Goal: Task Accomplishment & Management: Manage account settings

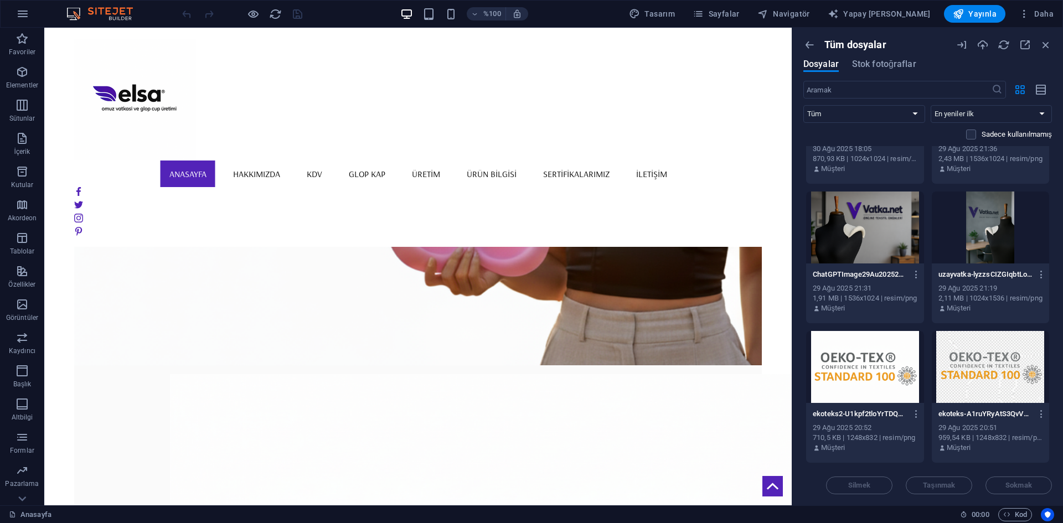
scroll to position [8377, 0]
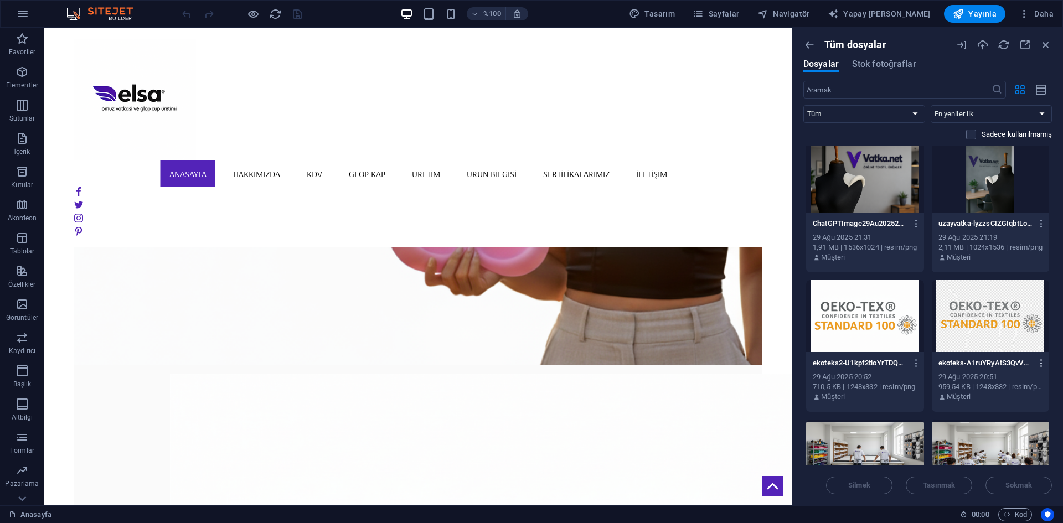
click at [1039, 366] on icon "button" at bounding box center [1041, 363] width 11 height 10
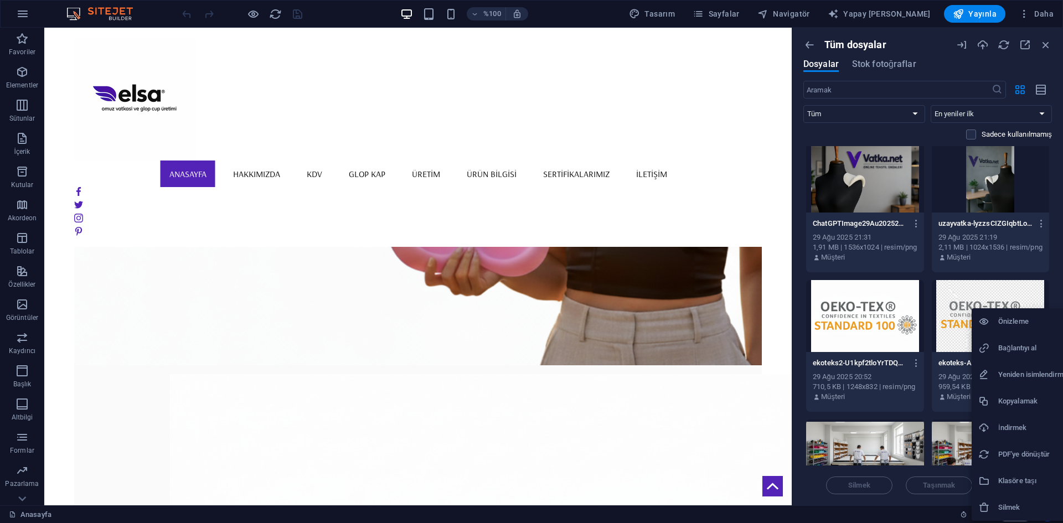
click at [1028, 264] on div at bounding box center [531, 261] width 1063 height 523
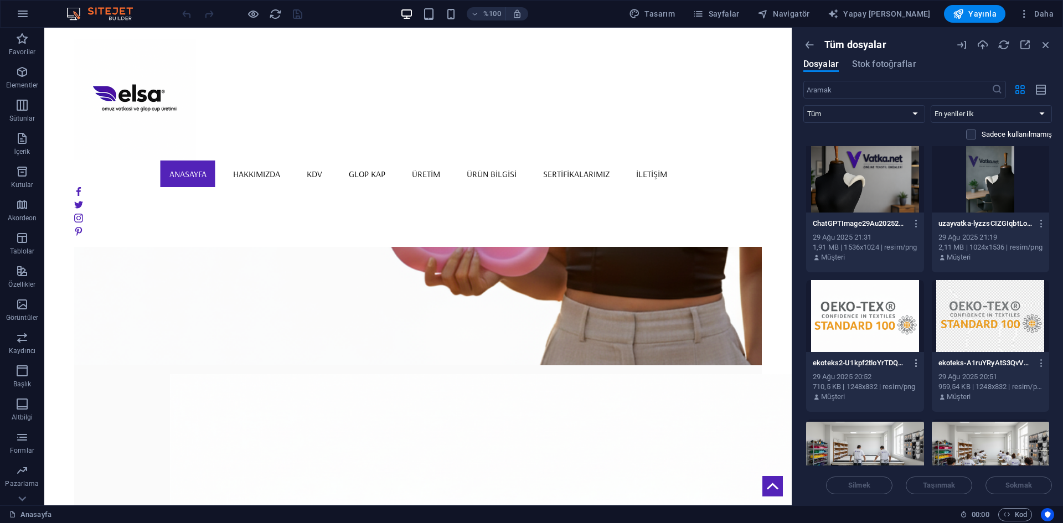
click at [918, 366] on icon "button" at bounding box center [916, 363] width 11 height 10
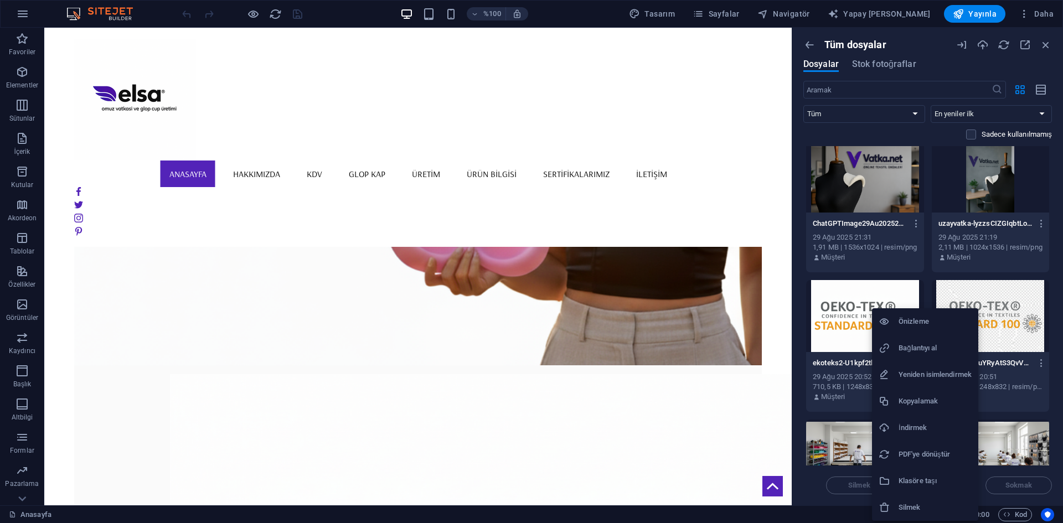
click at [1040, 359] on div at bounding box center [531, 261] width 1063 height 523
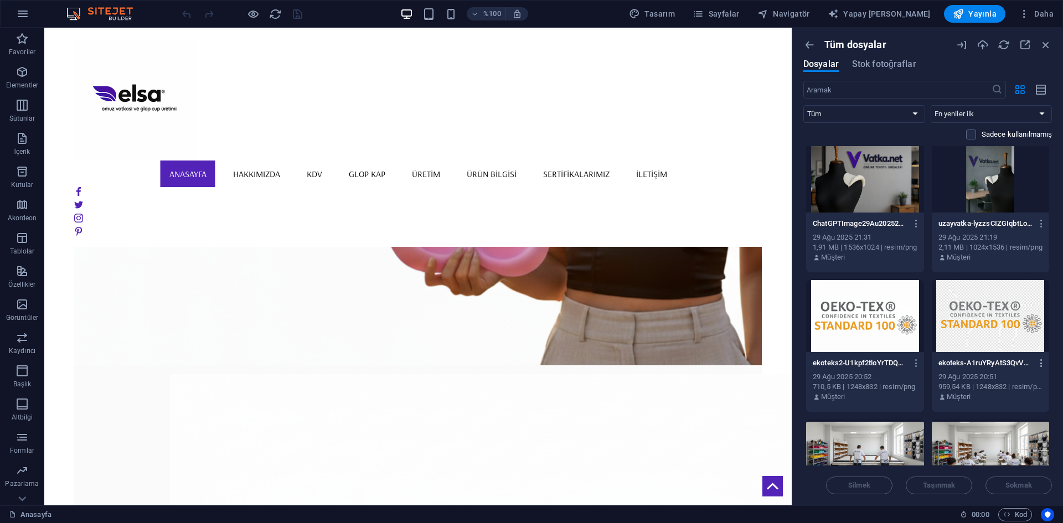
click at [1036, 363] on icon "button" at bounding box center [1041, 363] width 11 height 10
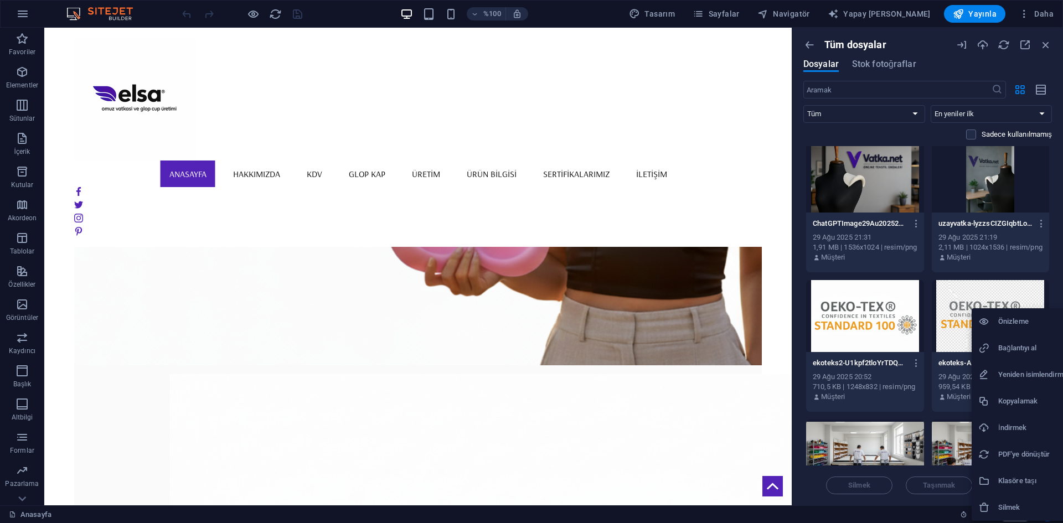
click at [1011, 503] on h6 "Silmek" at bounding box center [1034, 507] width 73 height 13
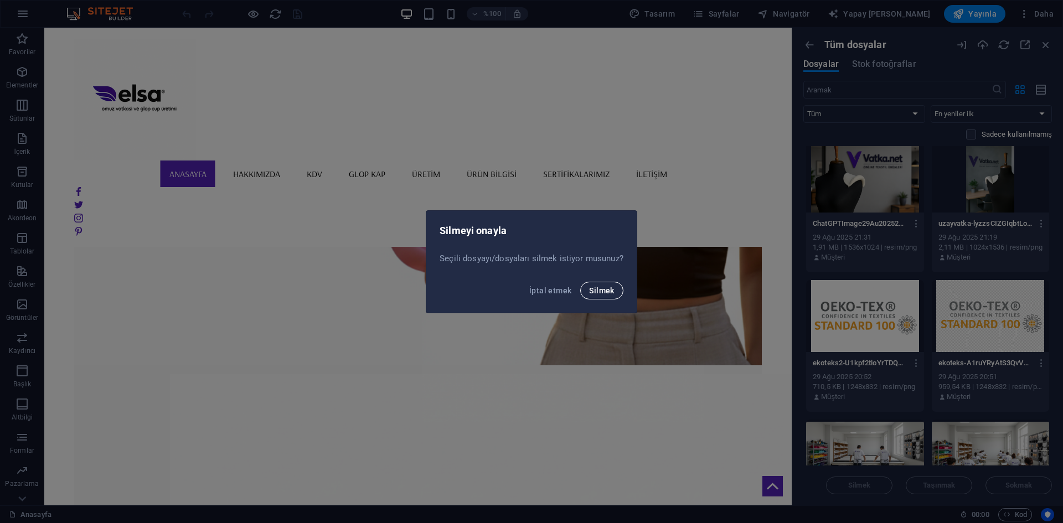
click at [612, 293] on font "Silmek" at bounding box center [601, 290] width 25 height 9
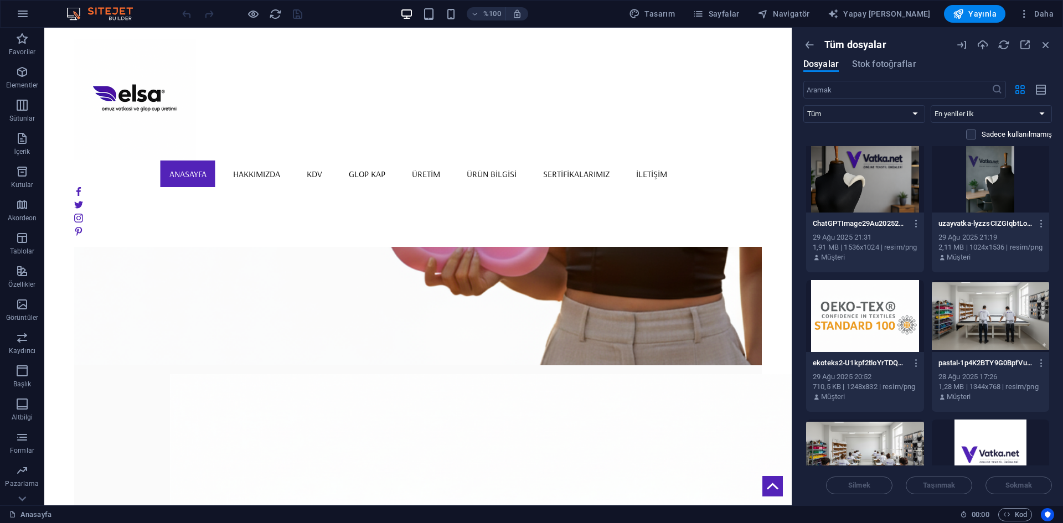
scroll to position [8488, 0]
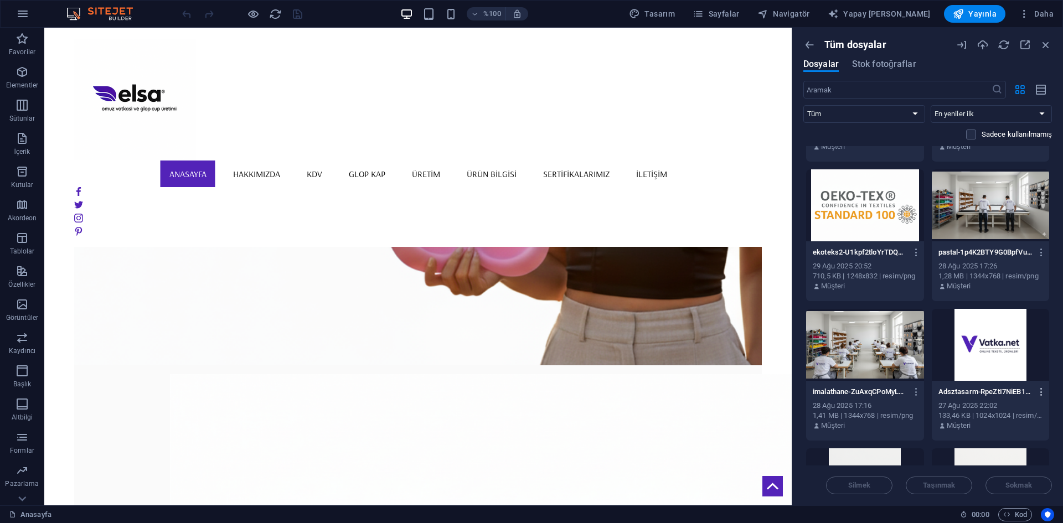
click at [1040, 390] on icon "button" at bounding box center [1041, 392] width 11 height 10
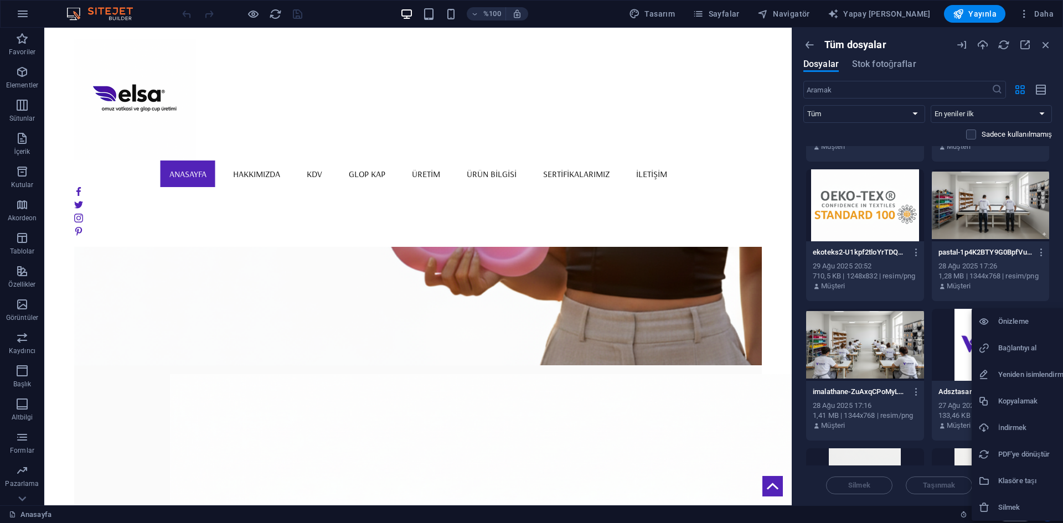
click at [1005, 505] on font "Silmek" at bounding box center [1009, 507] width 22 height 8
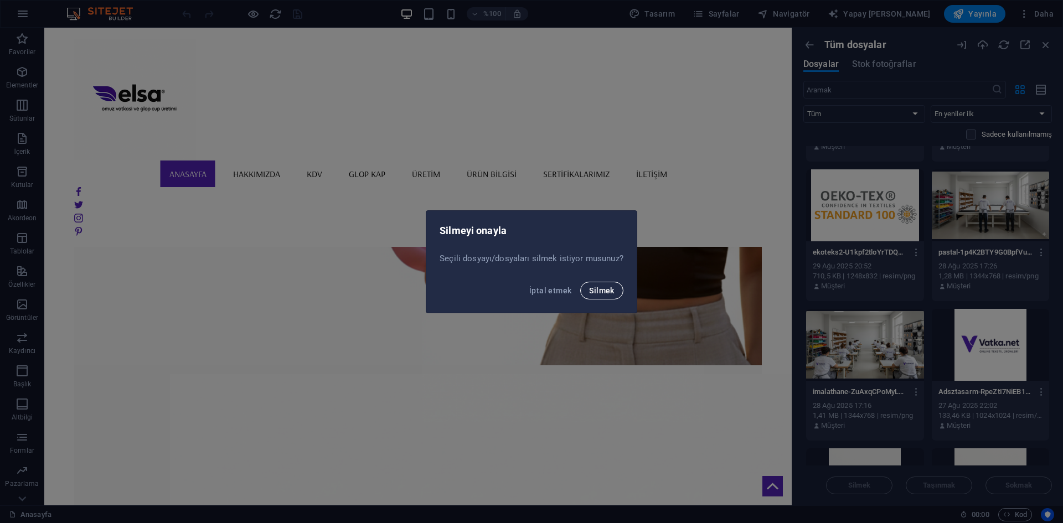
click at [612, 292] on font "Silmek" at bounding box center [601, 290] width 25 height 9
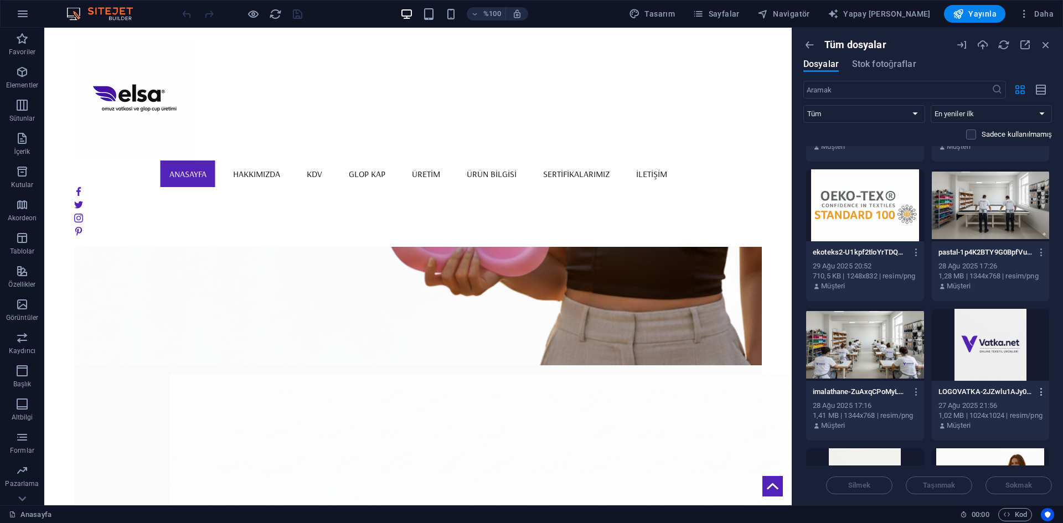
click at [1039, 391] on icon "button" at bounding box center [1041, 392] width 11 height 10
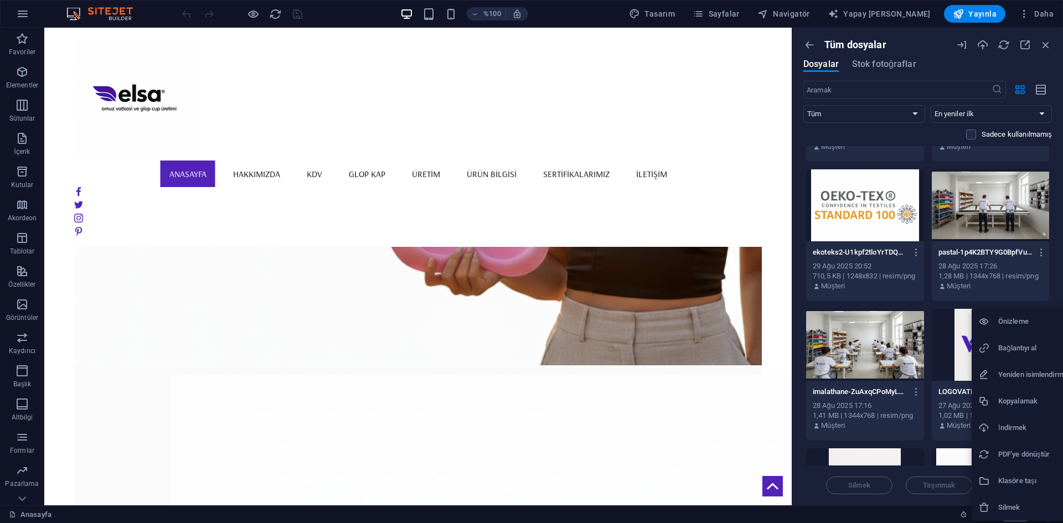
click at [1005, 508] on font "Silmek" at bounding box center [1009, 507] width 22 height 8
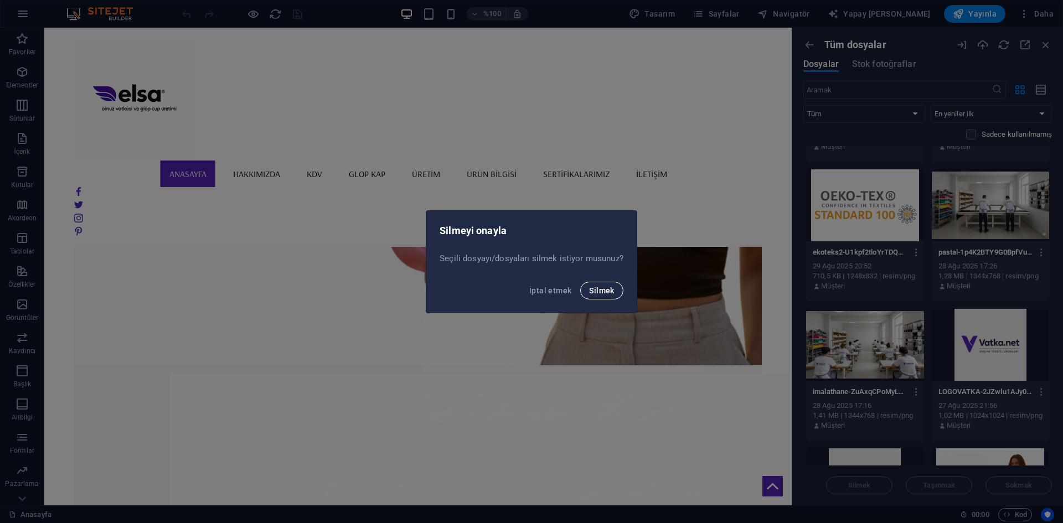
click at [609, 295] on font "Silmek" at bounding box center [601, 290] width 25 height 9
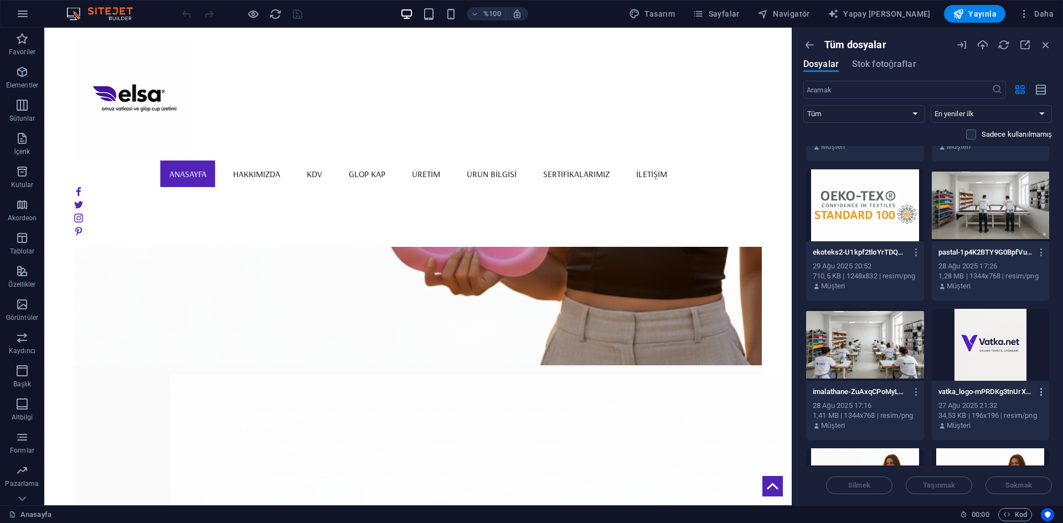
click at [1039, 390] on icon "button" at bounding box center [1041, 392] width 11 height 10
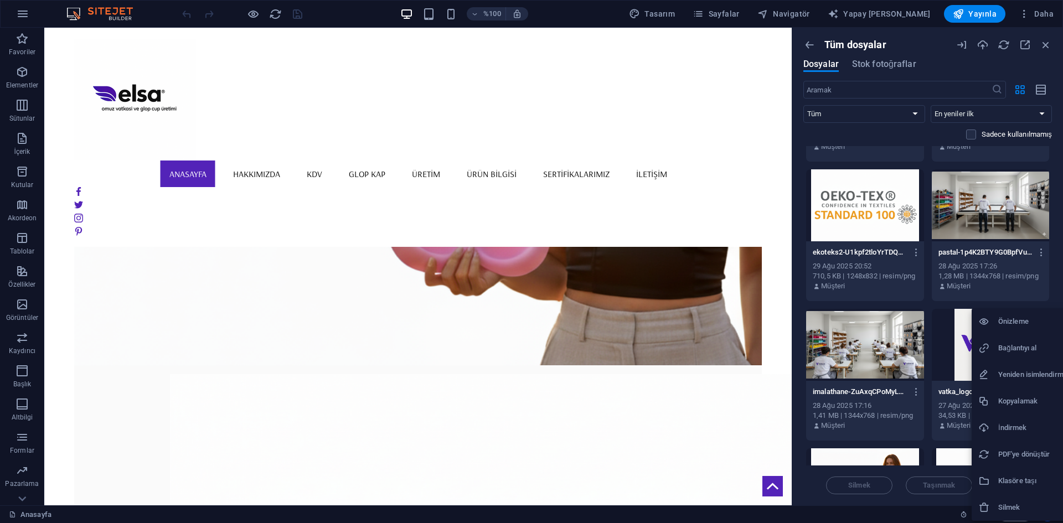
click at [1010, 500] on li "Silmek" at bounding box center [1025, 507] width 106 height 27
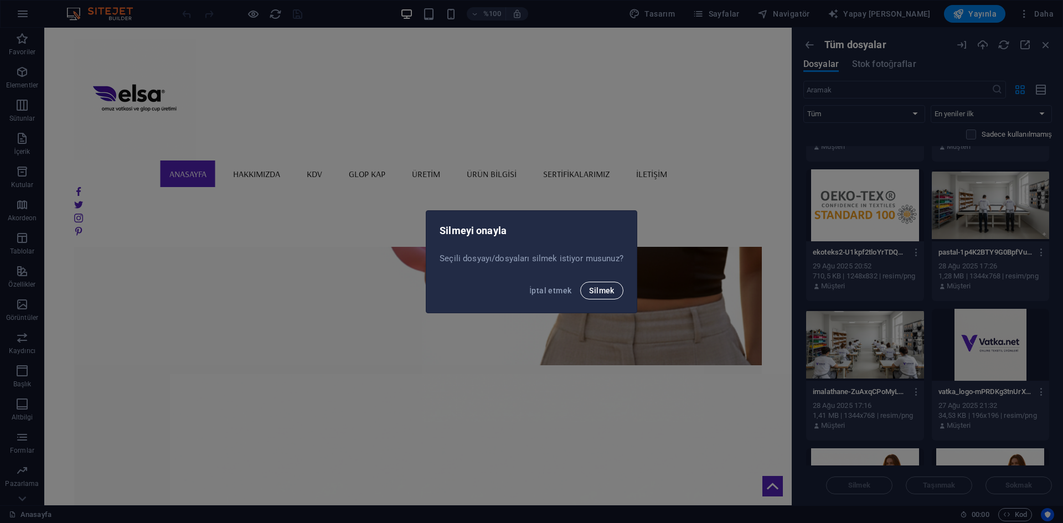
click at [606, 293] on font "Silmek" at bounding box center [601, 290] width 25 height 9
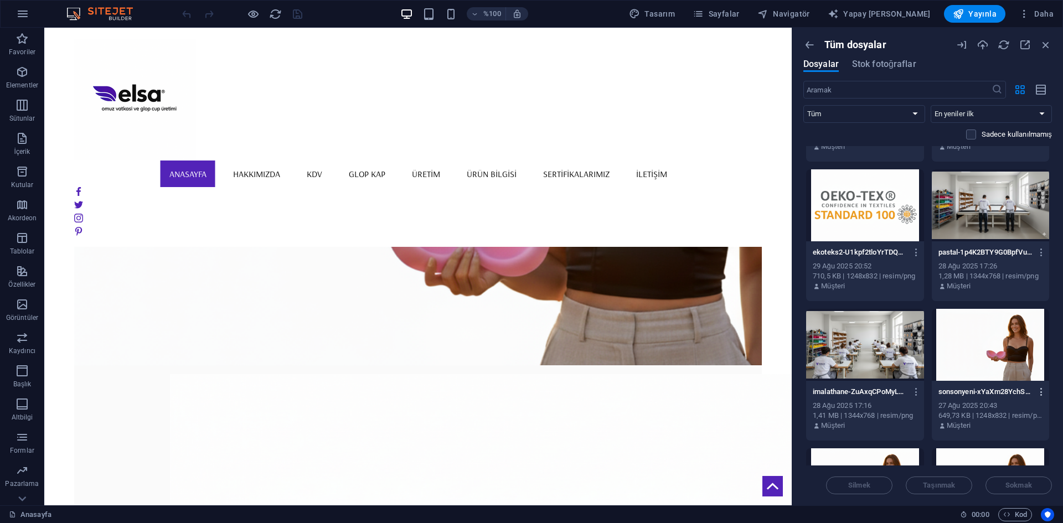
scroll to position [8598, 0]
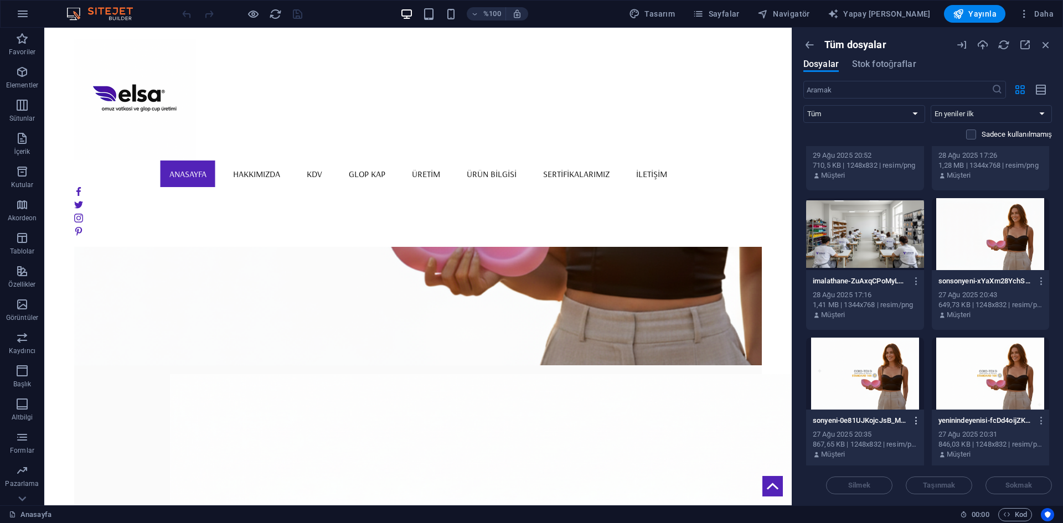
click at [915, 417] on icon "button" at bounding box center [916, 421] width 11 height 10
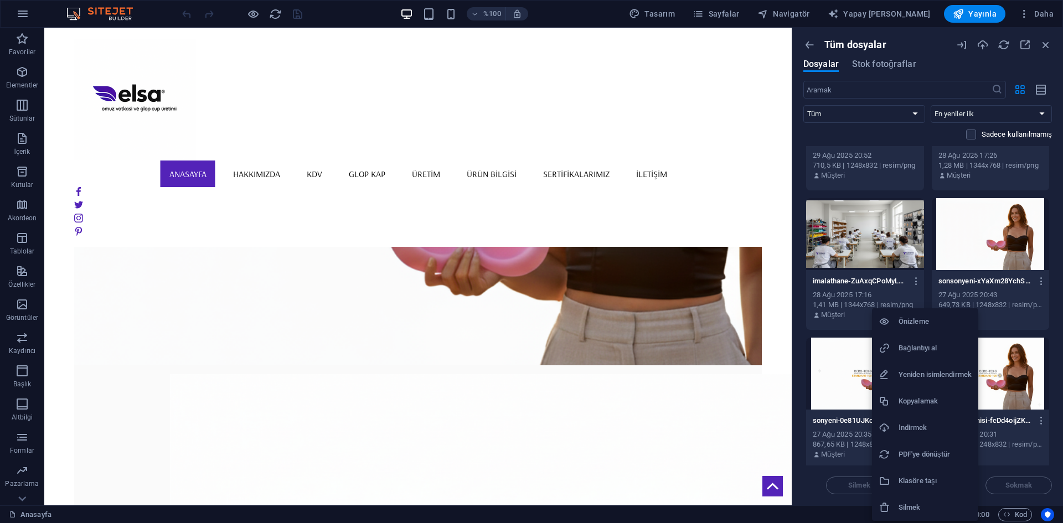
click at [933, 498] on li "Silmek" at bounding box center [925, 507] width 106 height 27
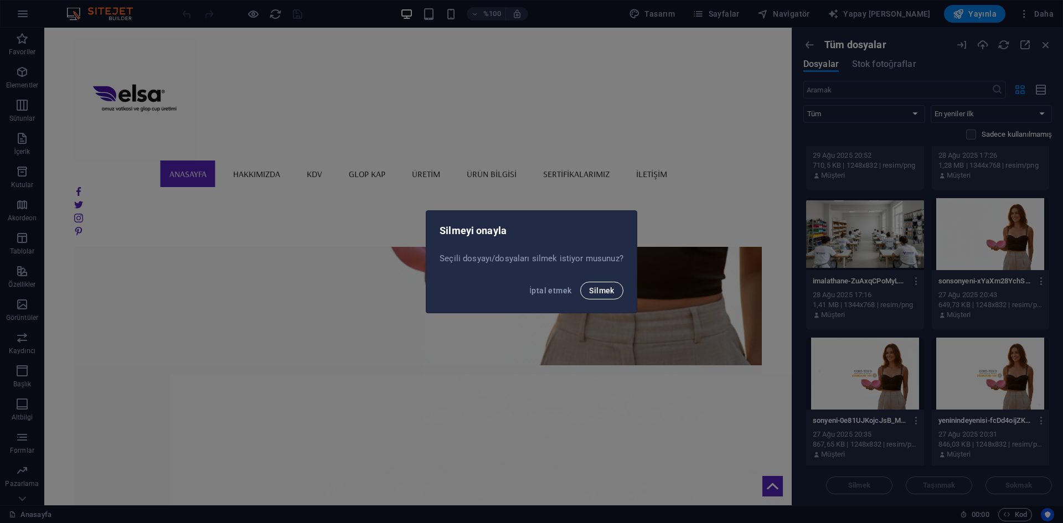
click at [606, 299] on div "İptal etmek Silmek" at bounding box center [531, 294] width 210 height 38
click at [610, 295] on button "Silmek" at bounding box center [601, 291] width 43 height 18
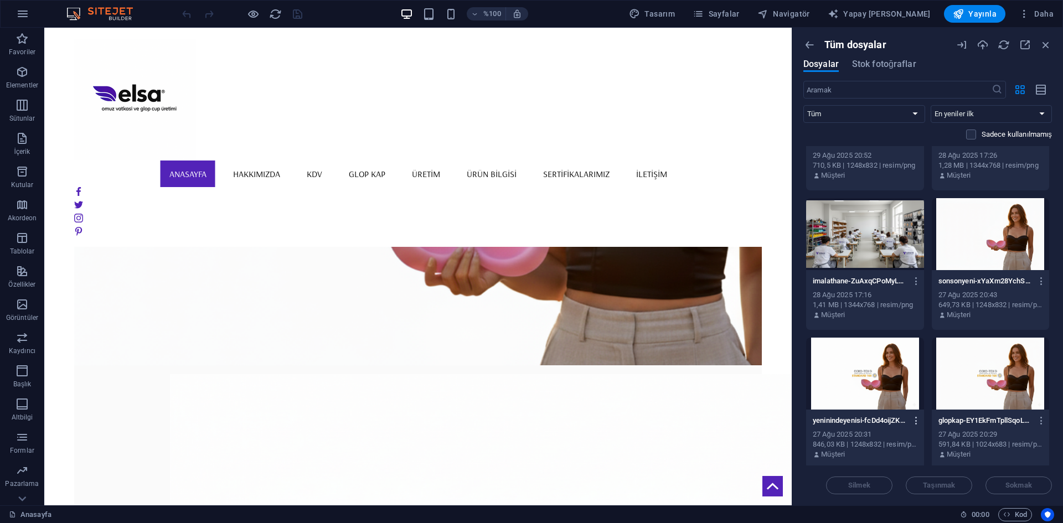
click at [914, 424] on icon "button" at bounding box center [916, 421] width 11 height 10
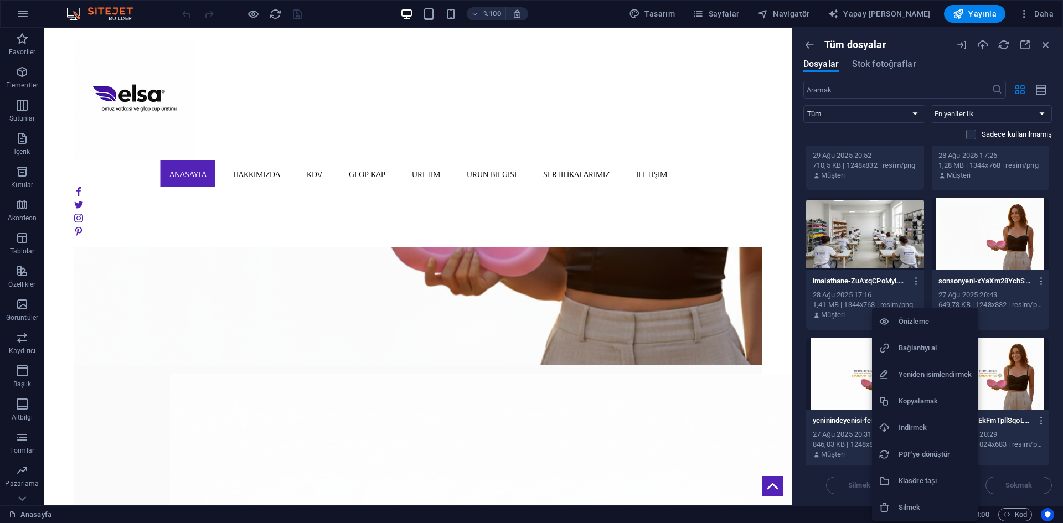
click at [910, 503] on font "Silmek" at bounding box center [910, 507] width 22 height 8
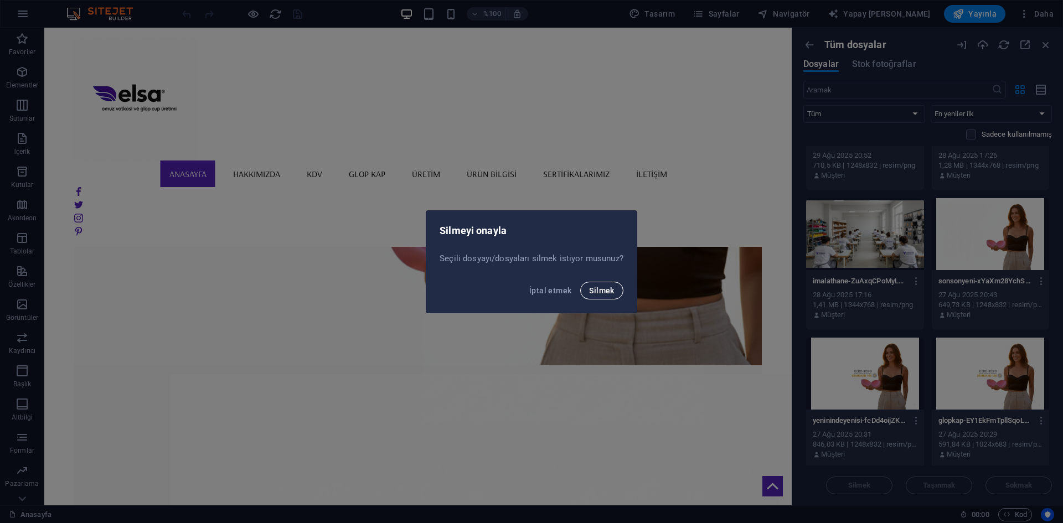
click at [601, 295] on button "Silmek" at bounding box center [601, 291] width 43 height 18
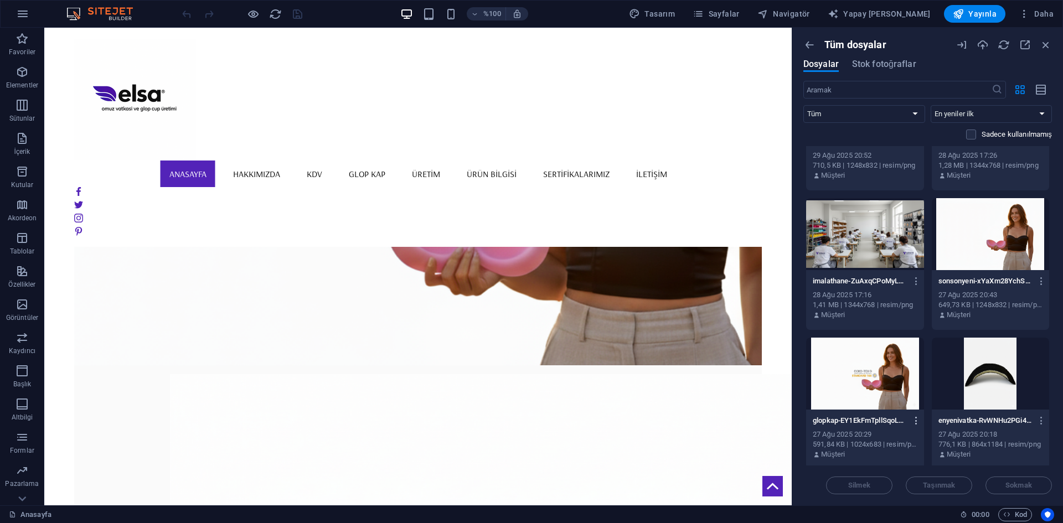
click at [914, 418] on icon "button" at bounding box center [916, 421] width 11 height 10
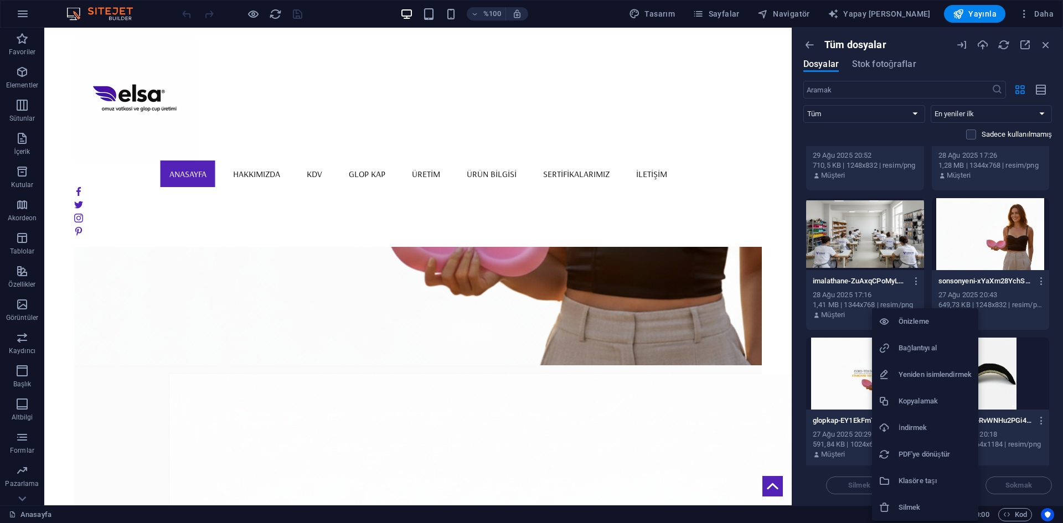
click at [916, 501] on h6 "Silmek" at bounding box center [935, 507] width 73 height 13
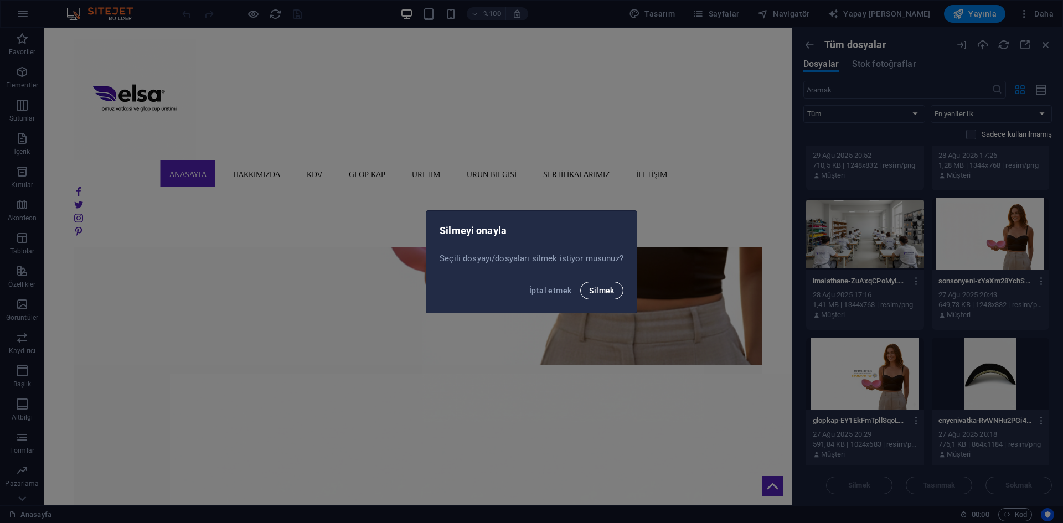
click at [598, 292] on font "Silmek" at bounding box center [601, 290] width 25 height 9
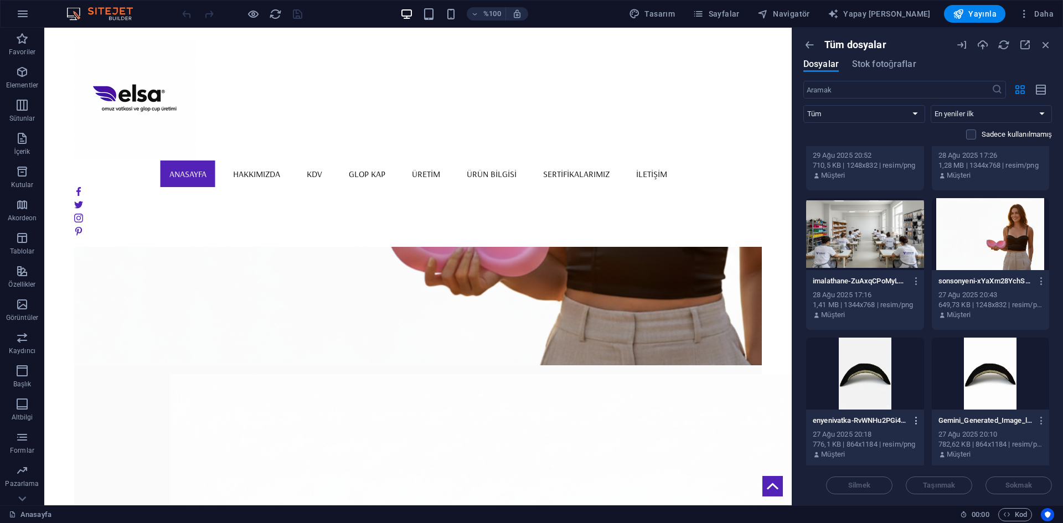
scroll to position [8709, 0]
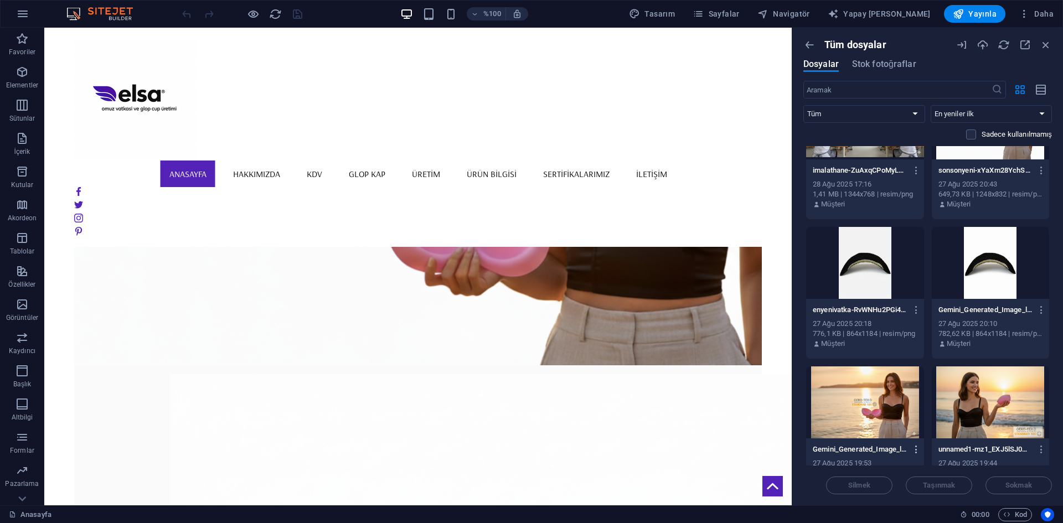
click at [912, 443] on button "button" at bounding box center [914, 450] width 15 height 18
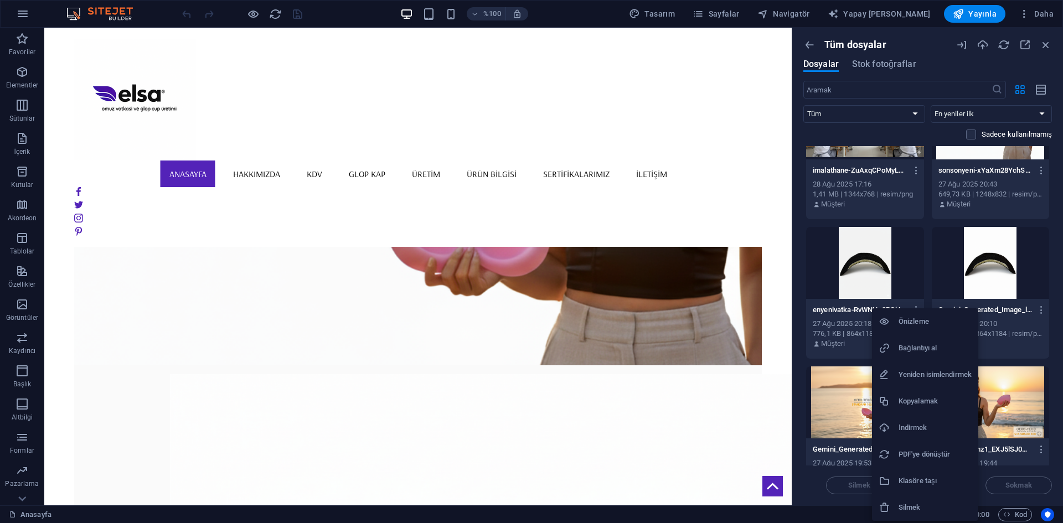
click at [905, 496] on li "Silmek" at bounding box center [925, 507] width 106 height 27
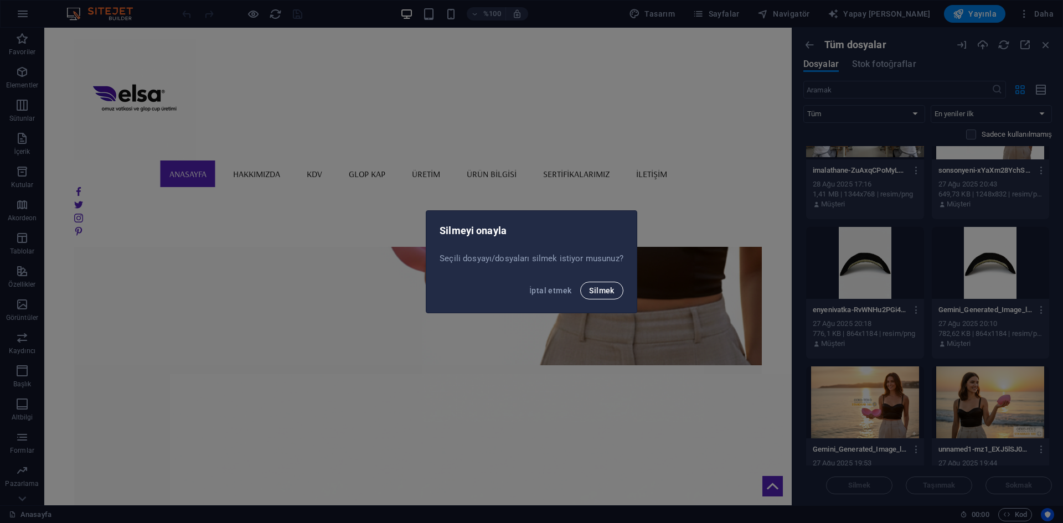
click at [608, 296] on button "Silmek" at bounding box center [601, 291] width 43 height 18
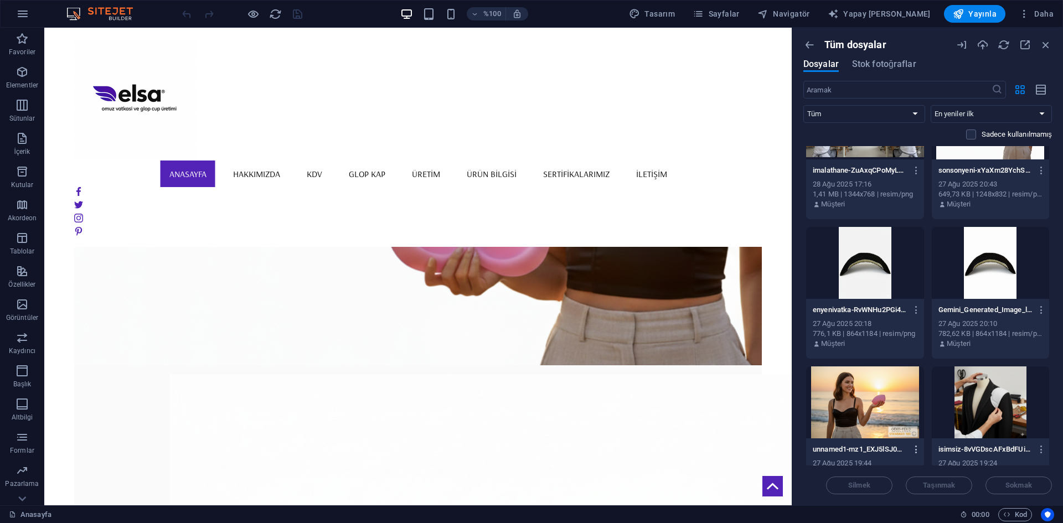
click at [913, 449] on icon "button" at bounding box center [916, 450] width 11 height 10
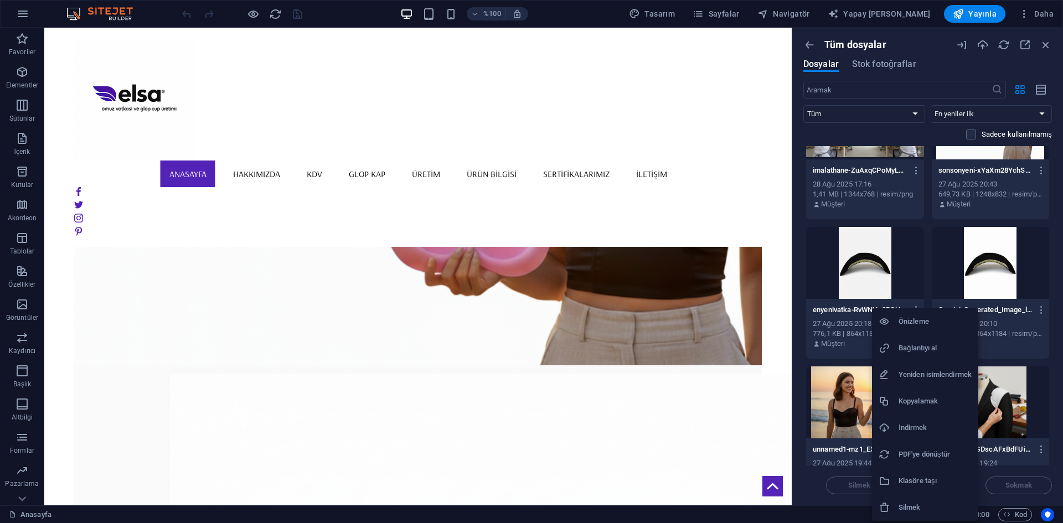
click at [911, 500] on li "Silmek" at bounding box center [925, 507] width 106 height 27
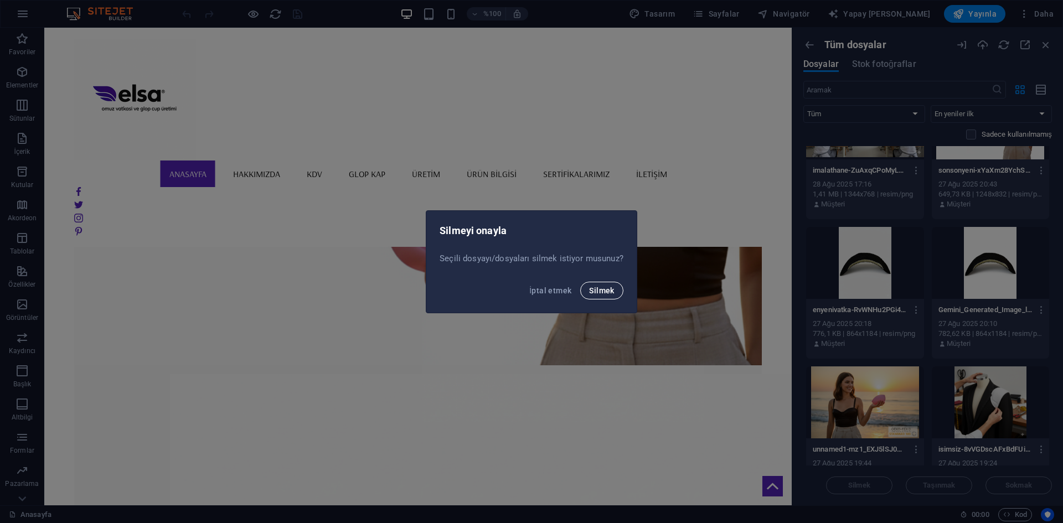
click at [606, 286] on font "Silmek" at bounding box center [601, 290] width 25 height 9
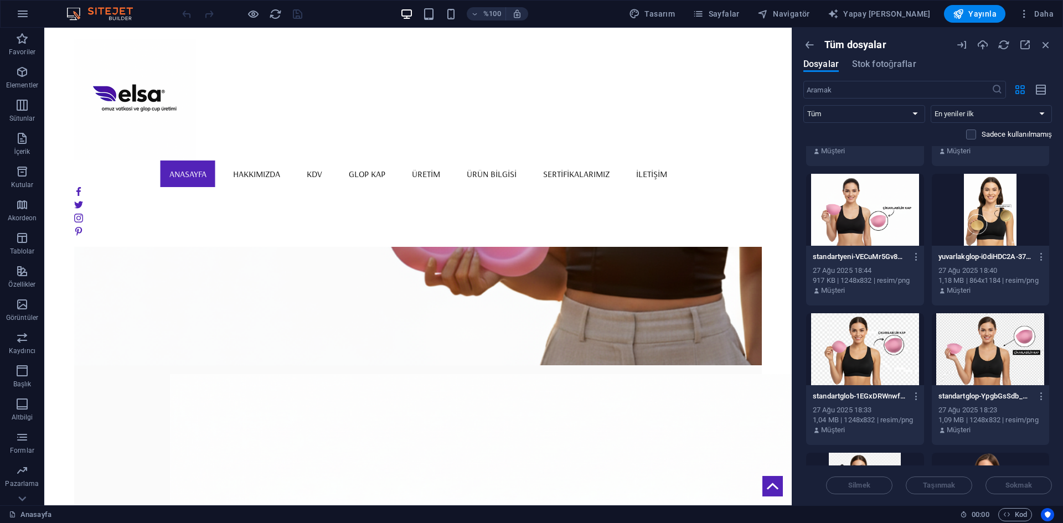
scroll to position [9263, 0]
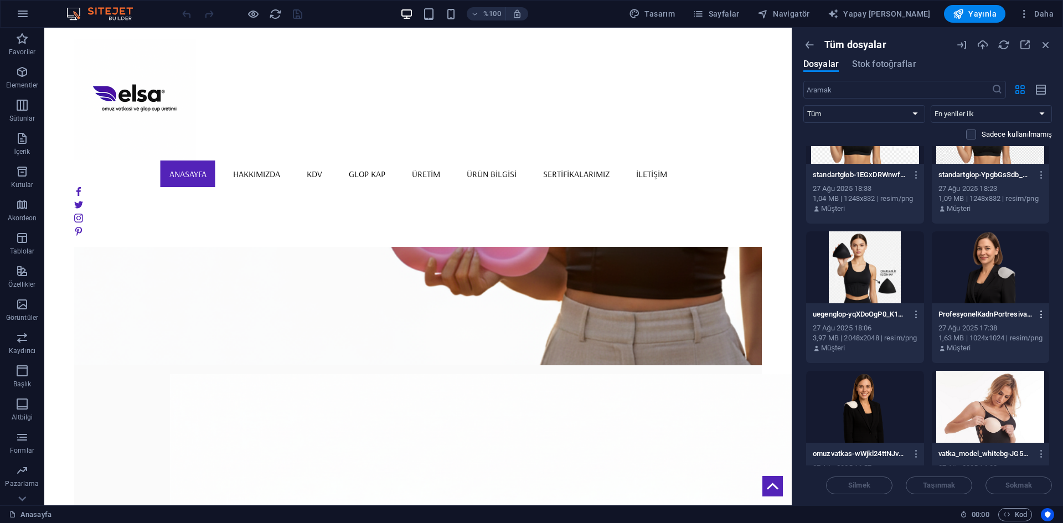
click at [1041, 311] on icon "button" at bounding box center [1041, 314] width 11 height 10
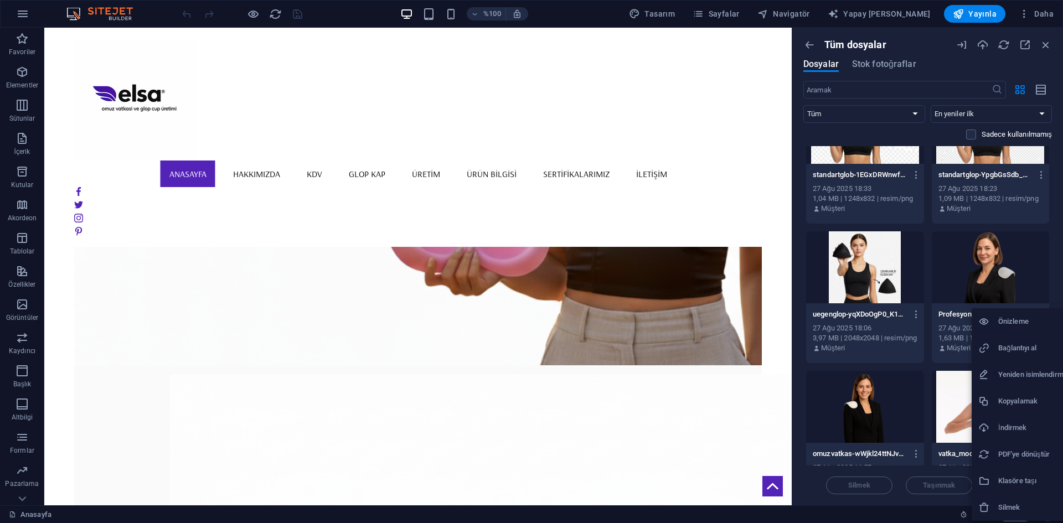
click at [1000, 500] on li "Silmek" at bounding box center [1025, 507] width 106 height 27
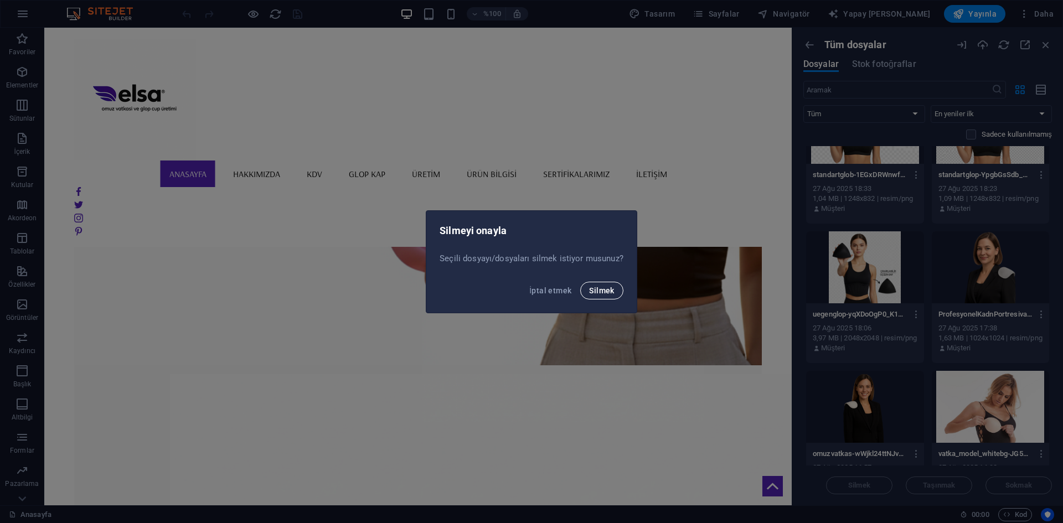
click at [592, 292] on font "Silmek" at bounding box center [601, 290] width 25 height 9
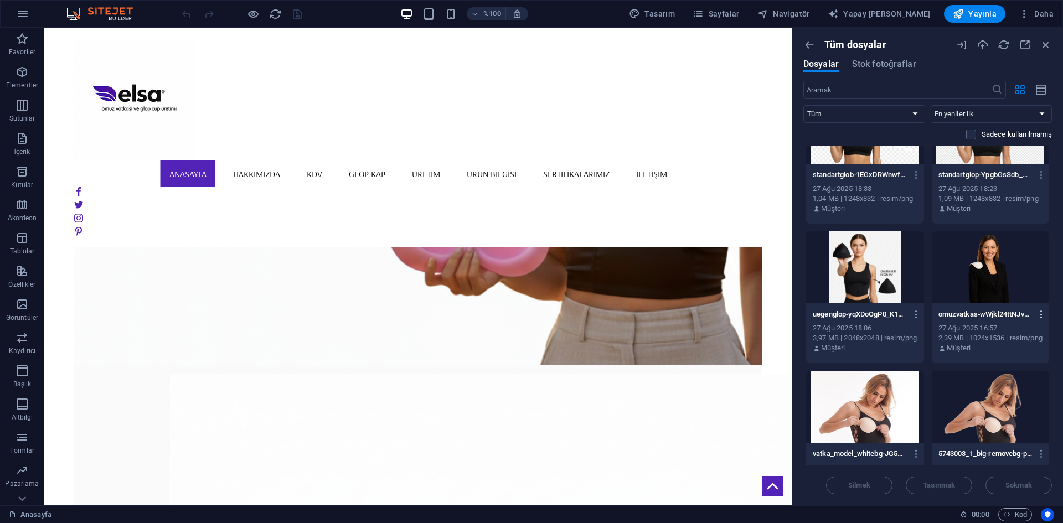
click at [1037, 311] on icon "button" at bounding box center [1041, 314] width 11 height 10
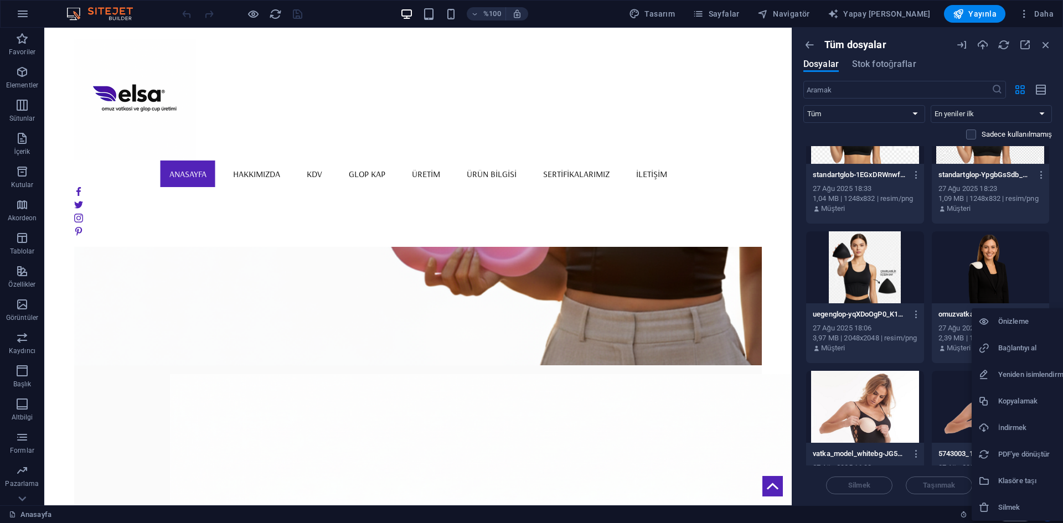
click at [998, 507] on li "Silmek" at bounding box center [1025, 507] width 106 height 27
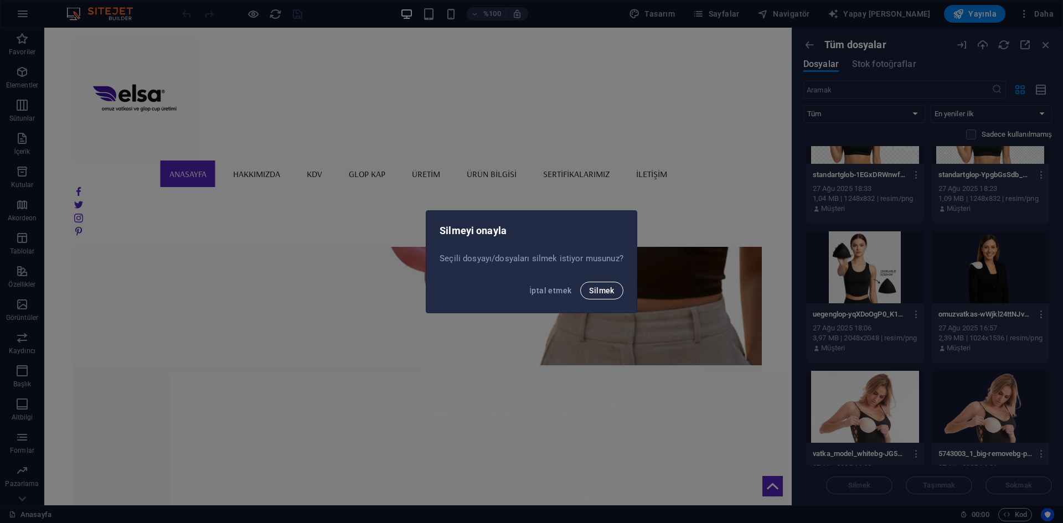
click at [605, 292] on font "Silmek" at bounding box center [601, 290] width 25 height 9
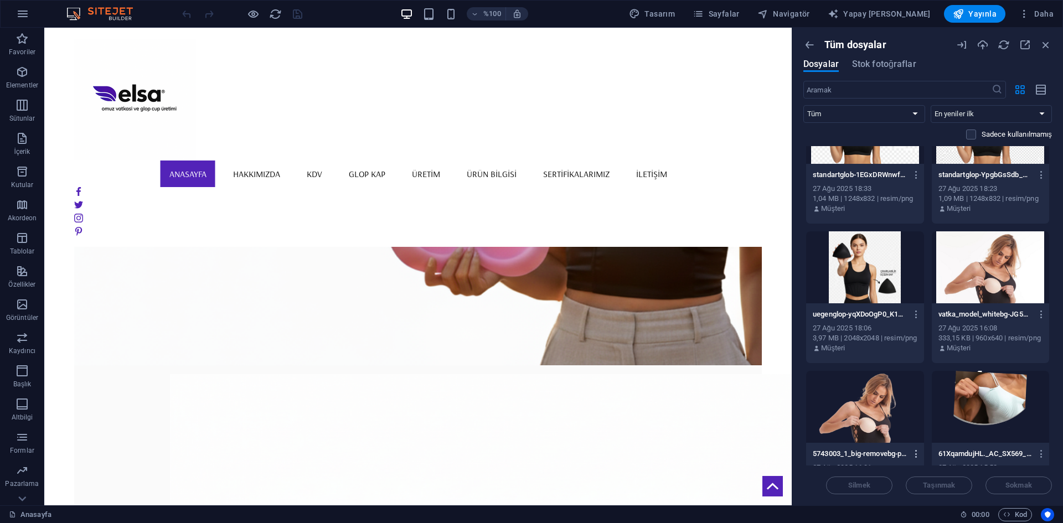
click at [915, 457] on icon "button" at bounding box center [916, 454] width 11 height 10
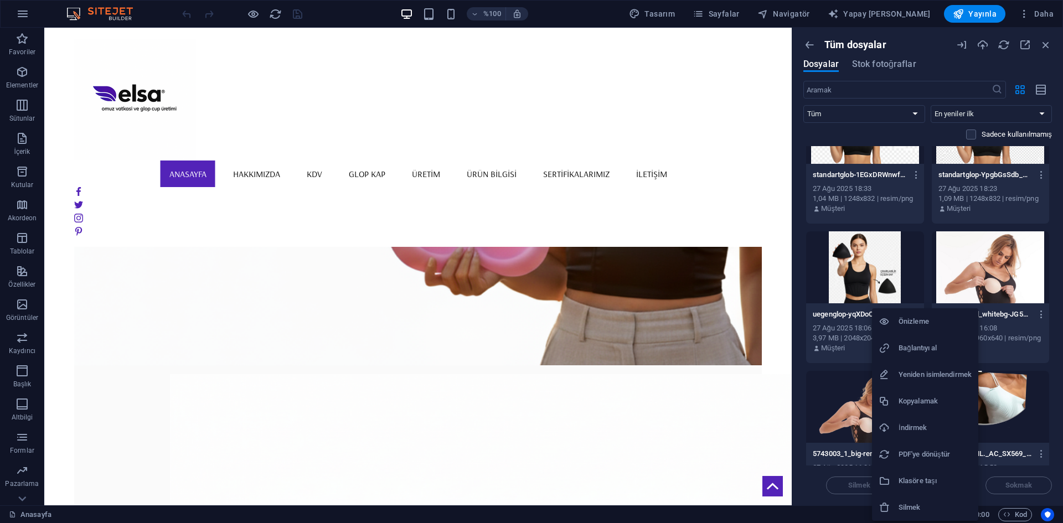
click at [918, 503] on h6 "Silmek" at bounding box center [935, 507] width 73 height 13
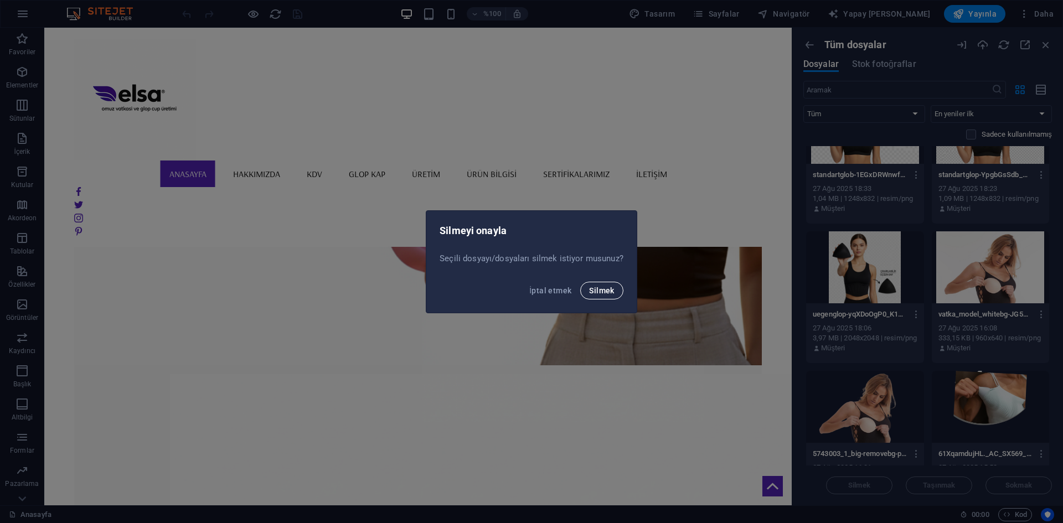
click at [592, 292] on font "Silmek" at bounding box center [601, 290] width 25 height 9
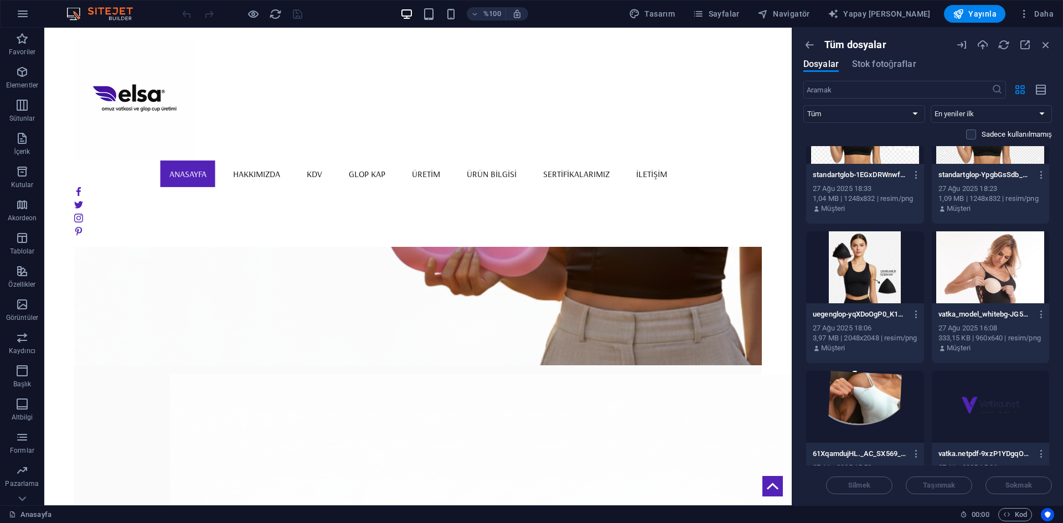
scroll to position [9373, 0]
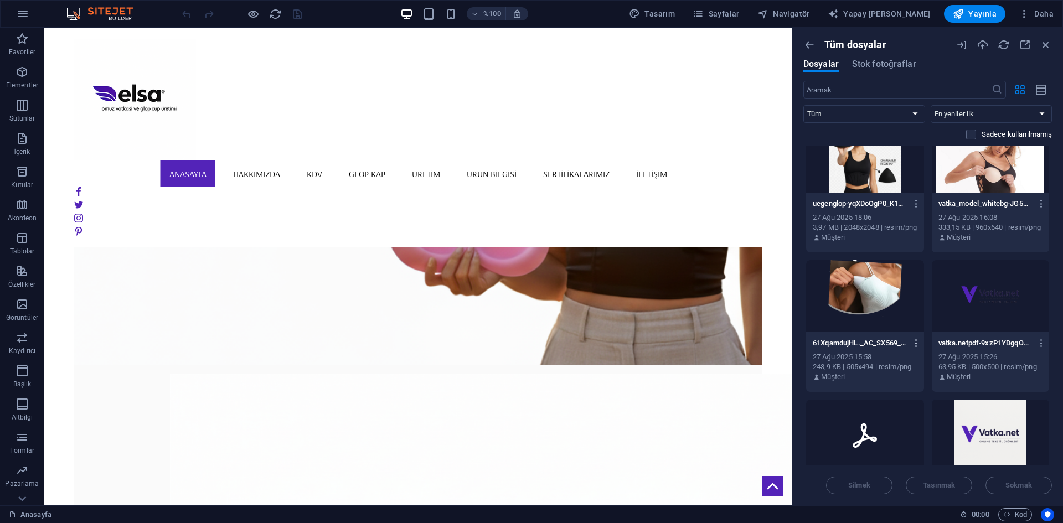
click at [915, 343] on icon "button" at bounding box center [916, 343] width 11 height 10
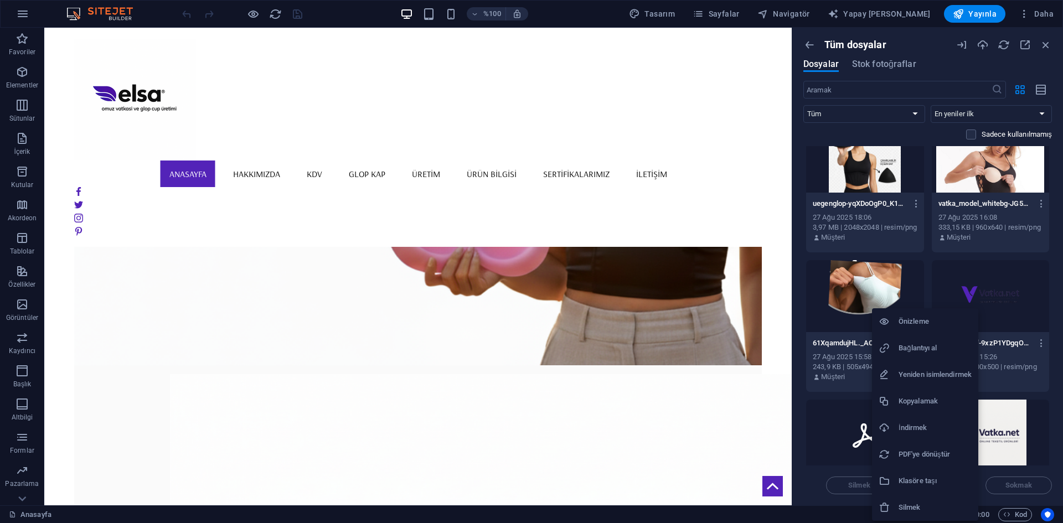
click at [917, 500] on li "Silmek" at bounding box center [925, 507] width 106 height 27
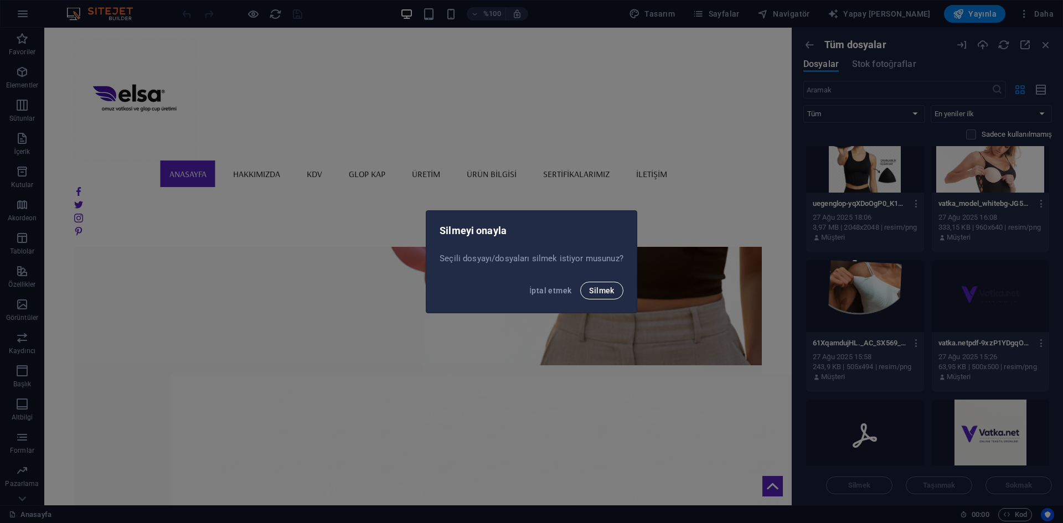
click at [601, 293] on font "Silmek" at bounding box center [601, 290] width 25 height 9
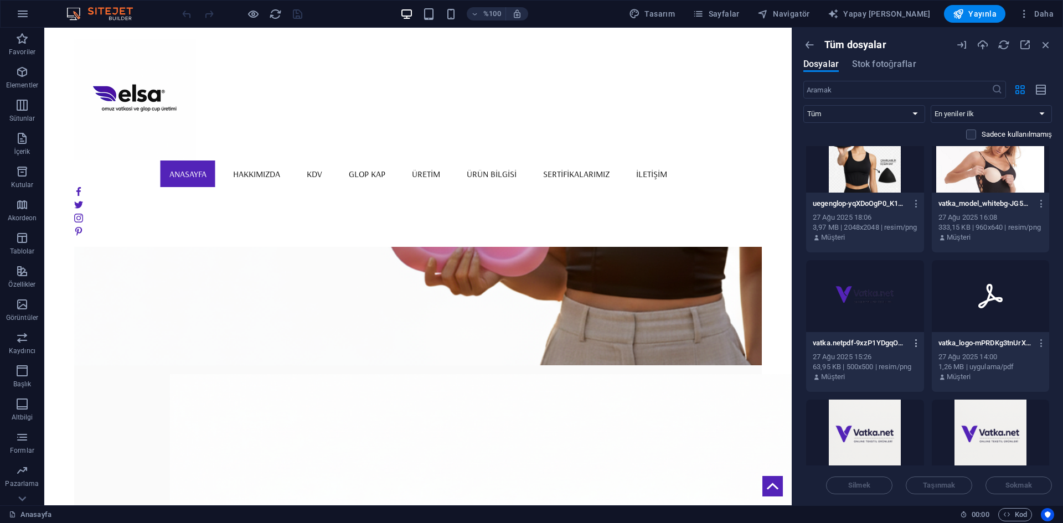
click at [913, 344] on icon "button" at bounding box center [916, 343] width 11 height 10
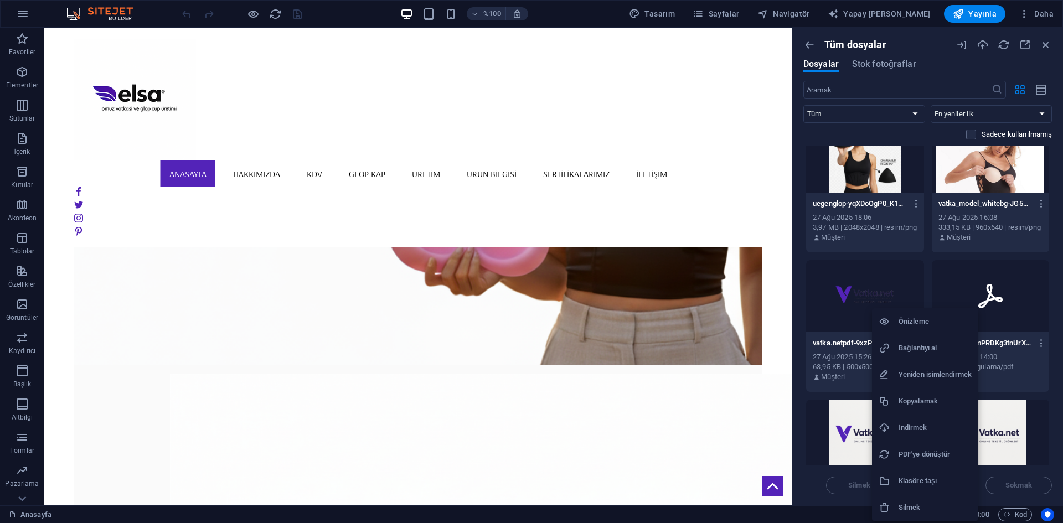
click at [907, 500] on li "Silmek" at bounding box center [925, 507] width 106 height 27
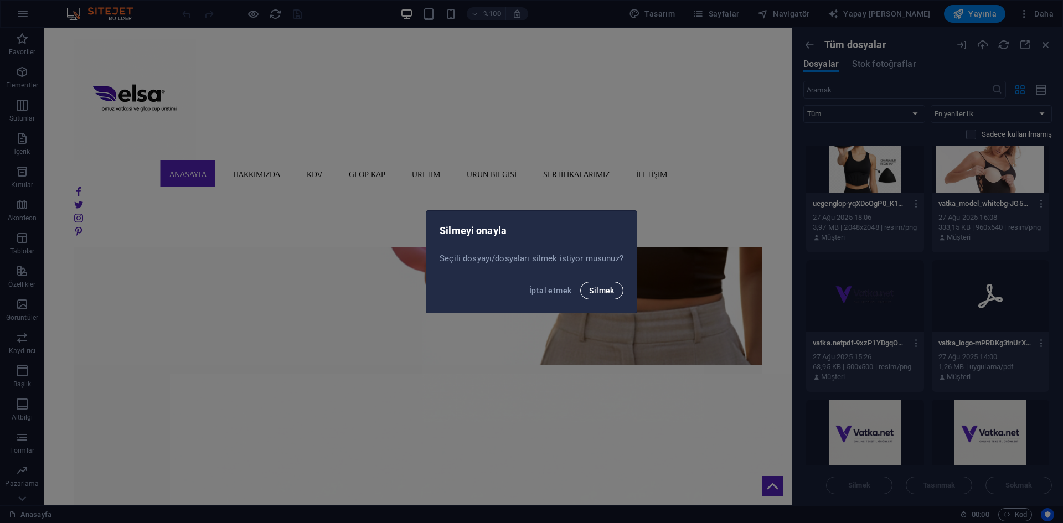
click at [602, 290] on font "Silmek" at bounding box center [601, 290] width 25 height 9
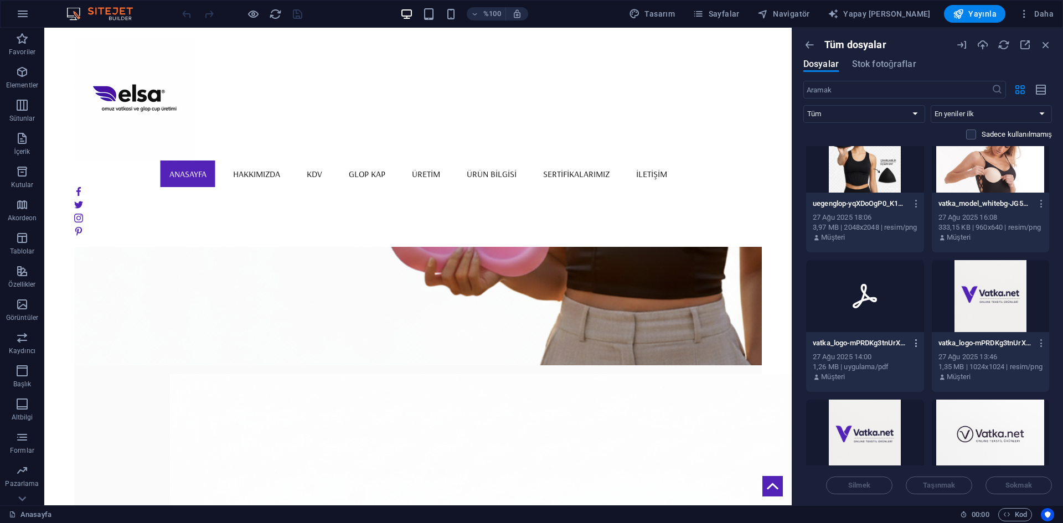
click at [912, 340] on icon "button" at bounding box center [916, 343] width 11 height 10
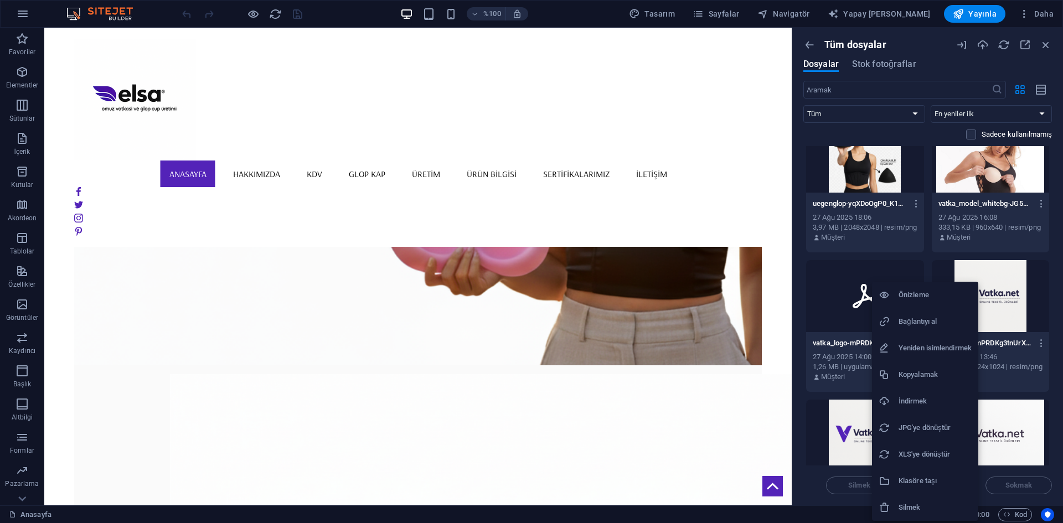
click at [908, 500] on li "Silmek" at bounding box center [925, 507] width 106 height 27
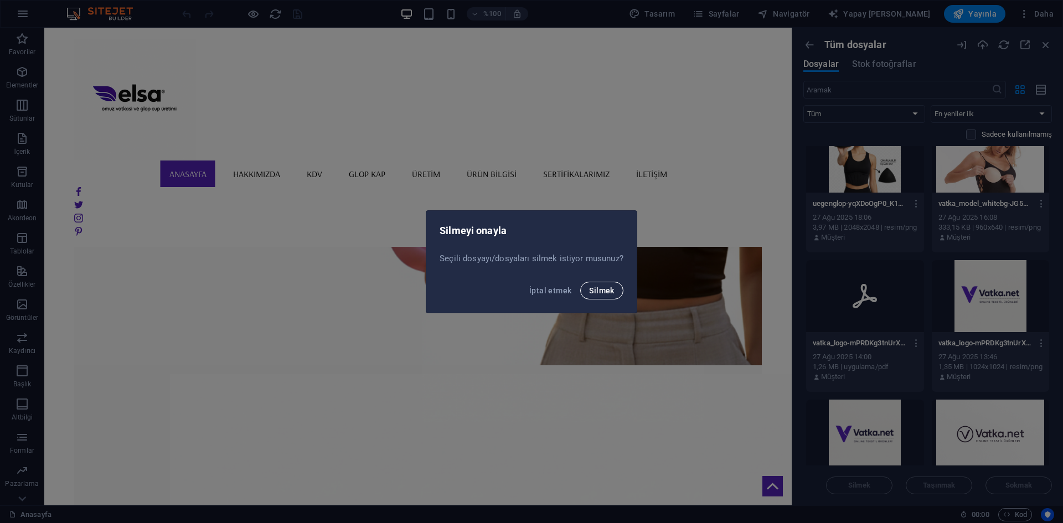
click at [591, 292] on font "Silmek" at bounding box center [601, 290] width 25 height 9
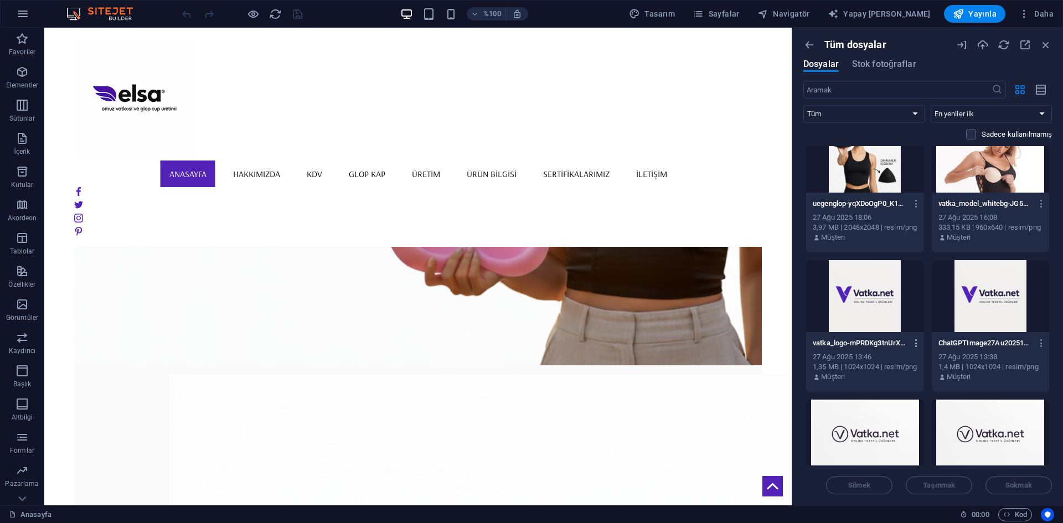
click at [911, 344] on icon "button" at bounding box center [916, 343] width 11 height 10
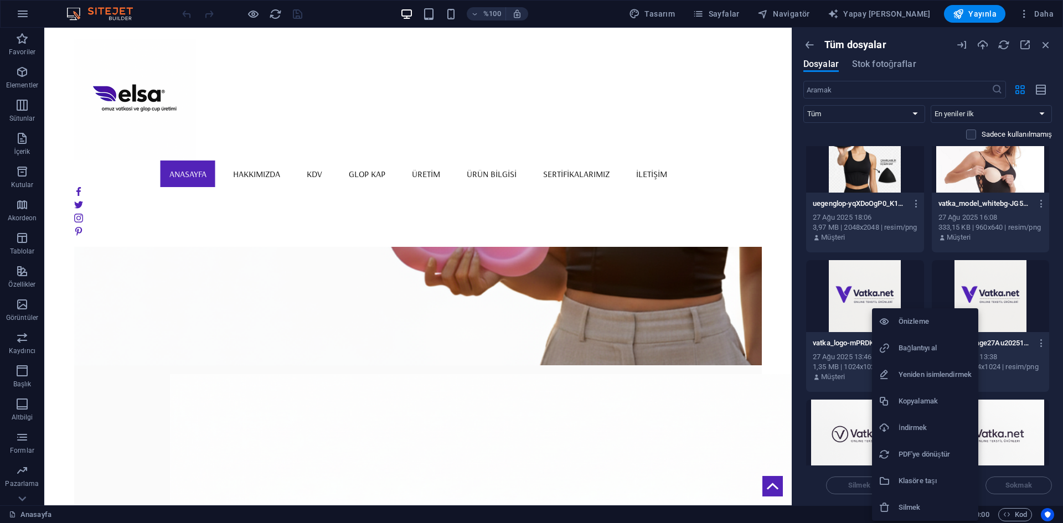
click at [900, 502] on h6 "Silmek" at bounding box center [935, 507] width 73 height 13
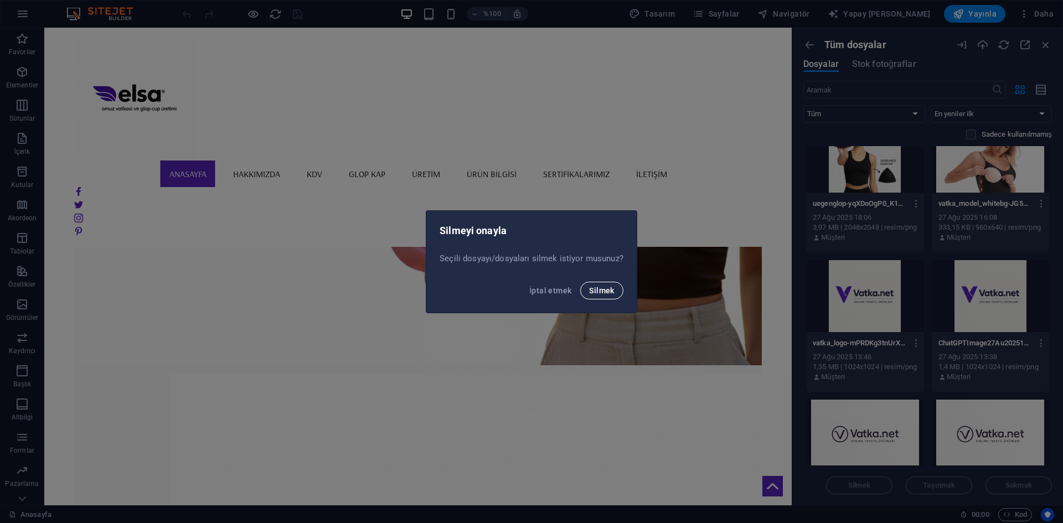
click at [597, 291] on font "Silmek" at bounding box center [601, 290] width 25 height 9
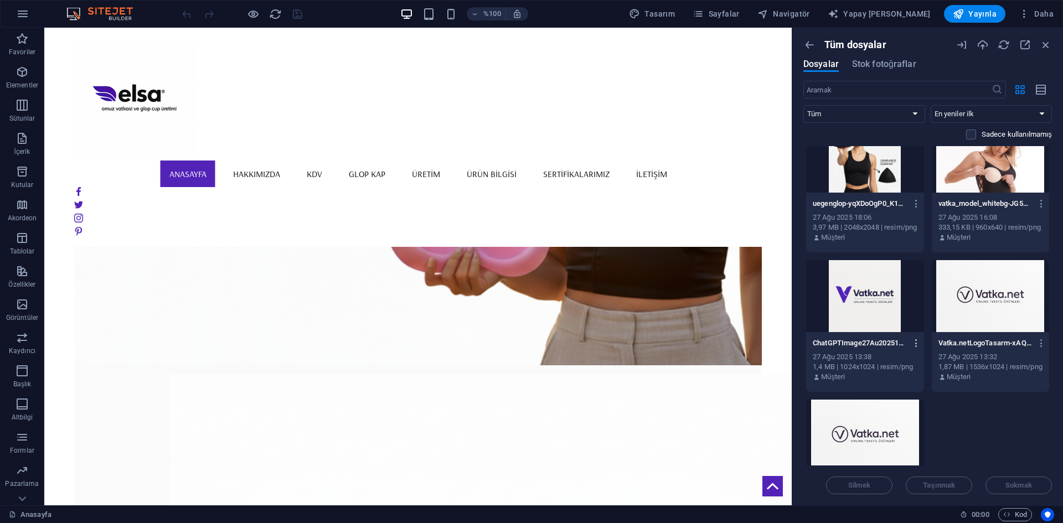
click at [914, 348] on button "button" at bounding box center [914, 343] width 15 height 18
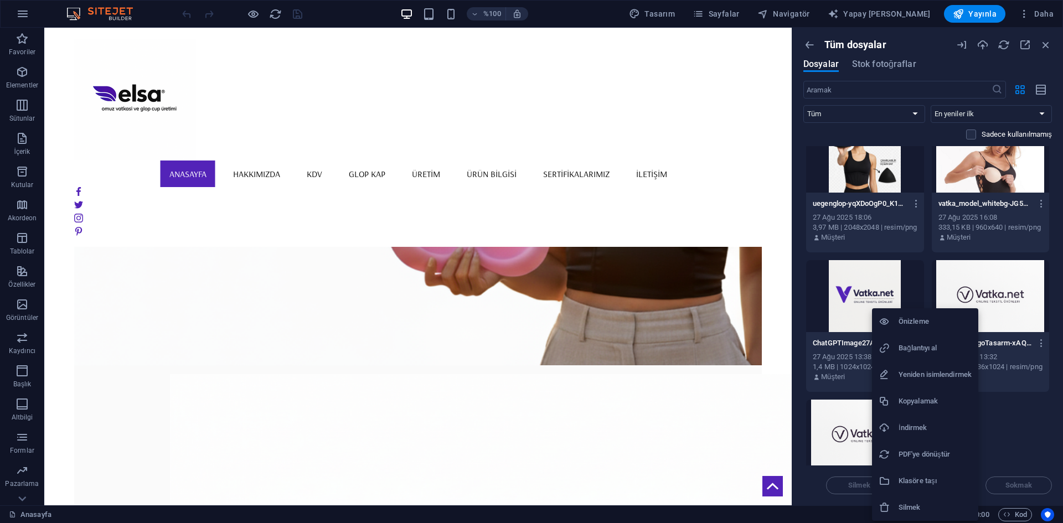
click at [915, 497] on li "Silmek" at bounding box center [925, 507] width 106 height 27
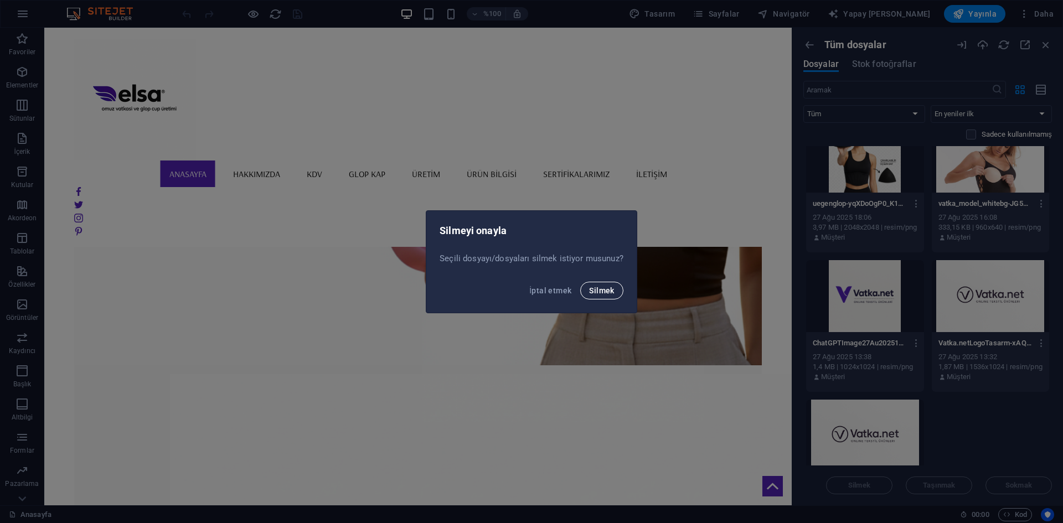
click at [594, 292] on font "Silmek" at bounding box center [601, 290] width 25 height 9
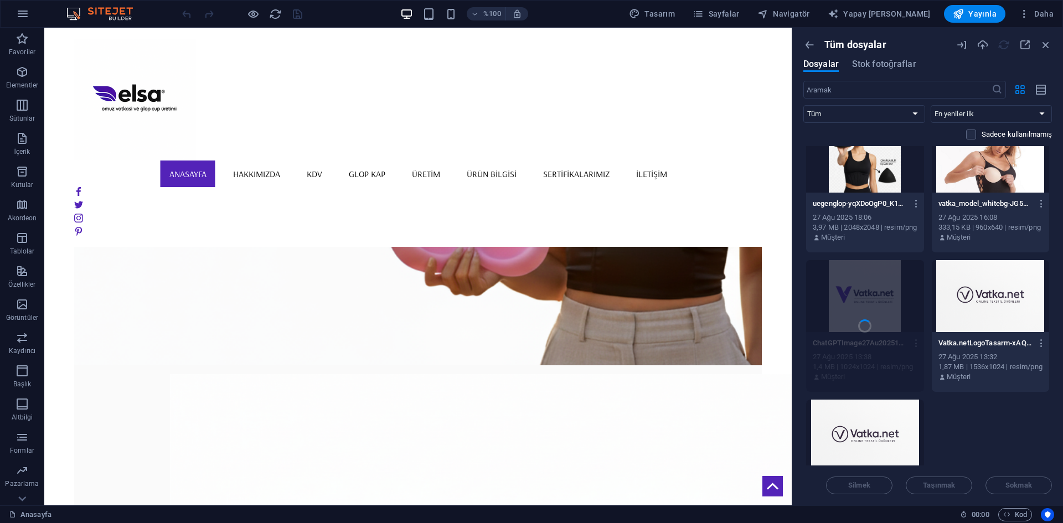
scroll to position [9300, 0]
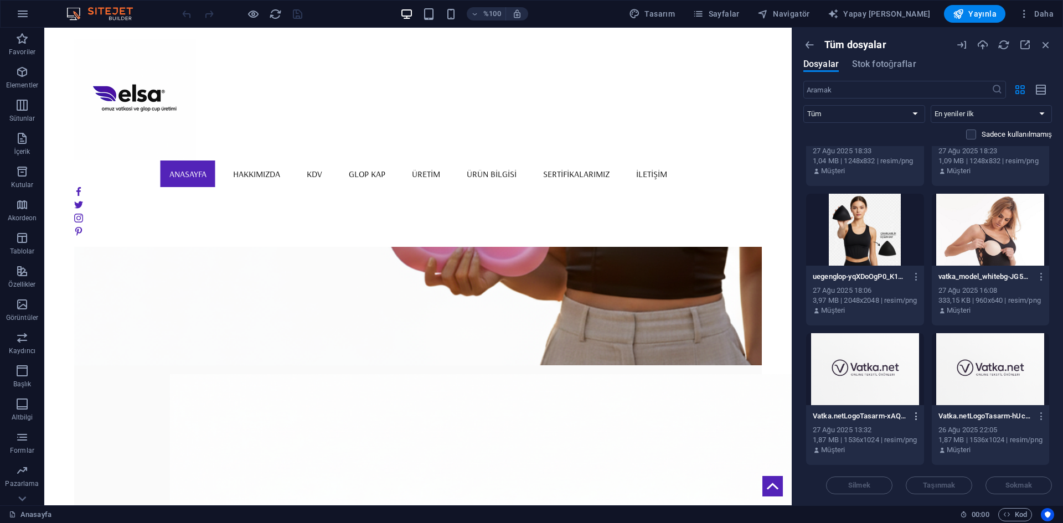
click at [917, 415] on icon "button" at bounding box center [916, 416] width 11 height 10
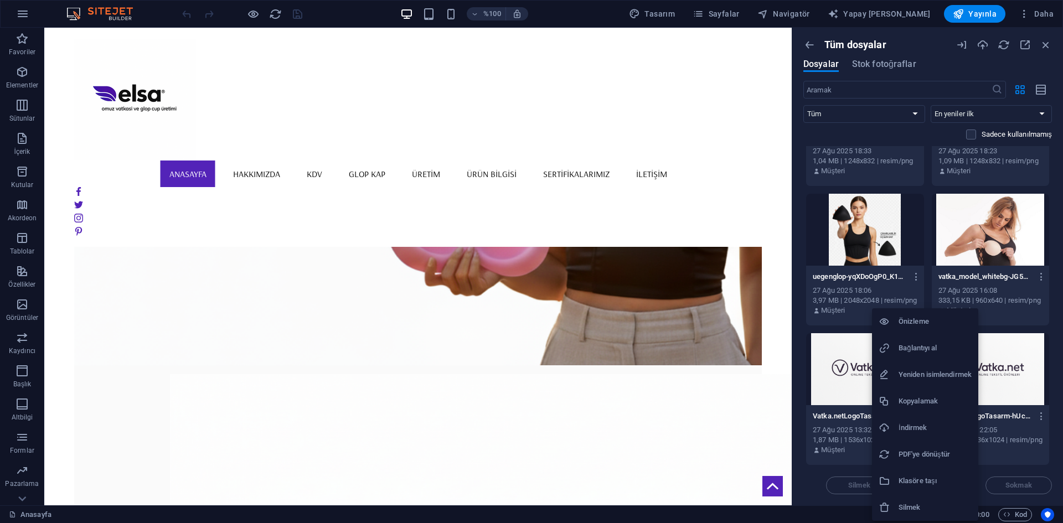
click at [906, 500] on li "Silmek" at bounding box center [925, 507] width 106 height 27
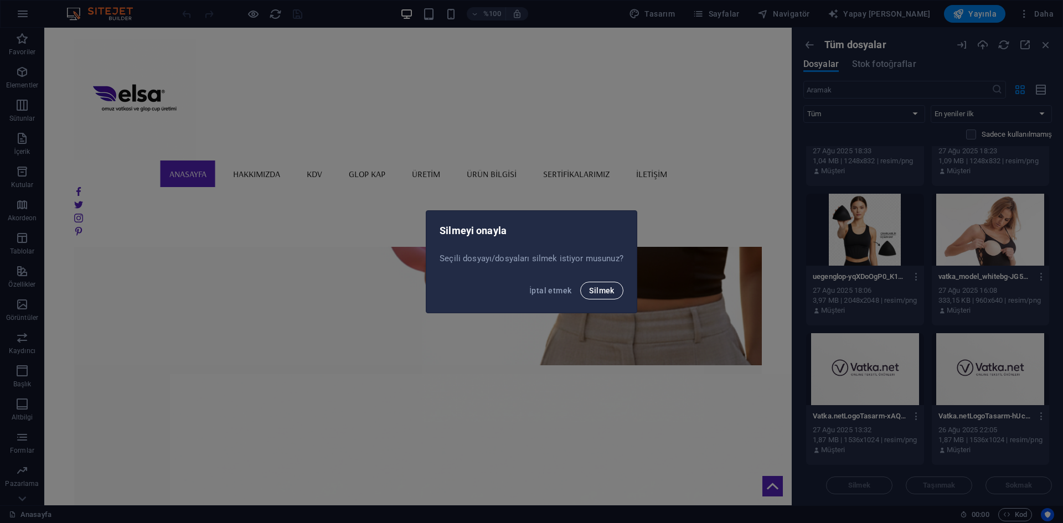
click at [602, 290] on font "Silmek" at bounding box center [601, 290] width 25 height 9
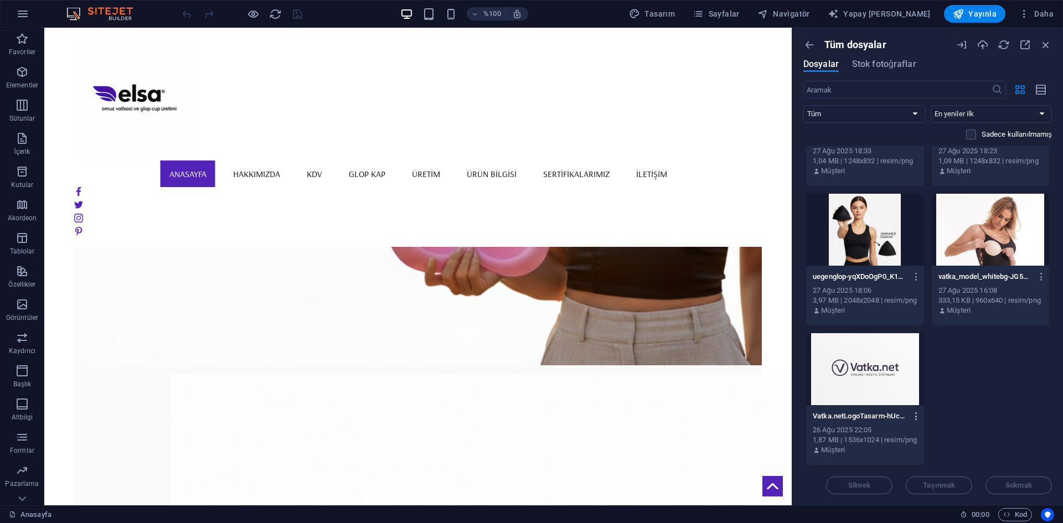
click at [917, 419] on icon "button" at bounding box center [916, 416] width 11 height 10
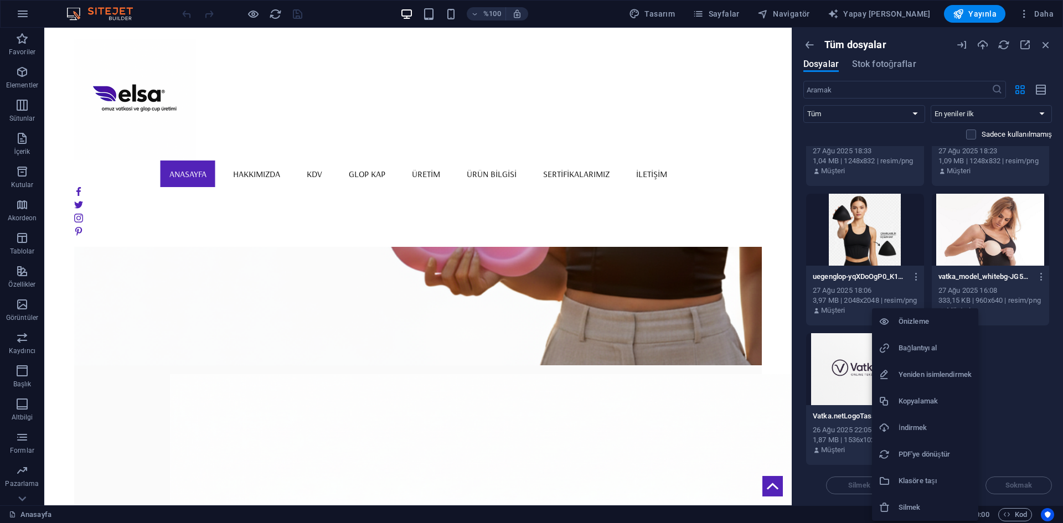
click at [914, 497] on li "Silmek" at bounding box center [925, 507] width 106 height 27
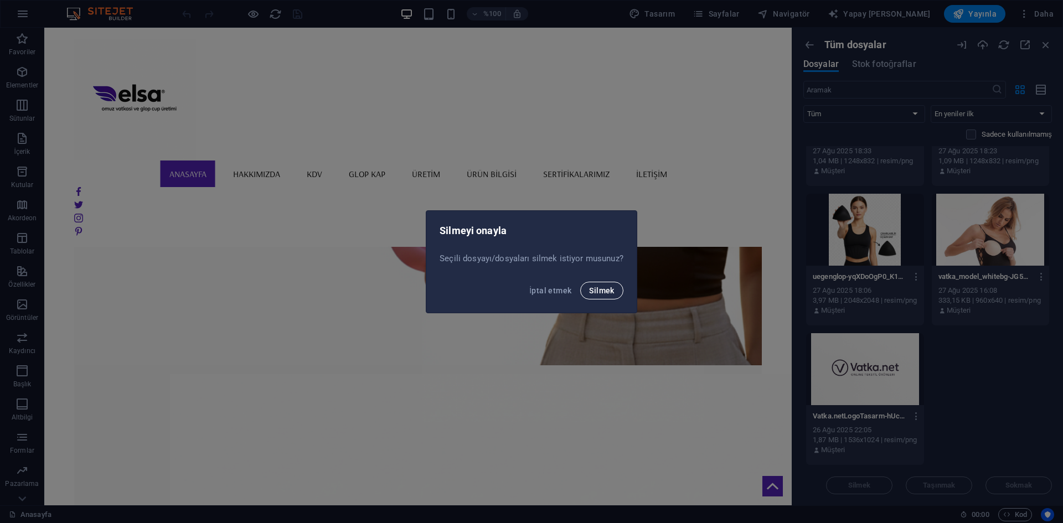
click at [598, 292] on font "Silmek" at bounding box center [601, 290] width 25 height 9
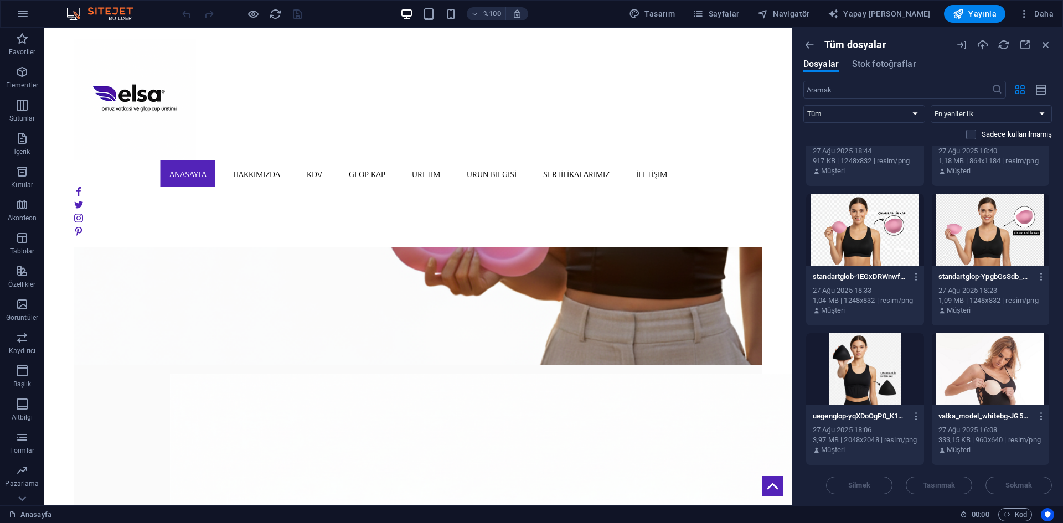
scroll to position [9161, 0]
click at [916, 415] on icon "button" at bounding box center [916, 416] width 11 height 10
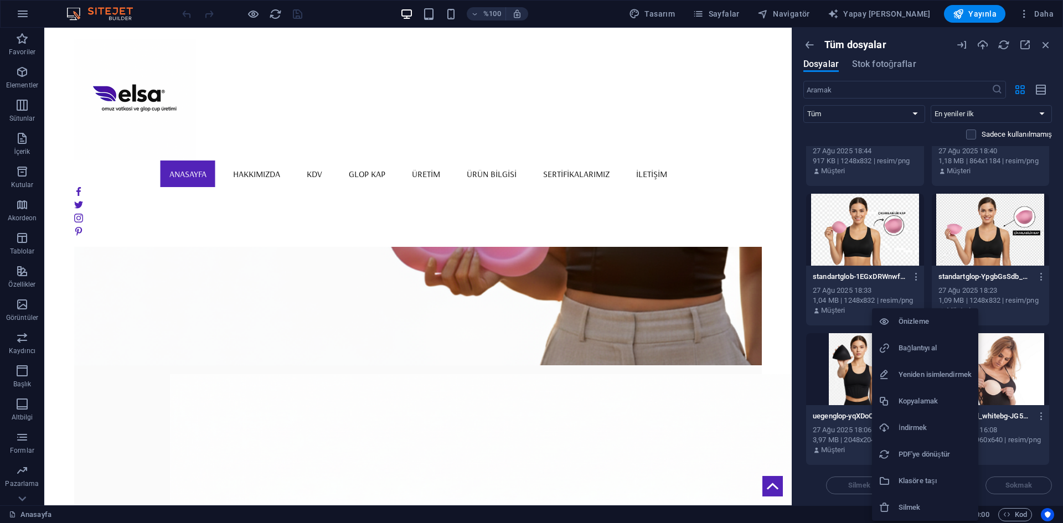
click at [913, 505] on font "Silmek" at bounding box center [910, 507] width 22 height 8
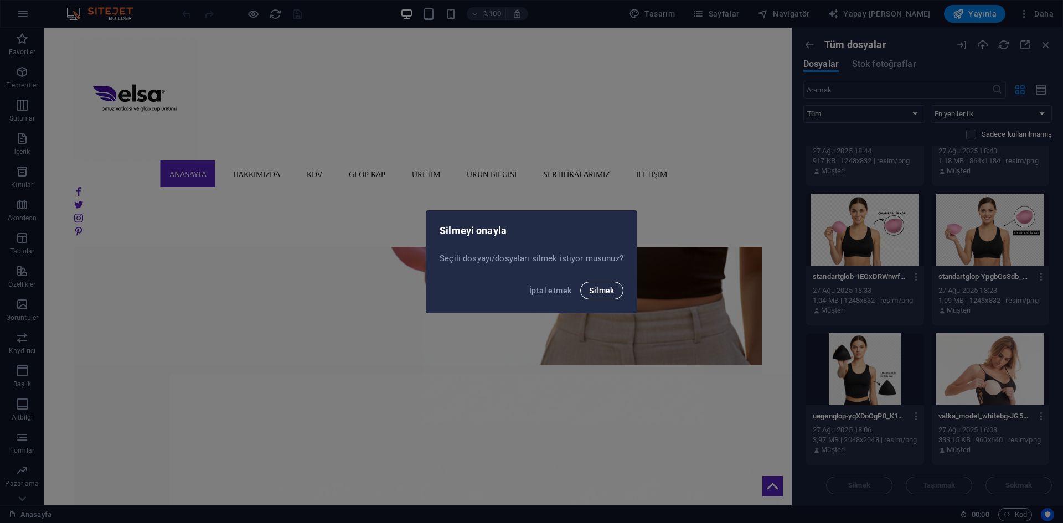
click at [598, 294] on font "Silmek" at bounding box center [601, 290] width 25 height 9
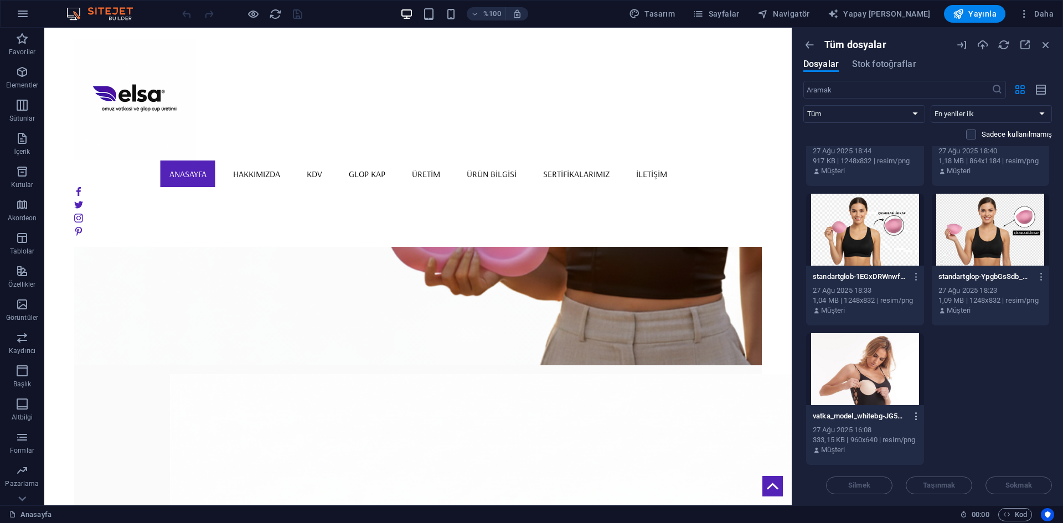
click at [914, 414] on icon "button" at bounding box center [916, 416] width 11 height 10
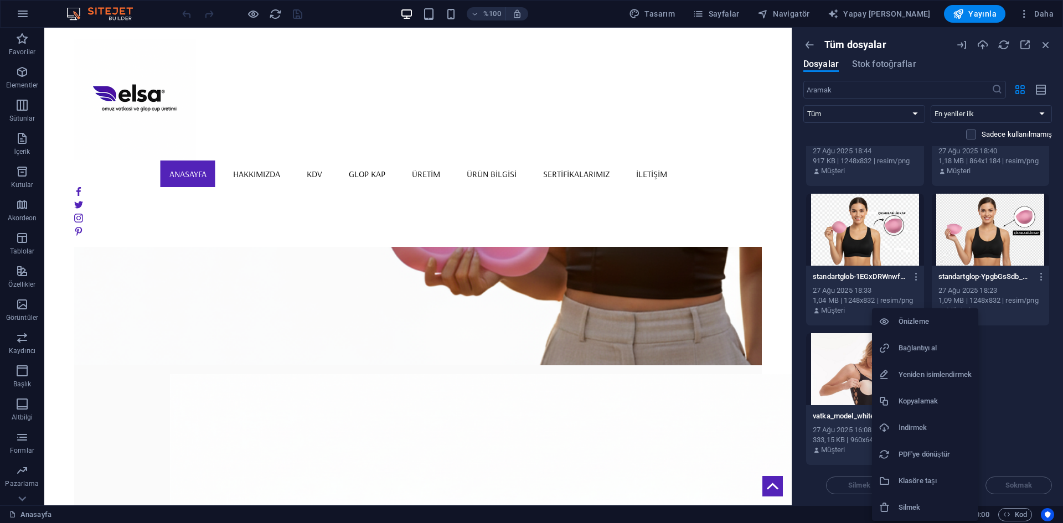
click at [910, 502] on h6 "Silmek" at bounding box center [935, 507] width 73 height 13
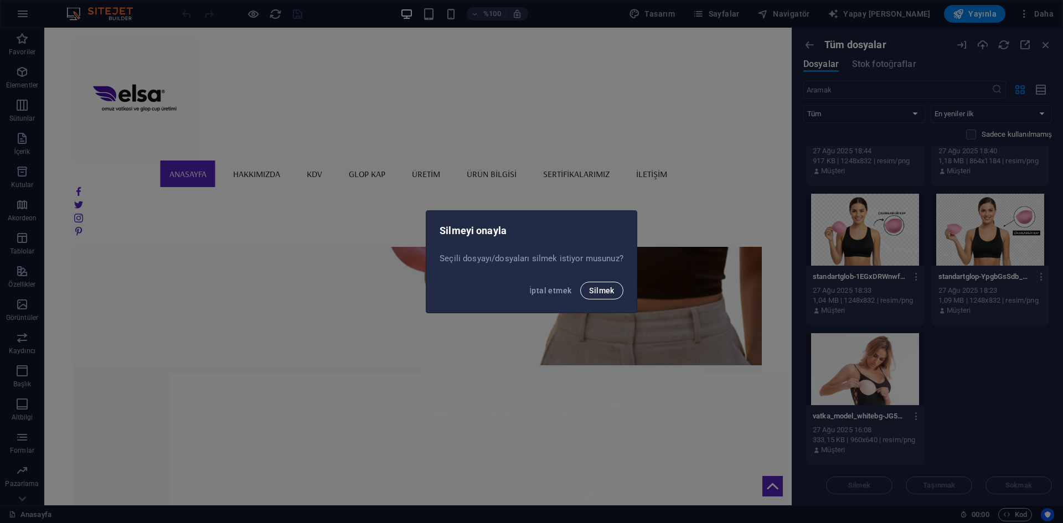
click at [597, 297] on button "Silmek" at bounding box center [601, 291] width 43 height 18
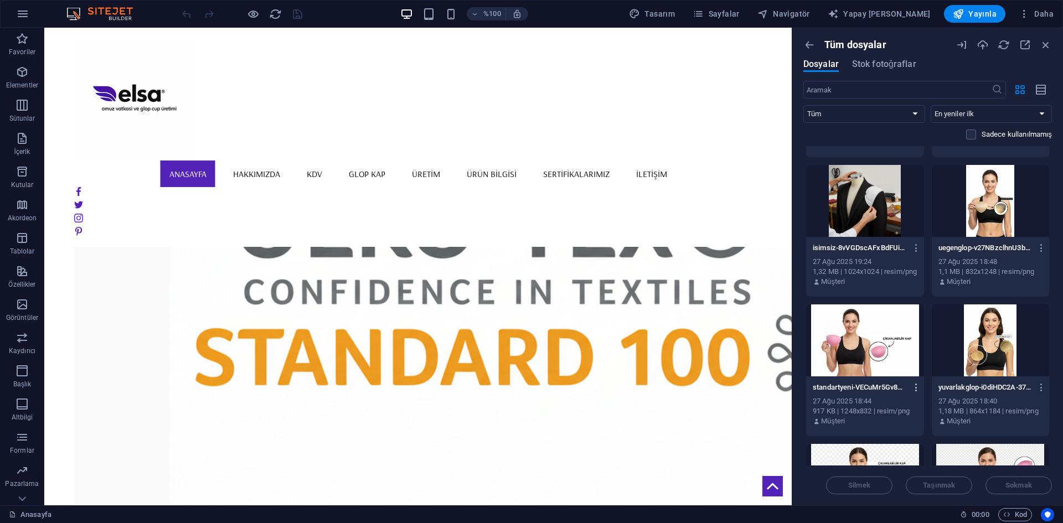
scroll to position [9021, 0]
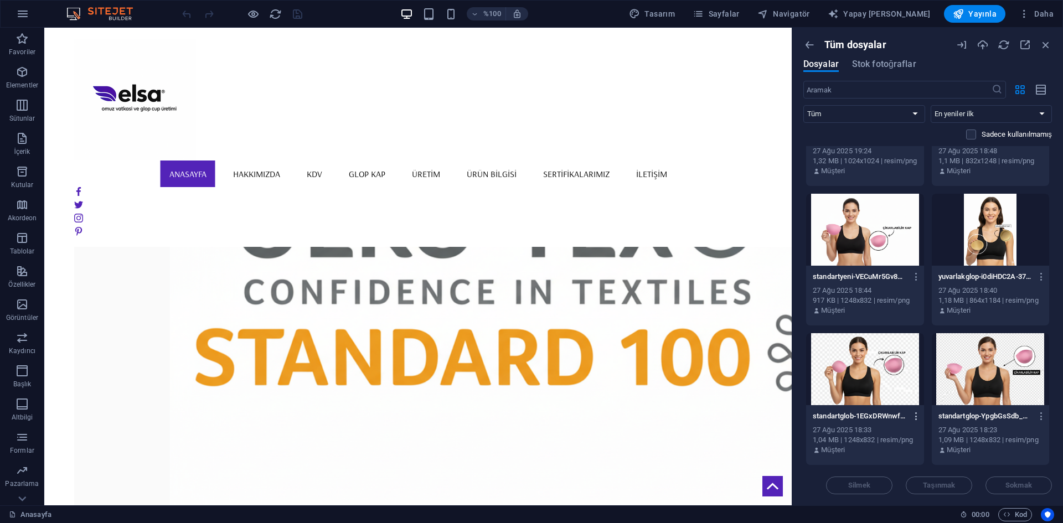
click at [914, 417] on icon "button" at bounding box center [916, 416] width 11 height 10
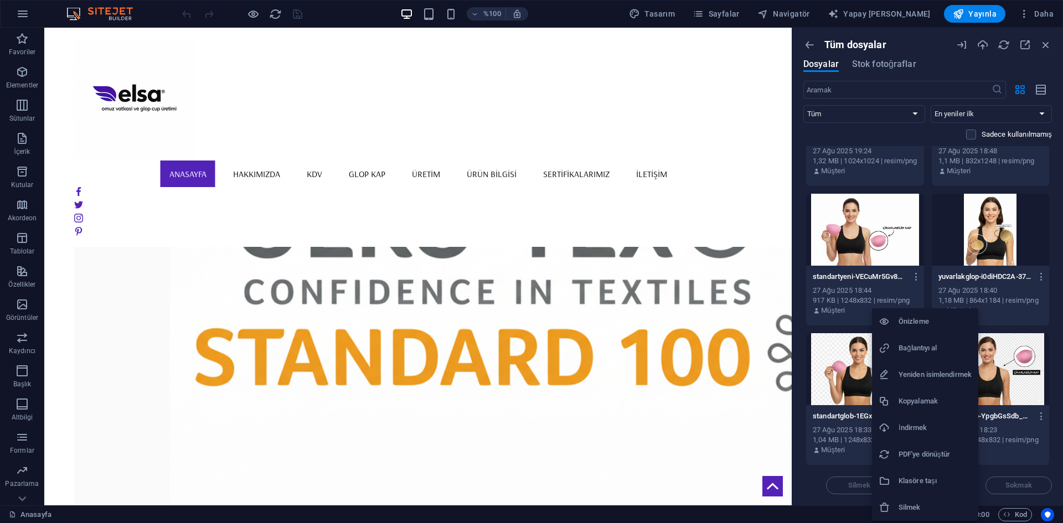
click at [913, 502] on h6 "Silmek" at bounding box center [935, 507] width 73 height 13
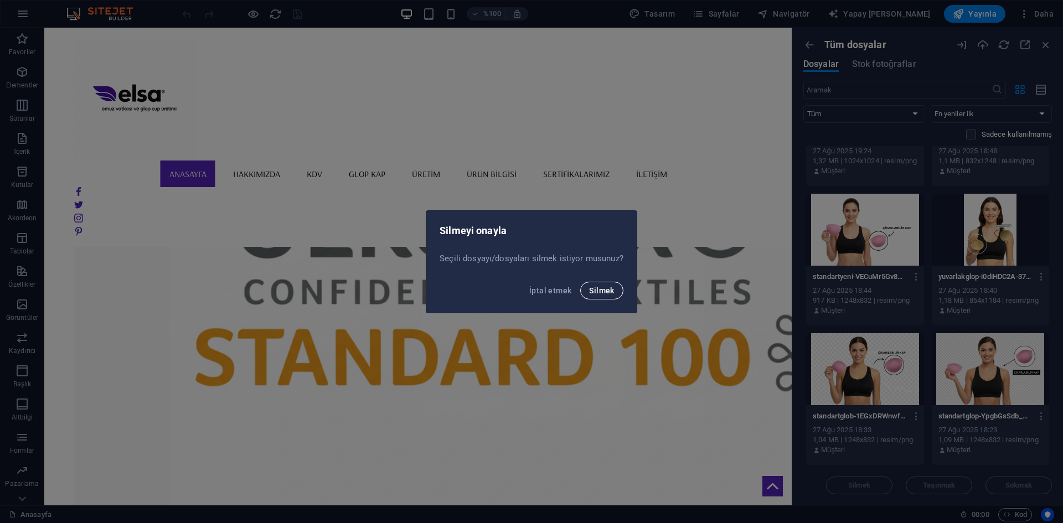
click at [608, 290] on font "Silmek" at bounding box center [601, 290] width 25 height 9
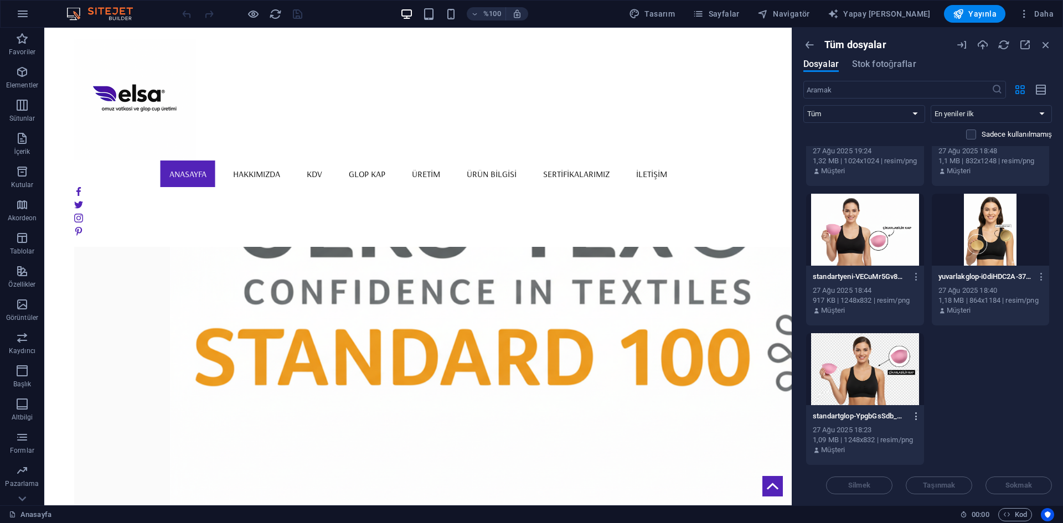
click at [917, 420] on icon "button" at bounding box center [916, 416] width 11 height 10
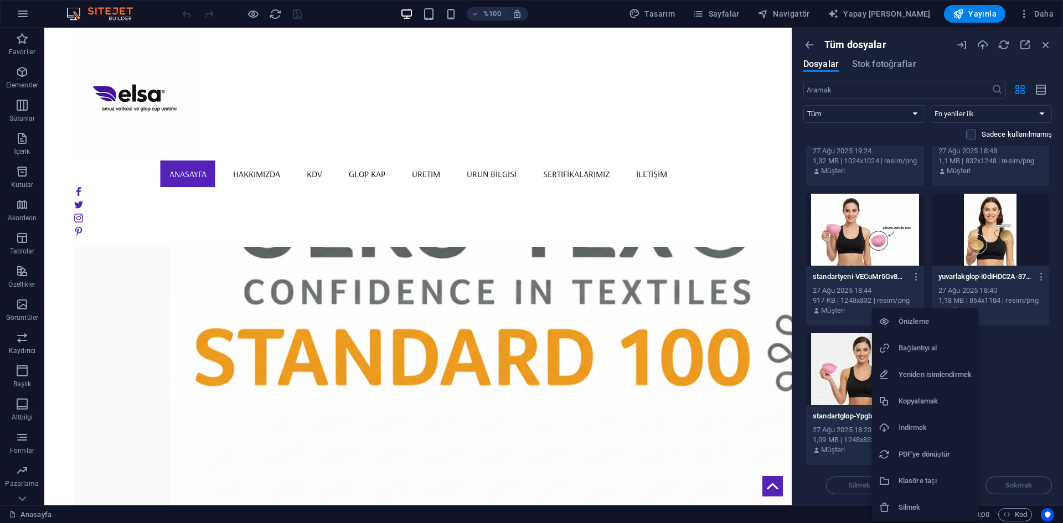
click at [903, 505] on font "Silmek" at bounding box center [910, 507] width 22 height 8
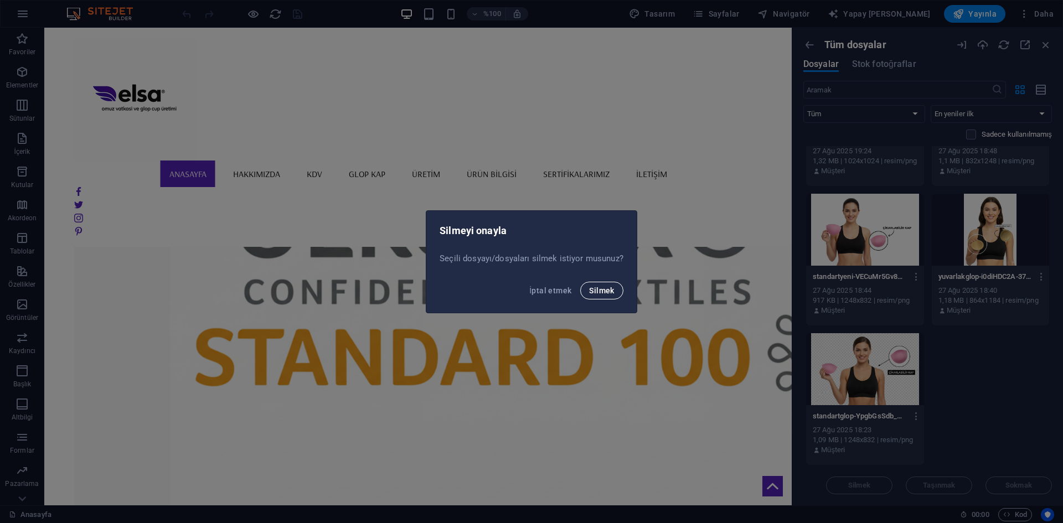
click at [606, 294] on font "Silmek" at bounding box center [601, 290] width 25 height 9
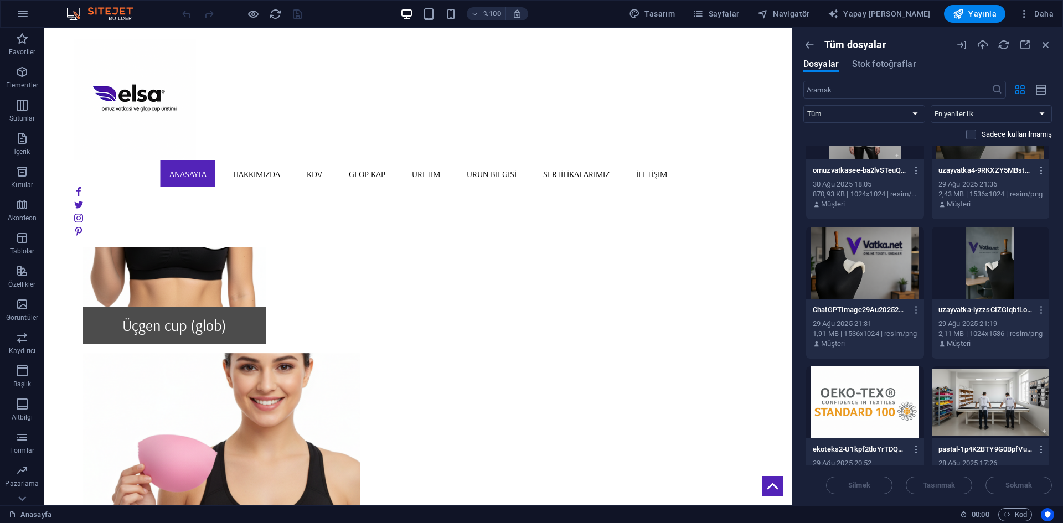
scroll to position [8328, 0]
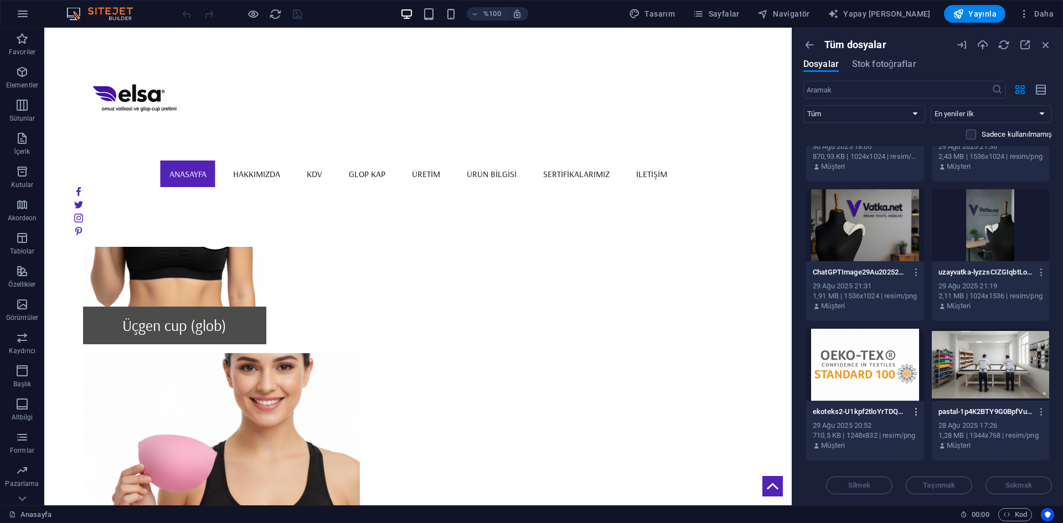
click at [915, 415] on icon "button" at bounding box center [916, 412] width 11 height 10
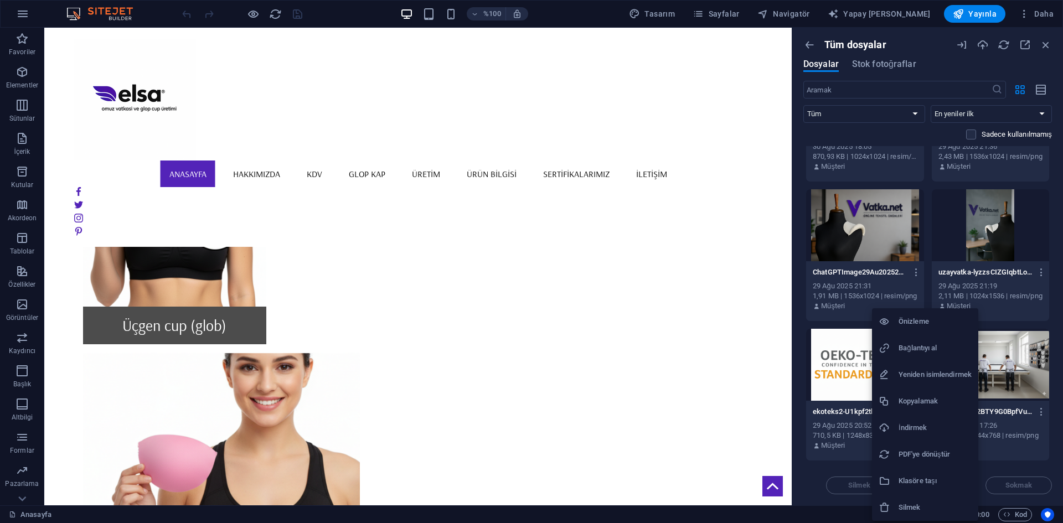
click at [900, 425] on font "İndirmek" at bounding box center [913, 428] width 28 height 8
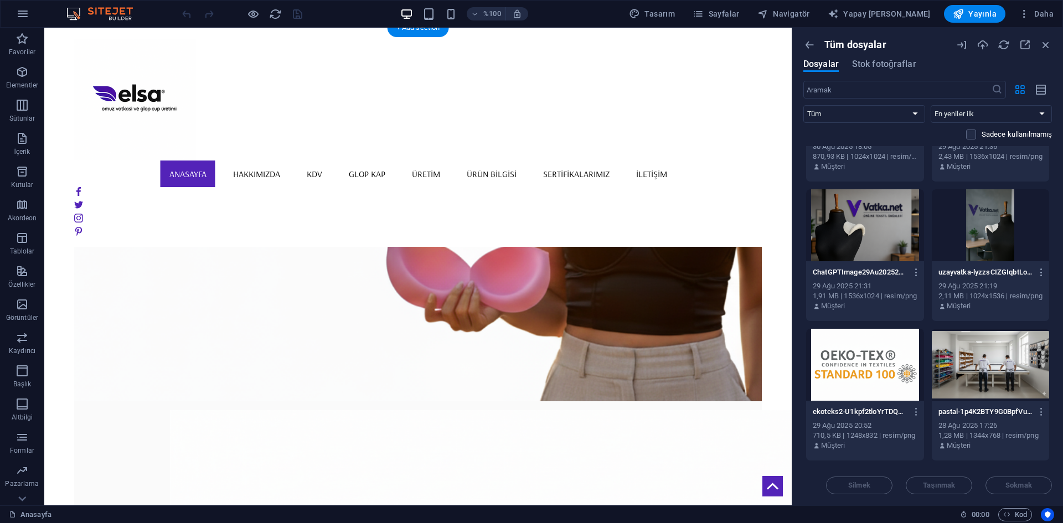
scroll to position [0, 0]
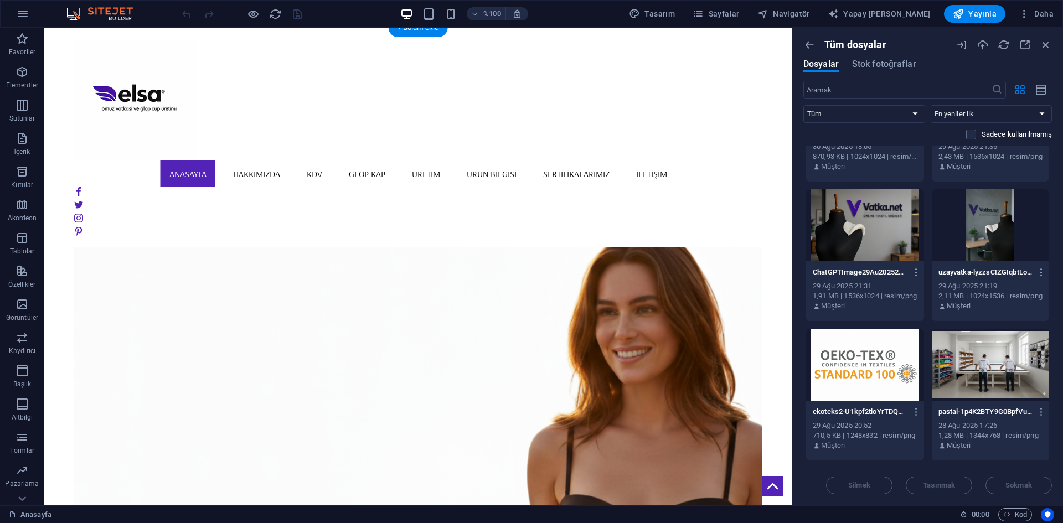
click at [480, 242] on figure at bounding box center [418, 438] width 688 height 517
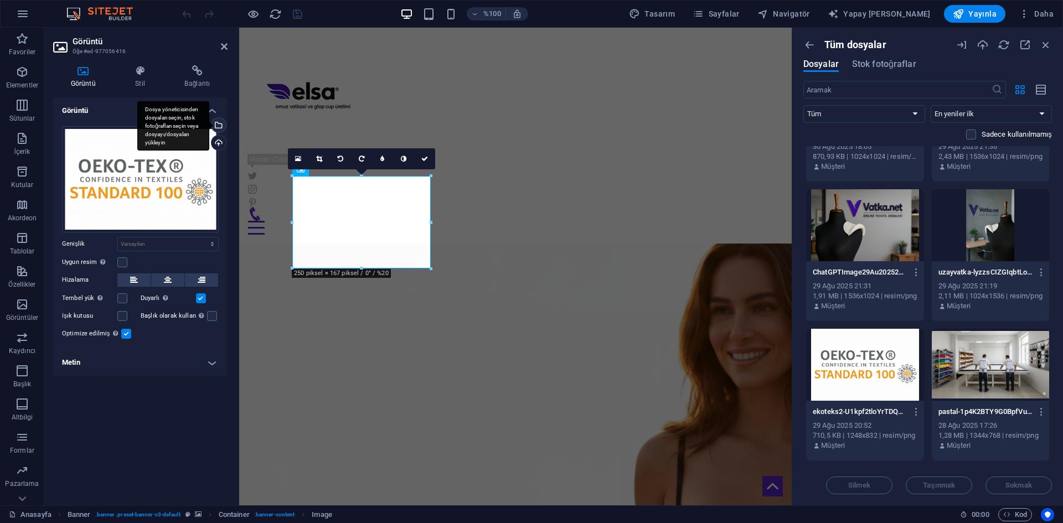
click at [221, 126] on div "Dosya yöneticisinden dosyaları seçin, stok fotoğrafları seçin veya dosyayı/dosy…" at bounding box center [217, 126] width 17 height 17
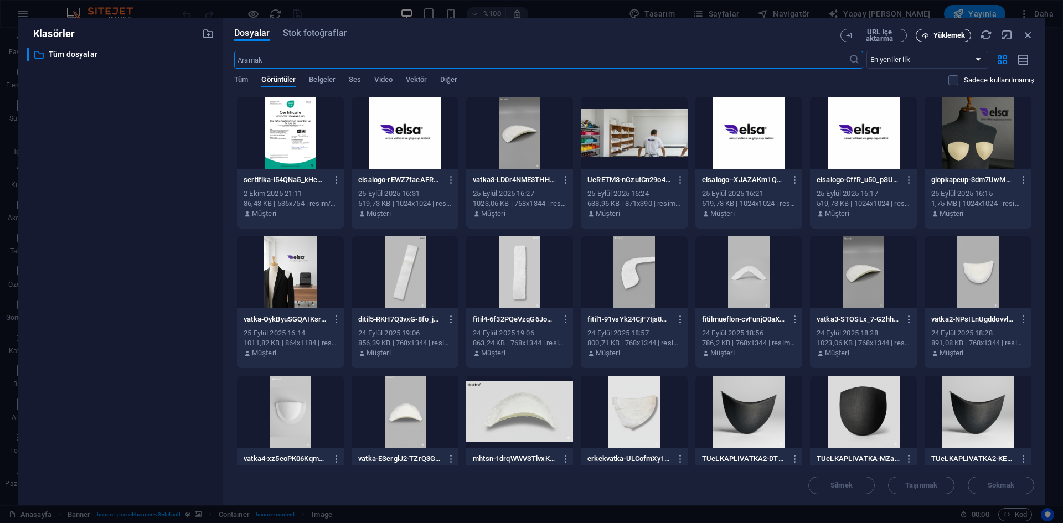
click at [933, 33] on font "Yüklemek" at bounding box center [949, 35] width 32 height 8
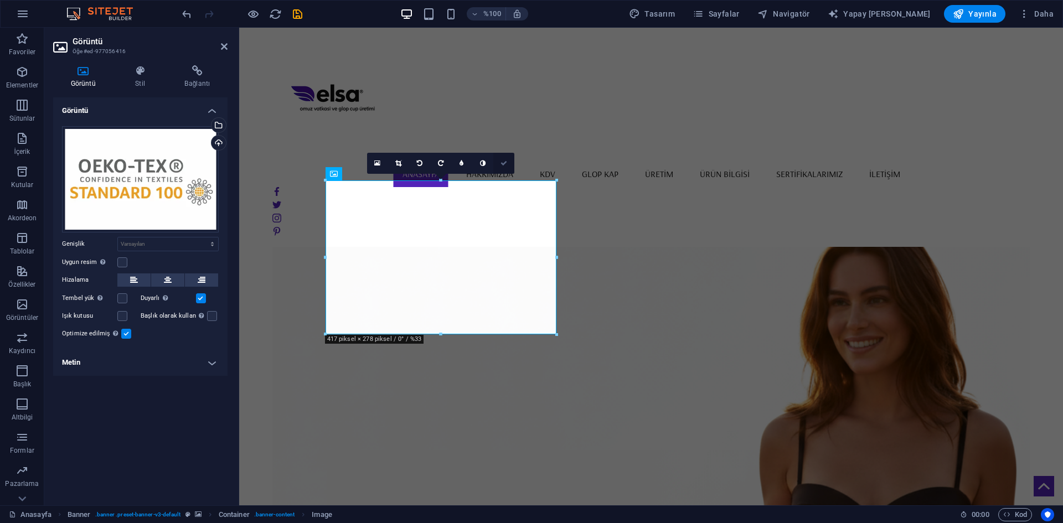
click at [503, 161] on icon at bounding box center [503, 163] width 7 height 7
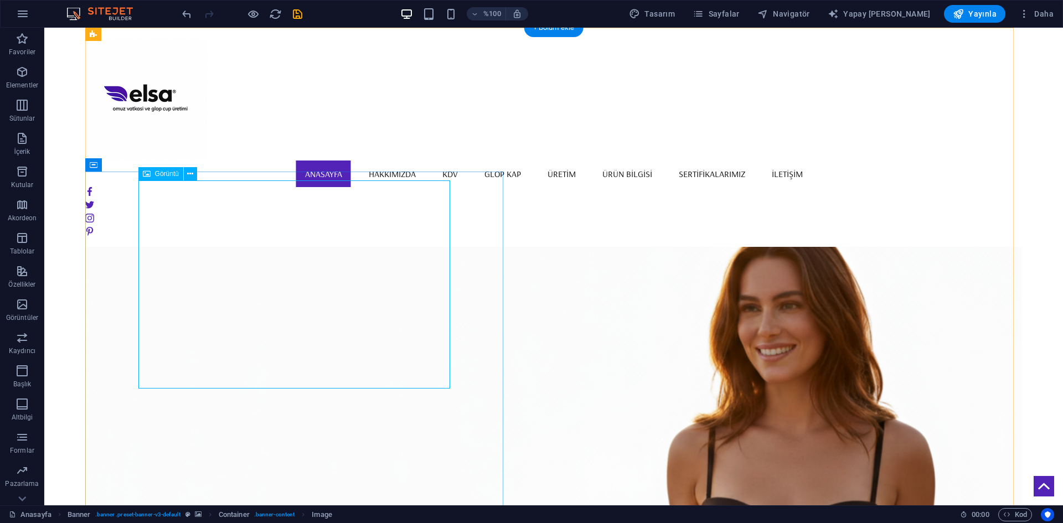
click at [297, 12] on icon "kaydetmek" at bounding box center [297, 14] width 13 height 13
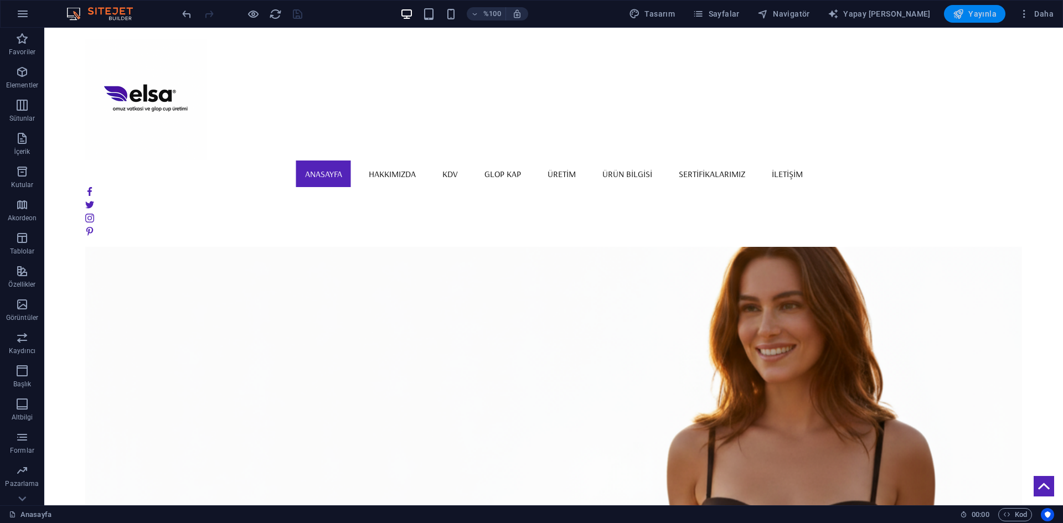
click at [975, 17] on font "Yayınla" at bounding box center [982, 13] width 28 height 9
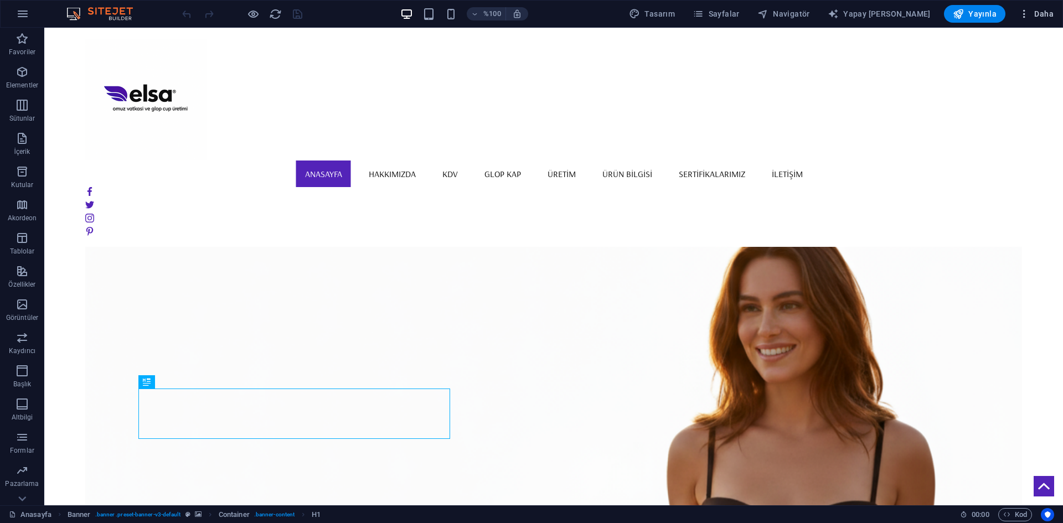
click at [1024, 18] on icon "button" at bounding box center [1024, 13] width 11 height 11
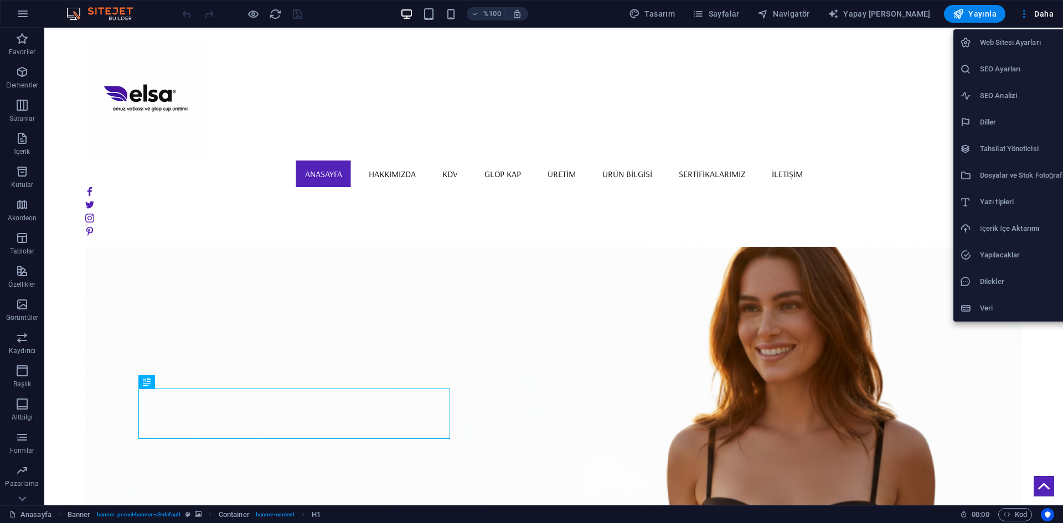
click at [1028, 175] on font "Dosyalar ve Stok Fotoğraflar" at bounding box center [1025, 175] width 91 height 8
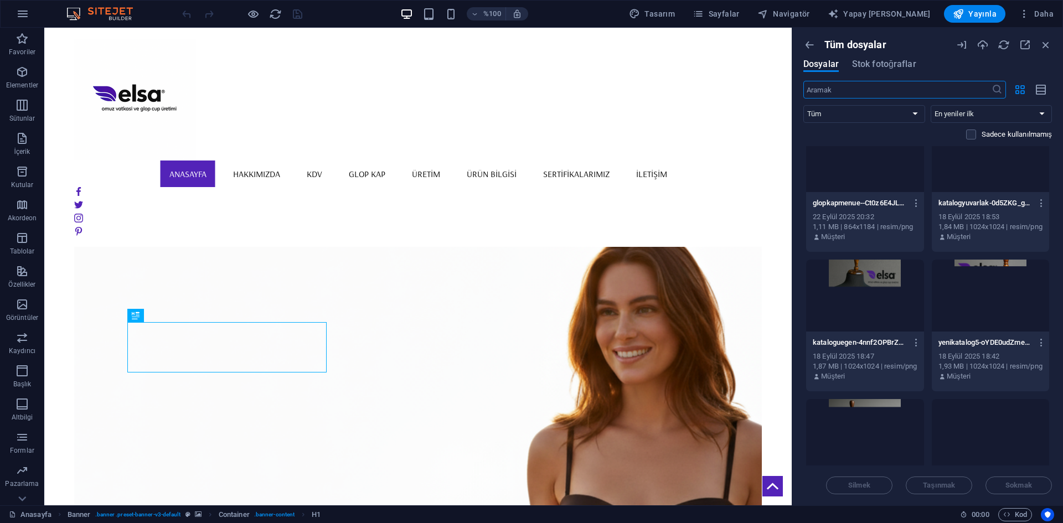
scroll to position [3543, 0]
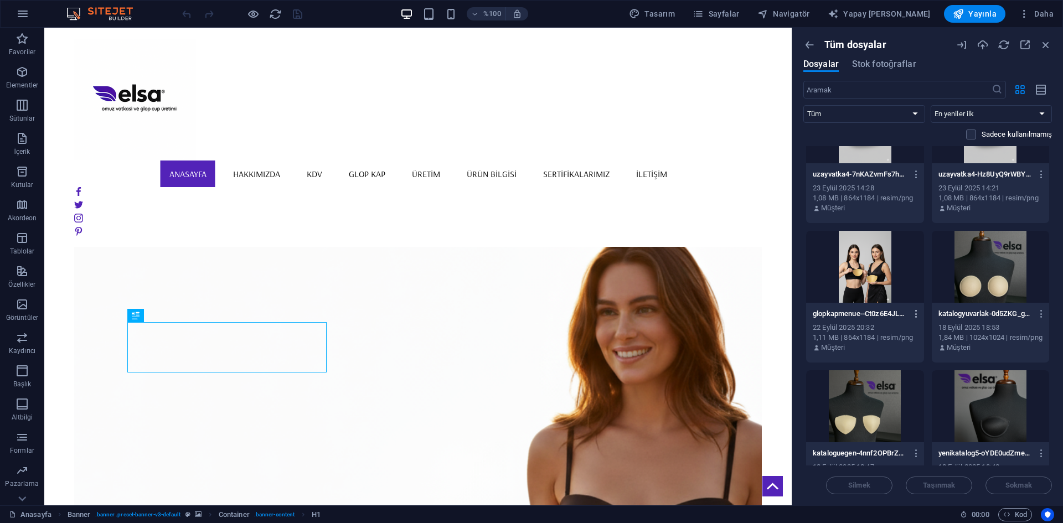
click at [913, 314] on icon "button" at bounding box center [916, 314] width 11 height 10
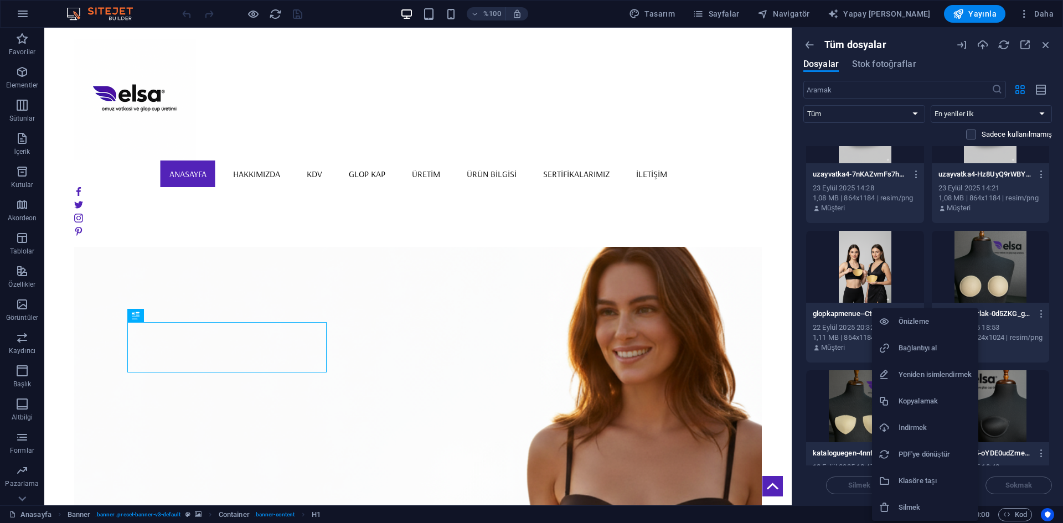
click at [902, 503] on h6 "Silmek" at bounding box center [935, 507] width 73 height 13
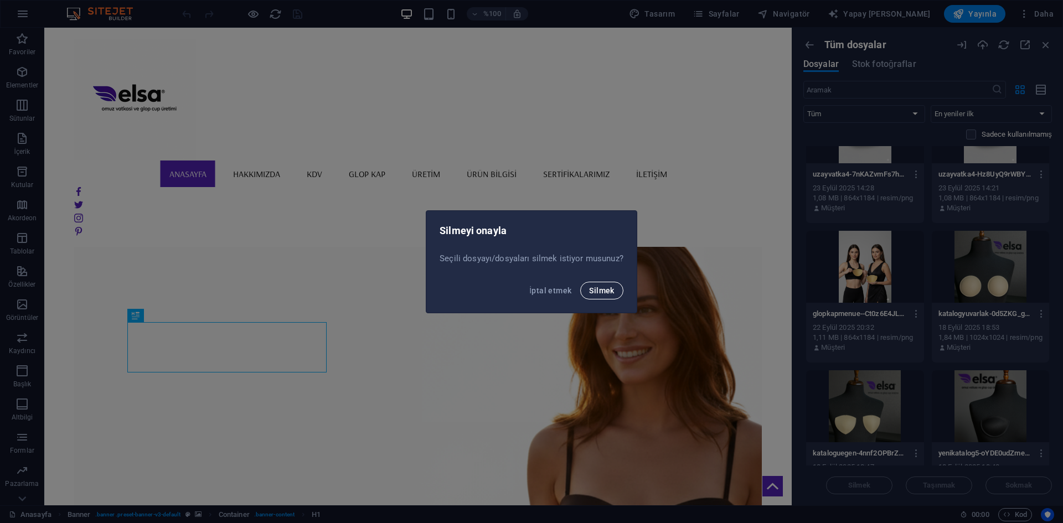
click at [605, 291] on font "Silmek" at bounding box center [601, 290] width 25 height 9
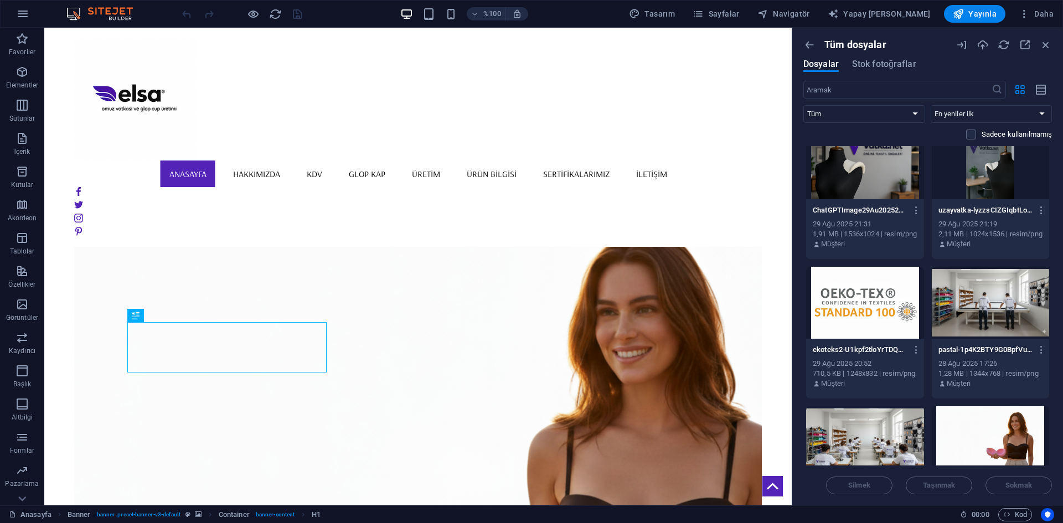
scroll to position [8415, 0]
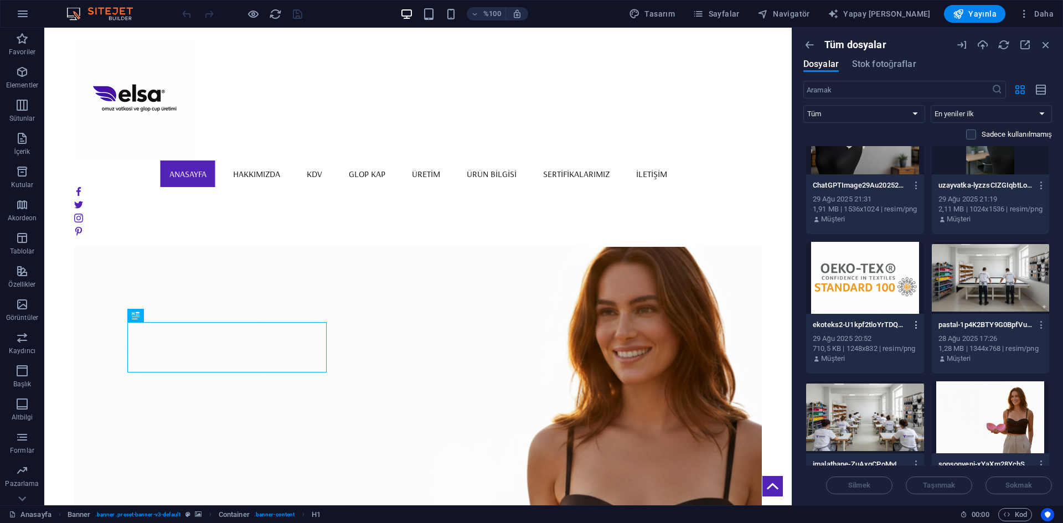
click at [914, 327] on icon "button" at bounding box center [916, 325] width 11 height 10
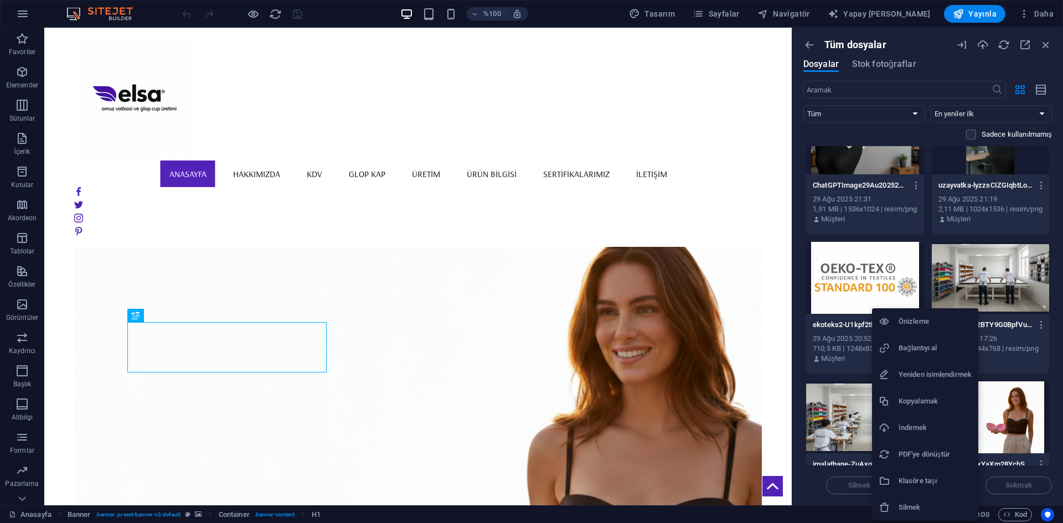
click at [895, 500] on li "Silmek" at bounding box center [925, 507] width 106 height 27
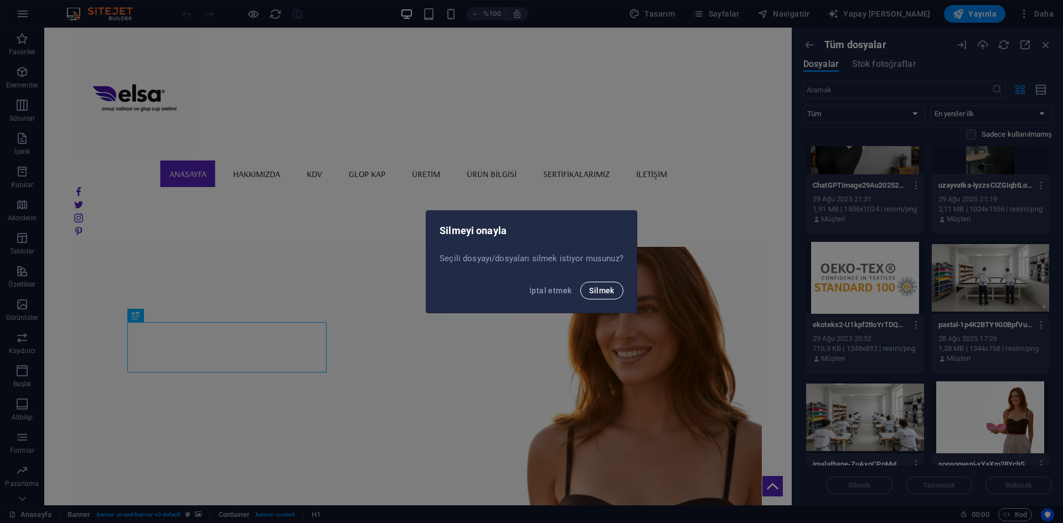
click at [607, 294] on font "Silmek" at bounding box center [601, 290] width 25 height 9
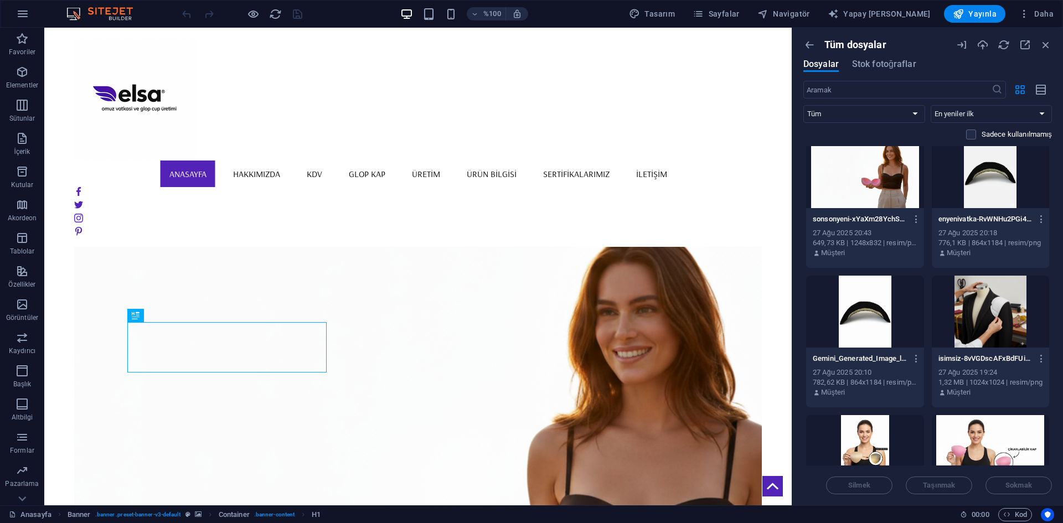
scroll to position [8550, 0]
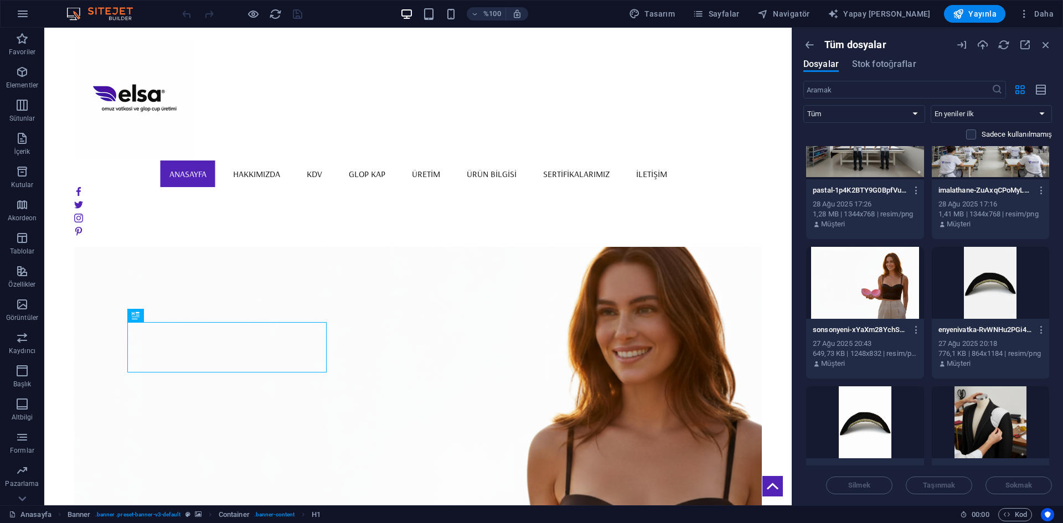
click at [923, 330] on div "sonsonyeni-xYaXm28YchSgOOnHGgrW0A.png sonsonyeni-xYaXm28YchSgOOnHGgrW0A.png 27 …" at bounding box center [865, 312] width 119 height 133
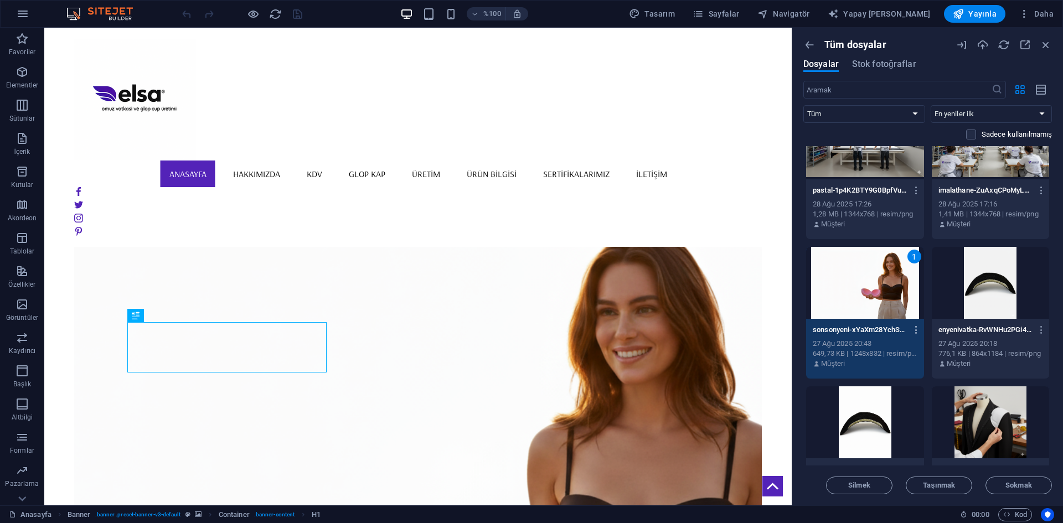
click at [916, 331] on icon "button" at bounding box center [916, 330] width 11 height 10
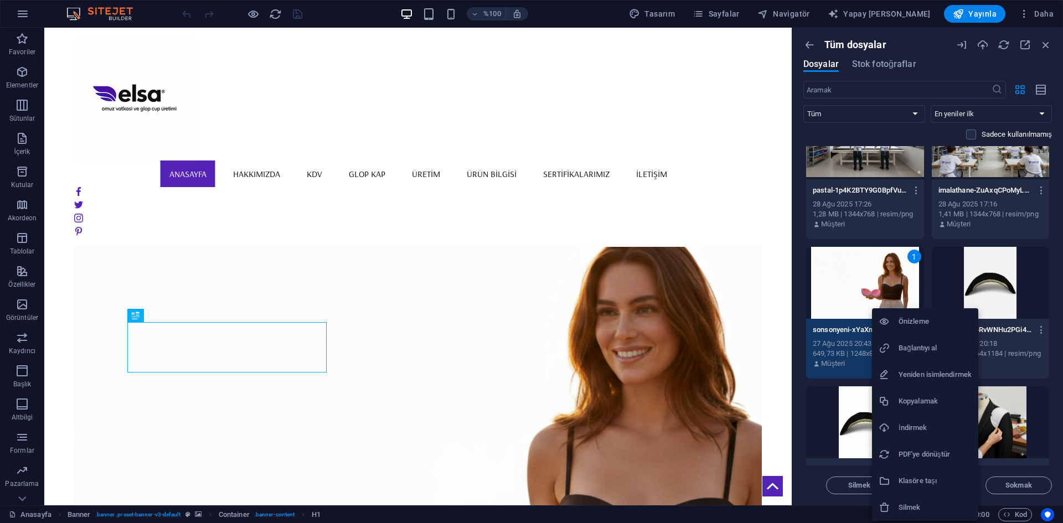
click at [910, 427] on font "İndirmek" at bounding box center [913, 428] width 28 height 8
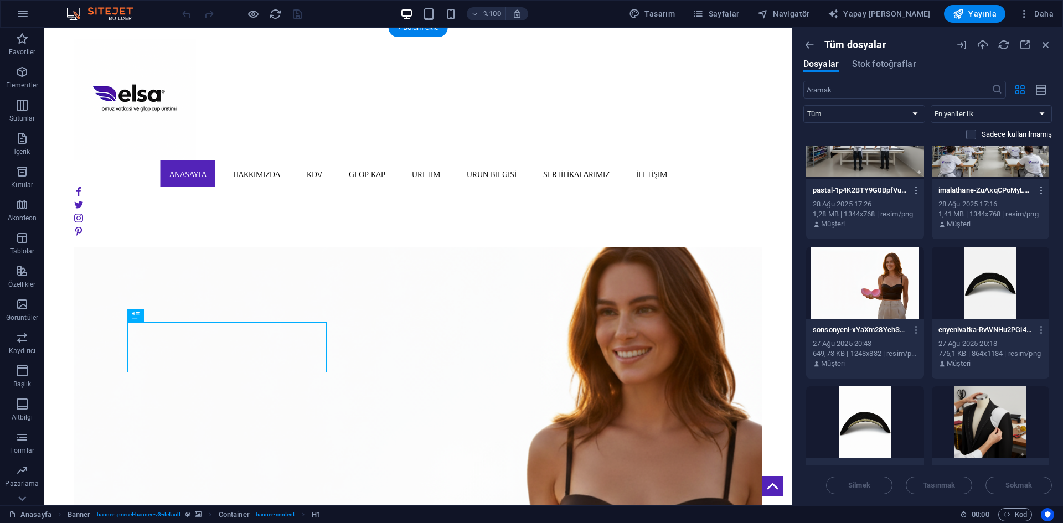
click at [549, 301] on figure at bounding box center [418, 438] width 688 height 517
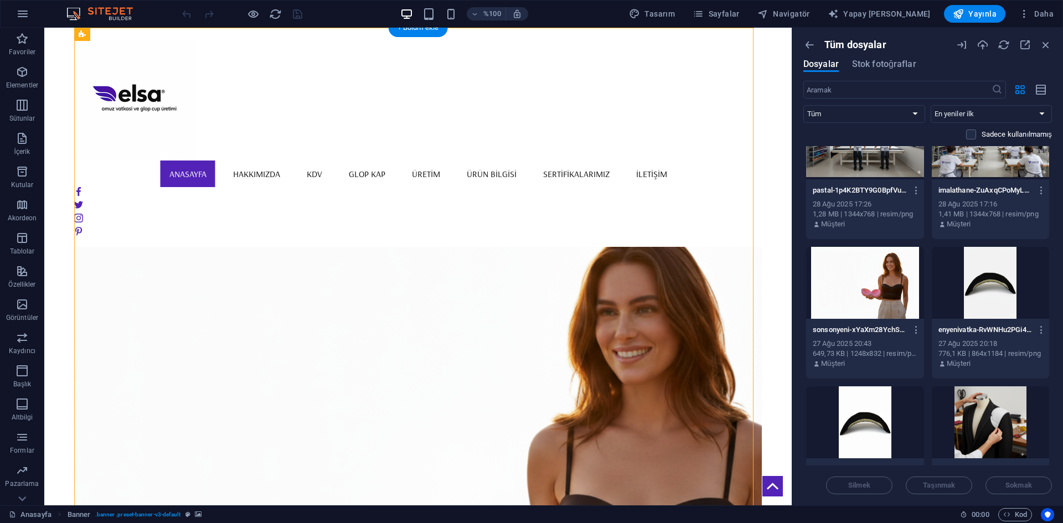
click at [549, 301] on figure at bounding box center [418, 438] width 688 height 517
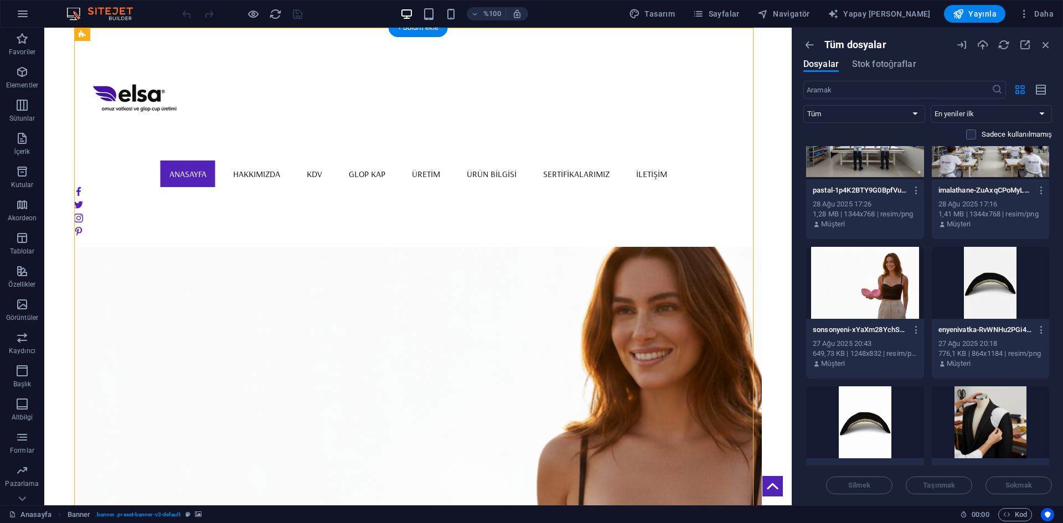
select select "vh"
select select "banner"
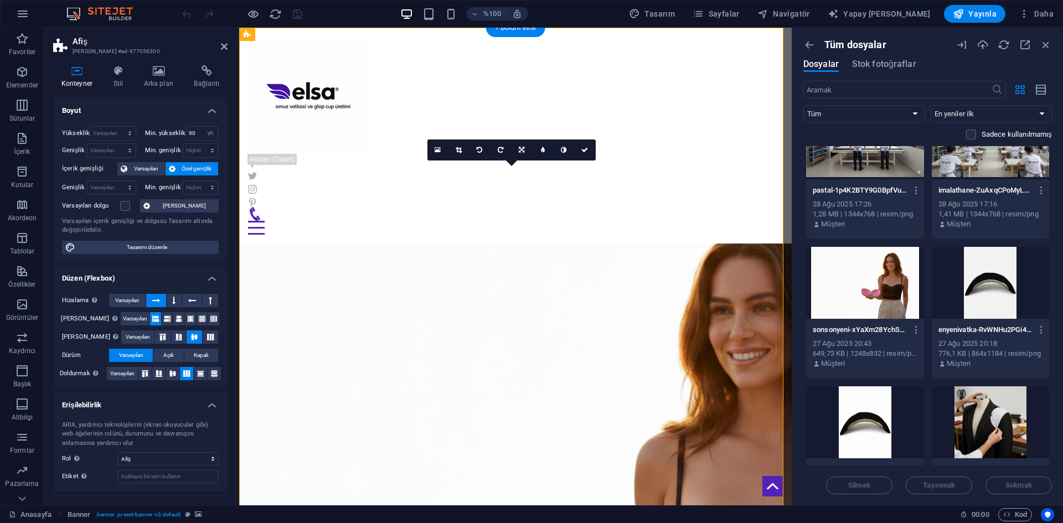
click at [643, 299] on figure at bounding box center [515, 448] width 553 height 563
click at [439, 147] on icon at bounding box center [438, 150] width 6 height 8
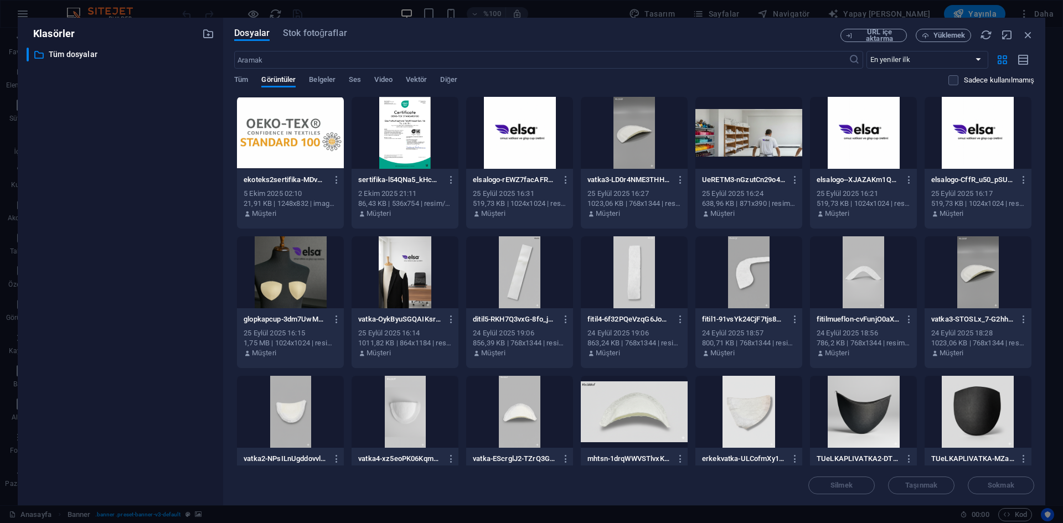
click at [948, 28] on div "Dosyalar Stok fotoğraflar URL içe aktarma Yüklemek ​ En yeniler ilk En eskiden …" at bounding box center [634, 262] width 822 height 488
click at [942, 35] on font "Yüklemek" at bounding box center [949, 35] width 32 height 8
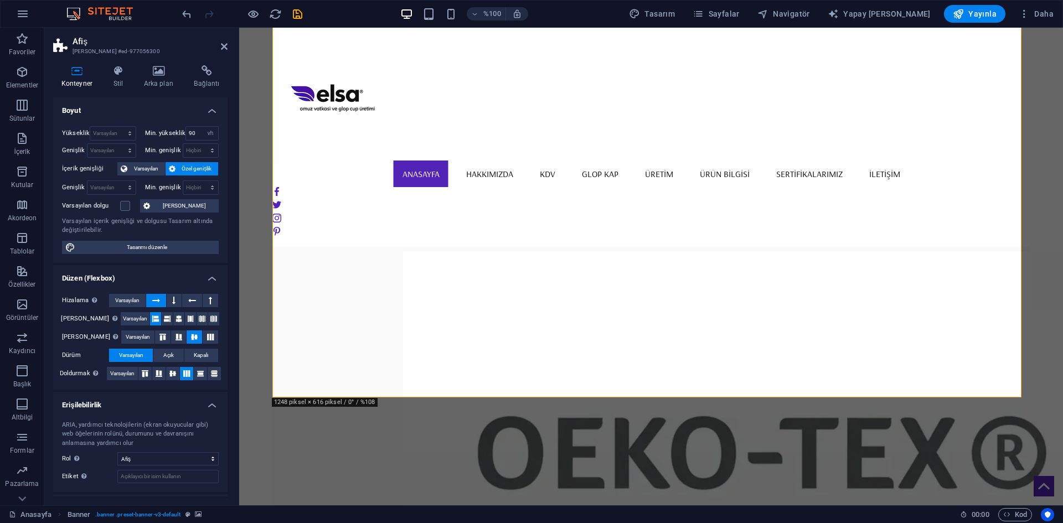
scroll to position [0, 0]
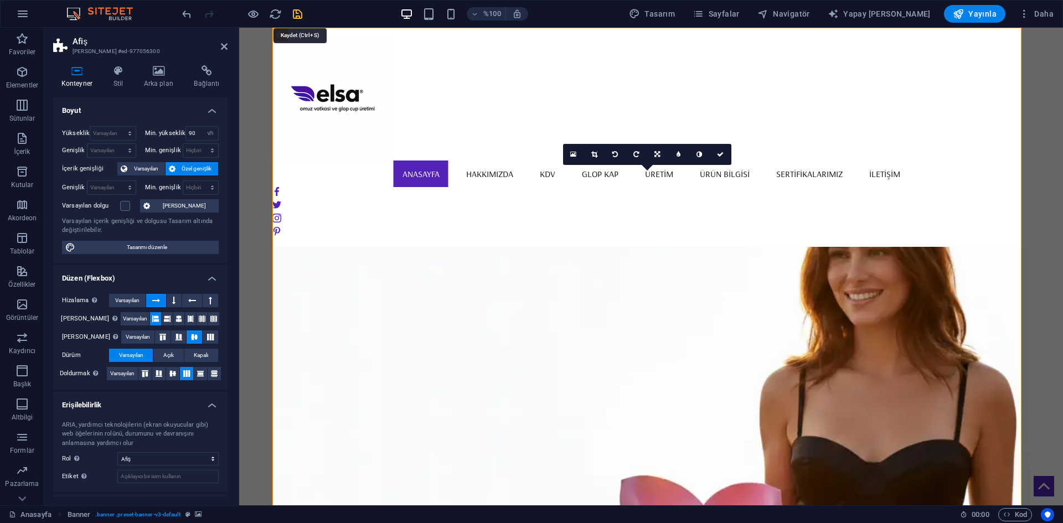
click at [299, 18] on icon "kaydetmek" at bounding box center [297, 14] width 13 height 13
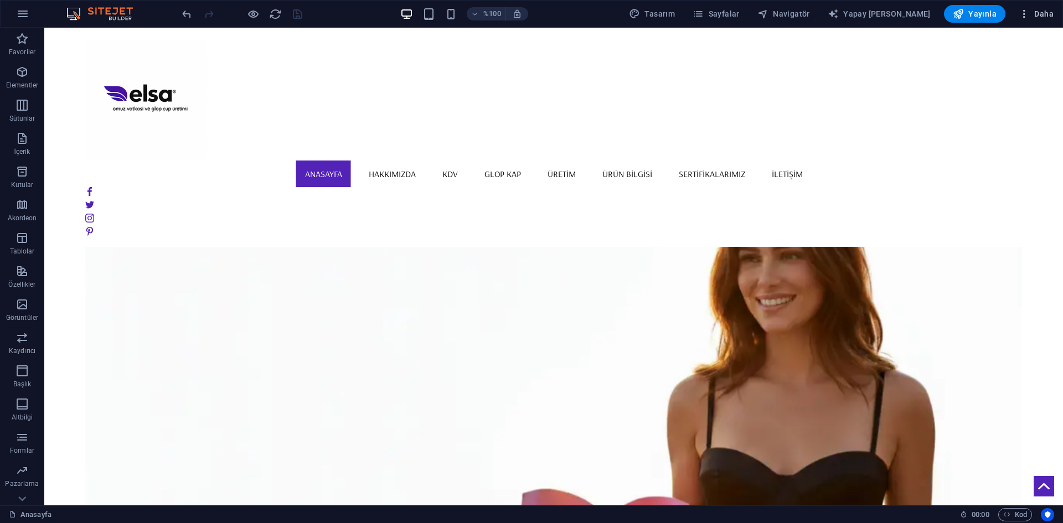
click at [1025, 15] on icon "button" at bounding box center [1024, 13] width 11 height 11
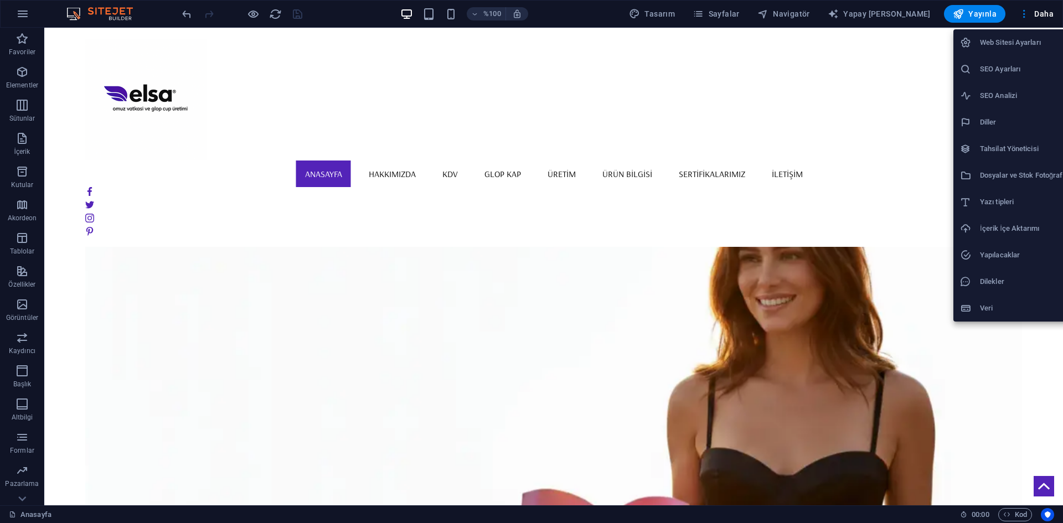
click at [1019, 226] on font "İçerik İçe Aktarımı" at bounding box center [1009, 228] width 59 height 8
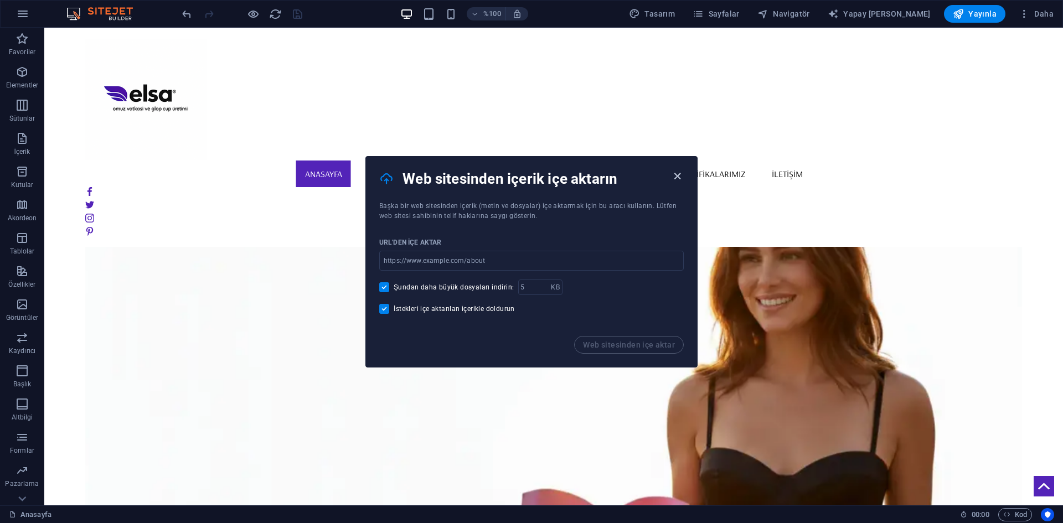
click at [672, 179] on icon "button" at bounding box center [677, 176] width 13 height 13
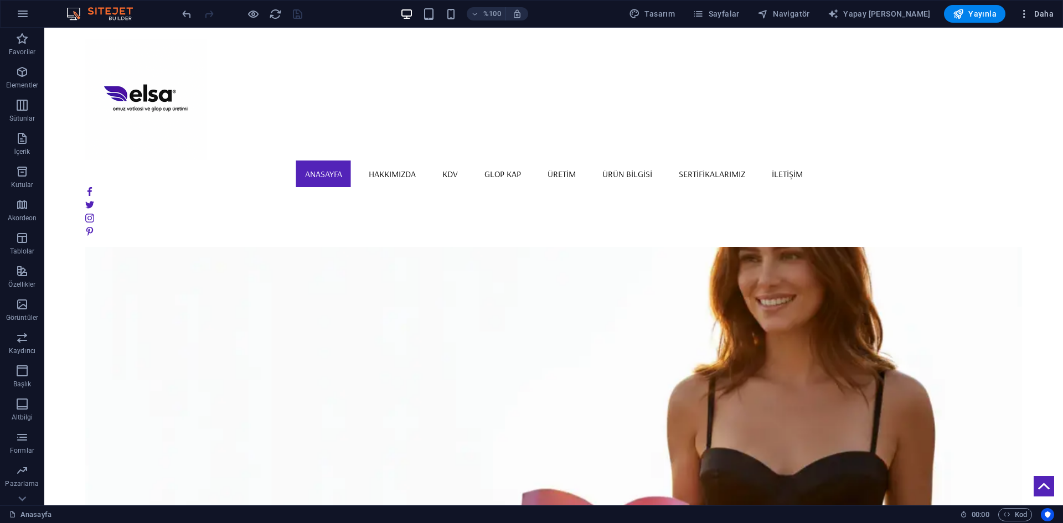
click at [1020, 13] on icon "button" at bounding box center [1024, 13] width 11 height 11
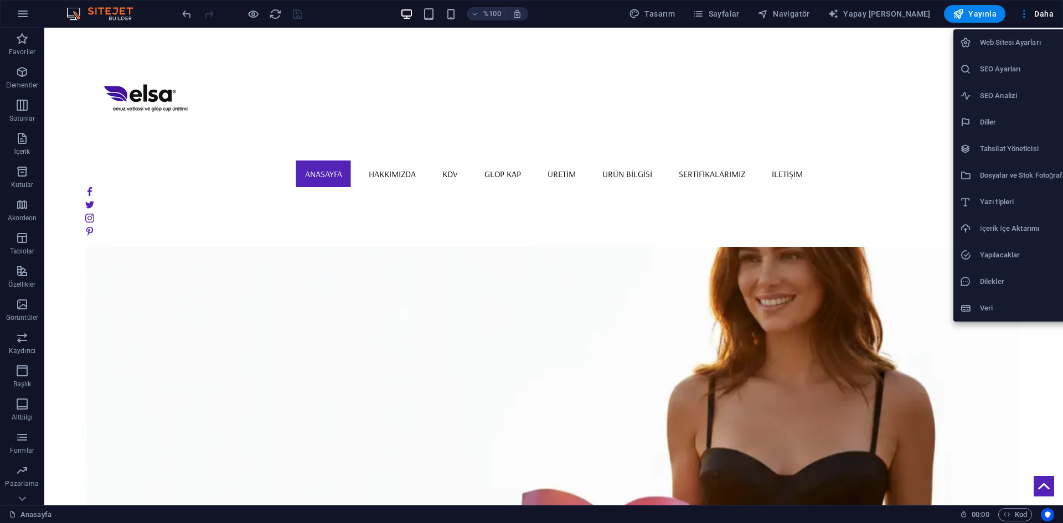
drag, startPoint x: 1025, startPoint y: 174, endPoint x: 1011, endPoint y: 177, distance: 14.1
click at [1011, 177] on font "Dosyalar ve Stok Fotoğraflar" at bounding box center [1025, 175] width 91 height 8
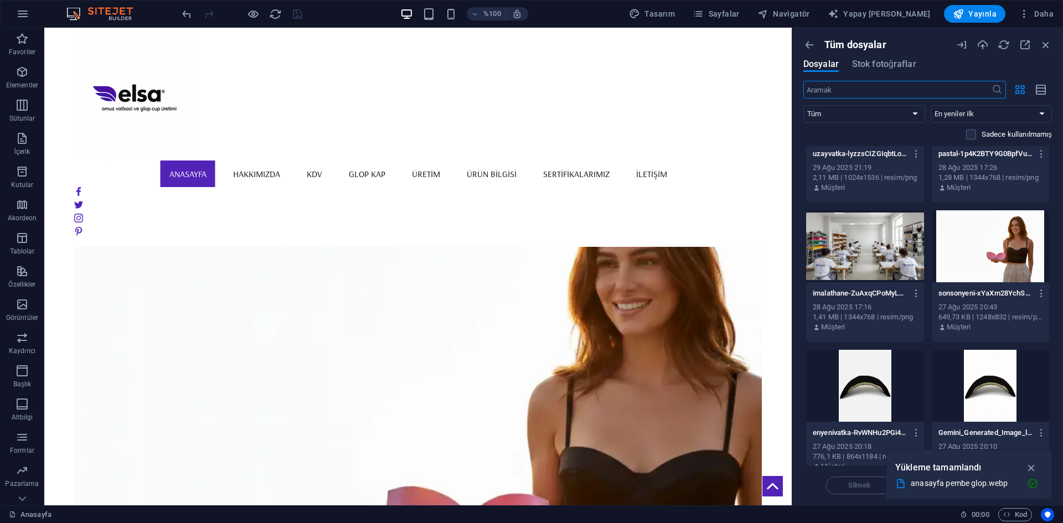
scroll to position [8550, 0]
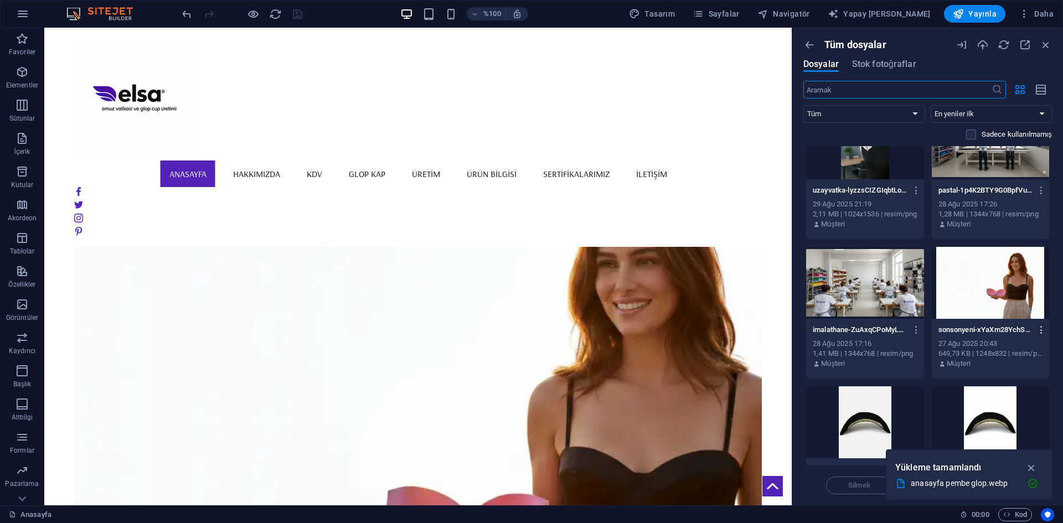
click at [1037, 331] on icon "button" at bounding box center [1041, 330] width 11 height 10
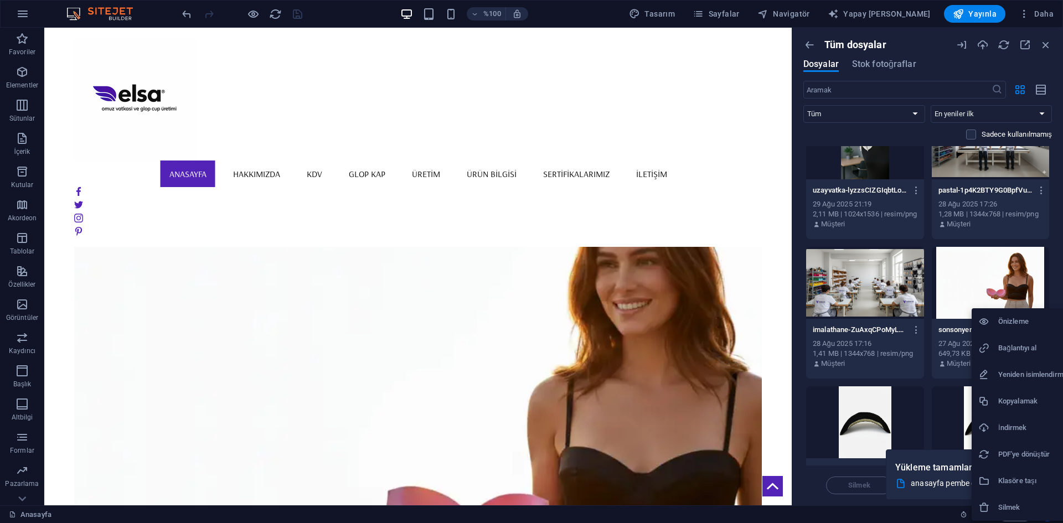
click at [998, 507] on font "Silmek" at bounding box center [1009, 507] width 22 height 8
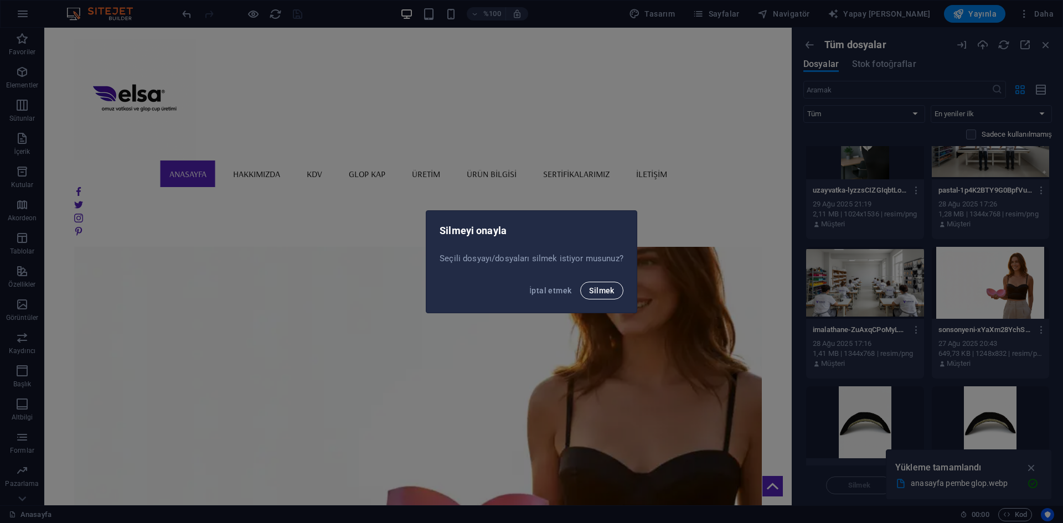
click at [612, 291] on font "Silmek" at bounding box center [601, 290] width 25 height 9
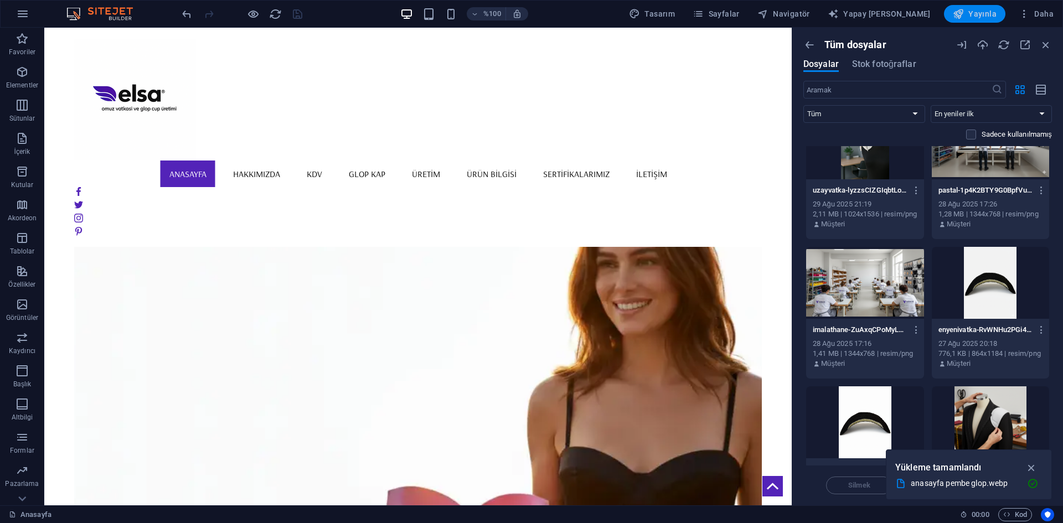
click at [971, 17] on font "Yayınla" at bounding box center [982, 13] width 28 height 9
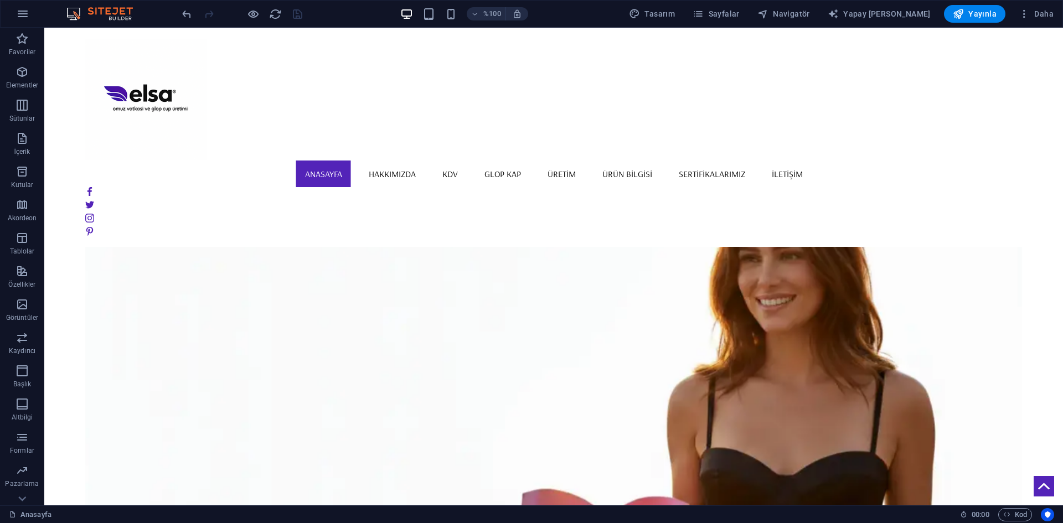
click at [972, 14] on font "Yayınla" at bounding box center [982, 13] width 28 height 9
click at [1021, 18] on icon "button" at bounding box center [1024, 13] width 11 height 11
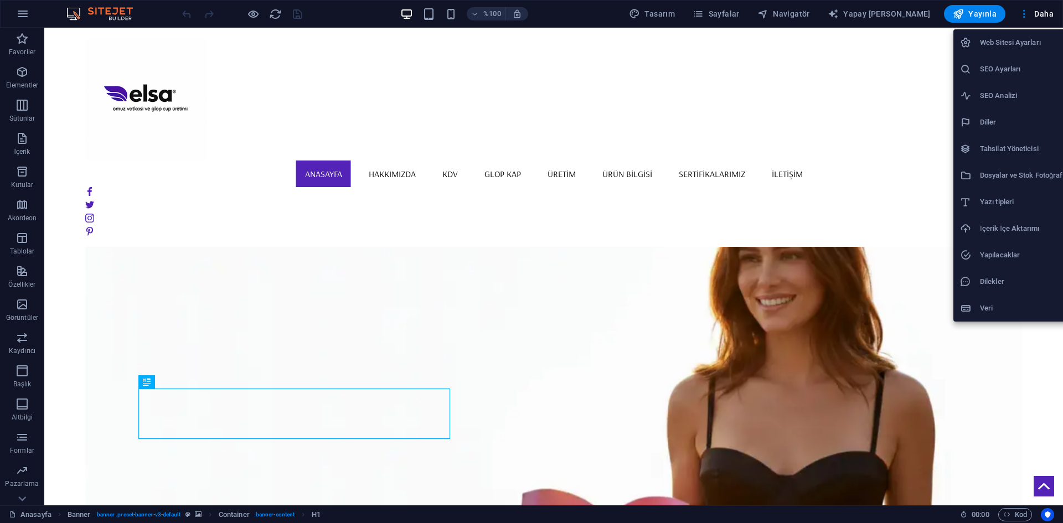
click at [998, 174] on font "Dosyalar ve Stok Fotoğraflar" at bounding box center [1025, 175] width 91 height 8
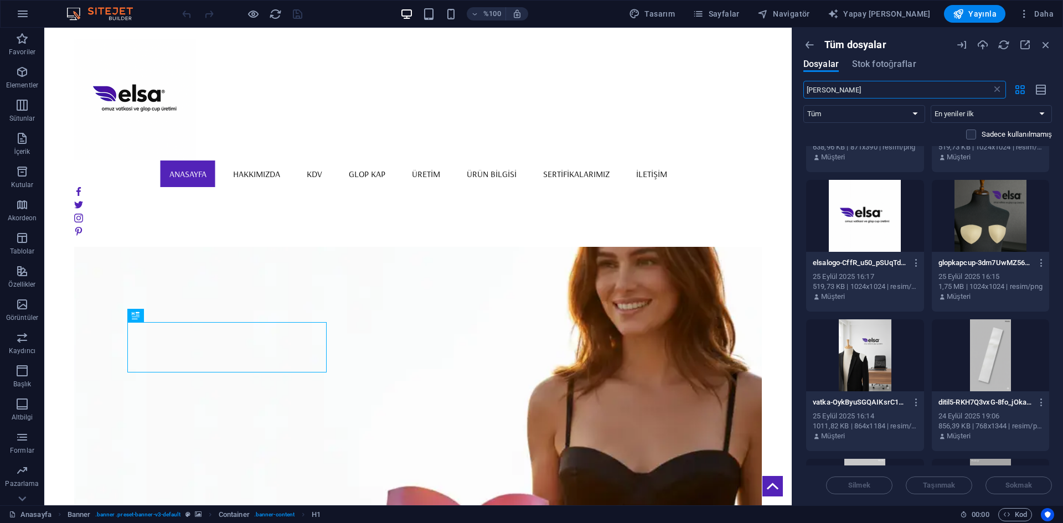
scroll to position [92, 0]
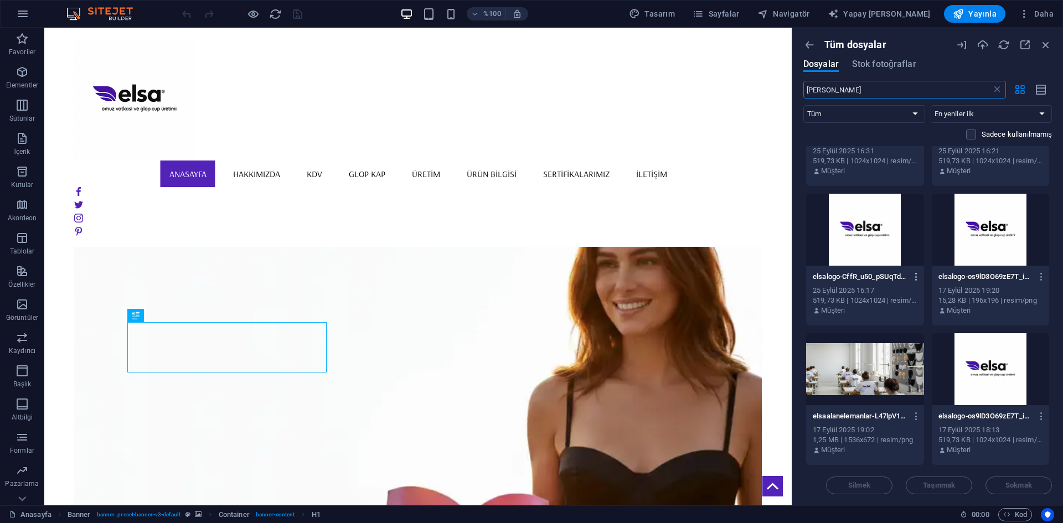
type input "elsa"
click at [914, 278] on icon "button" at bounding box center [916, 277] width 11 height 10
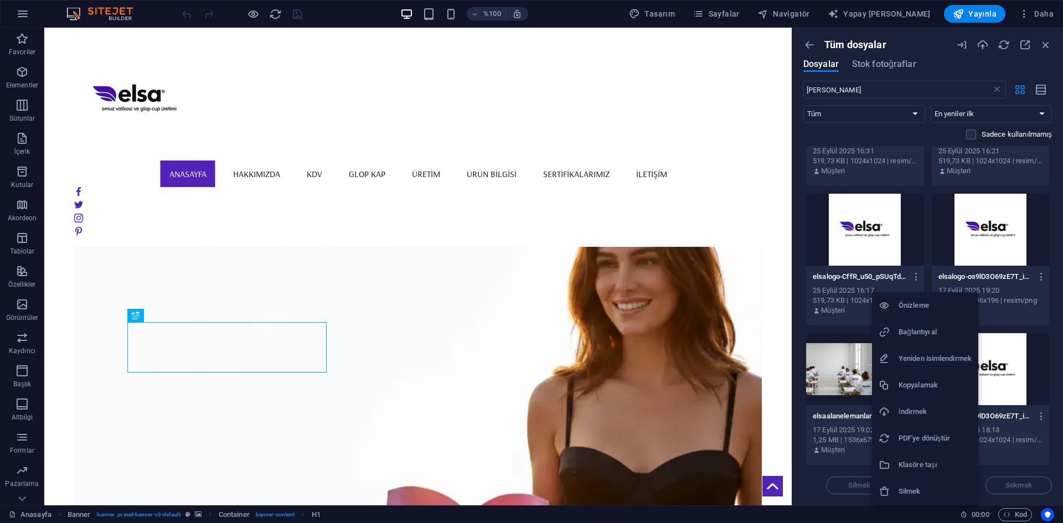
click at [911, 486] on h6 "Silmek" at bounding box center [935, 491] width 73 height 13
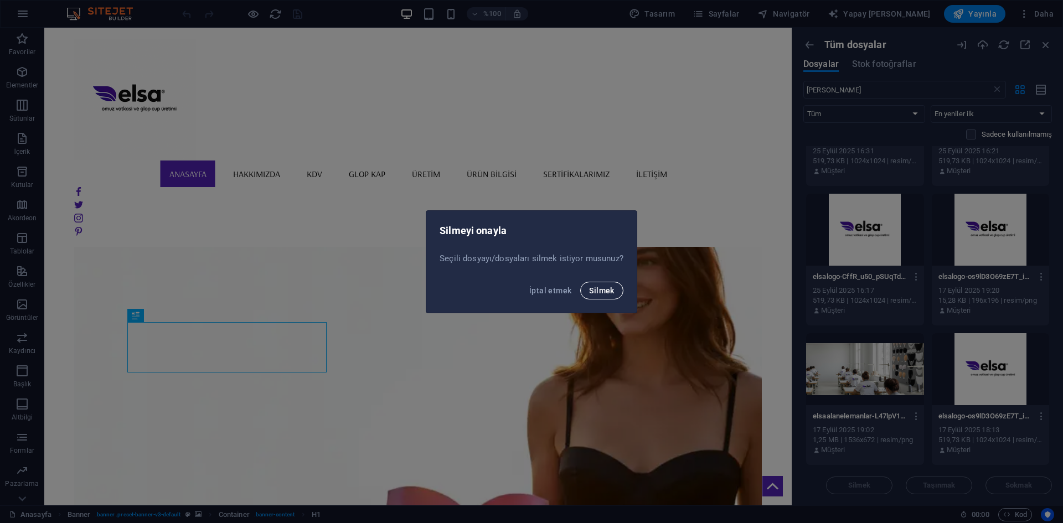
click at [605, 292] on font "Silmek" at bounding box center [601, 290] width 25 height 9
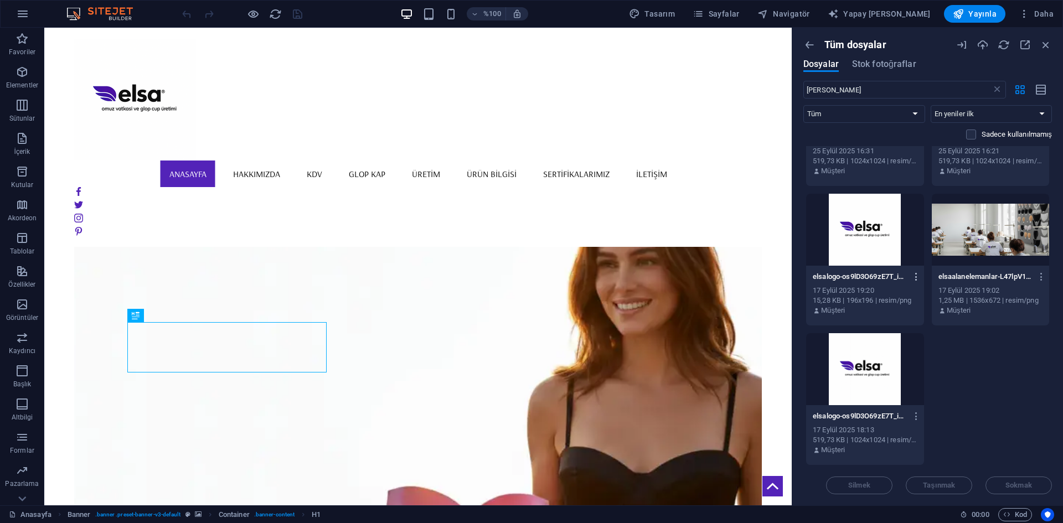
click at [916, 275] on icon "button" at bounding box center [916, 277] width 11 height 10
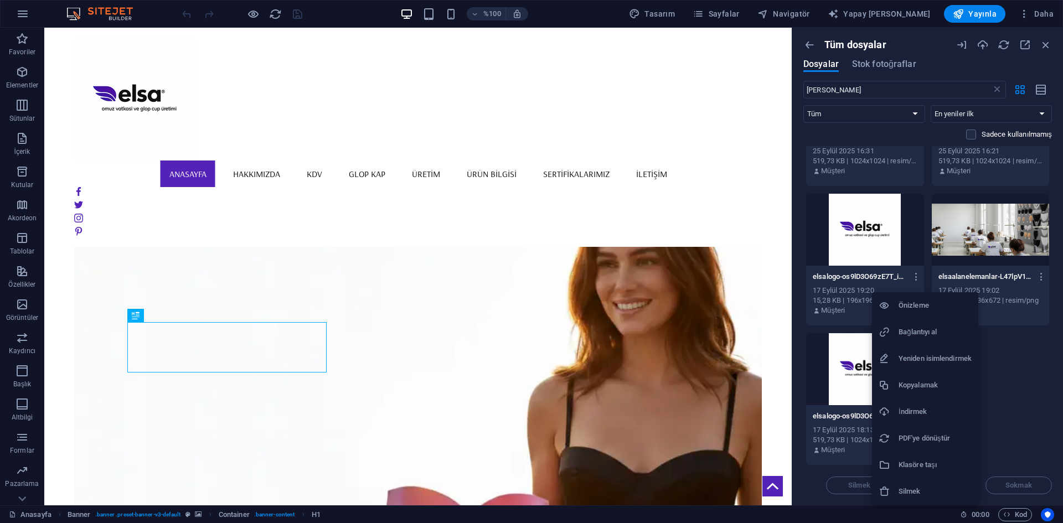
click at [935, 360] on font "Yeniden isimlendirmek" at bounding box center [935, 358] width 73 height 8
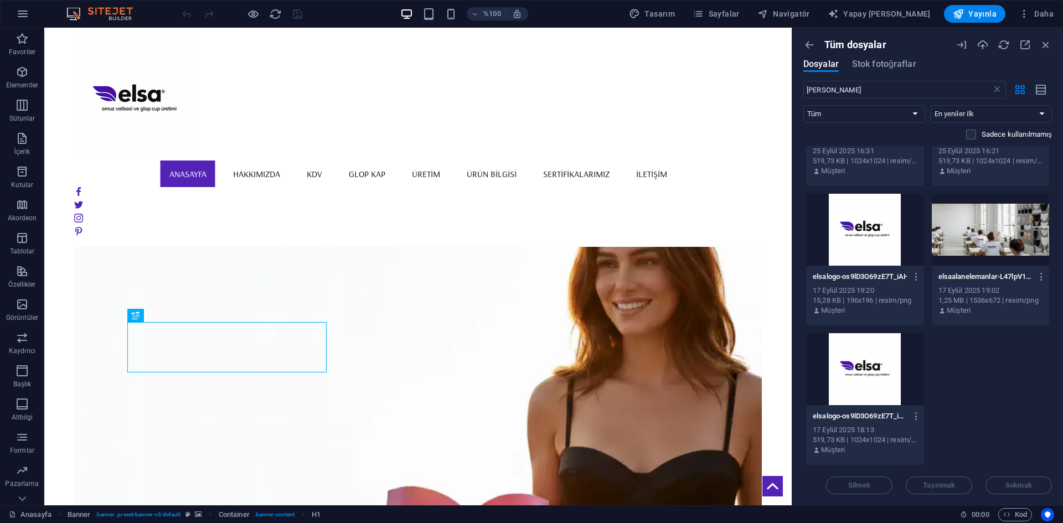
scroll to position [0, 0]
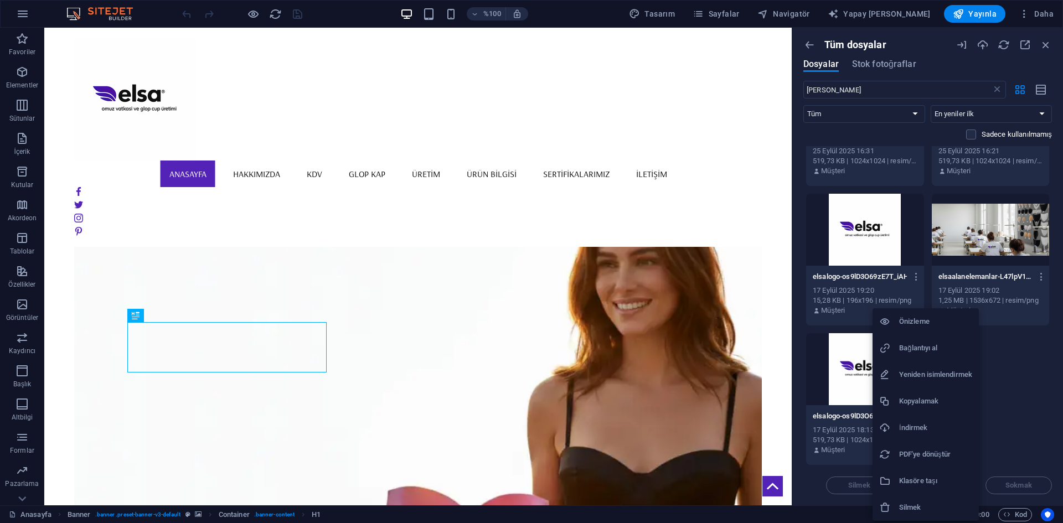
click at [933, 370] on font "Yeniden isimlendirmek" at bounding box center [935, 374] width 73 height 8
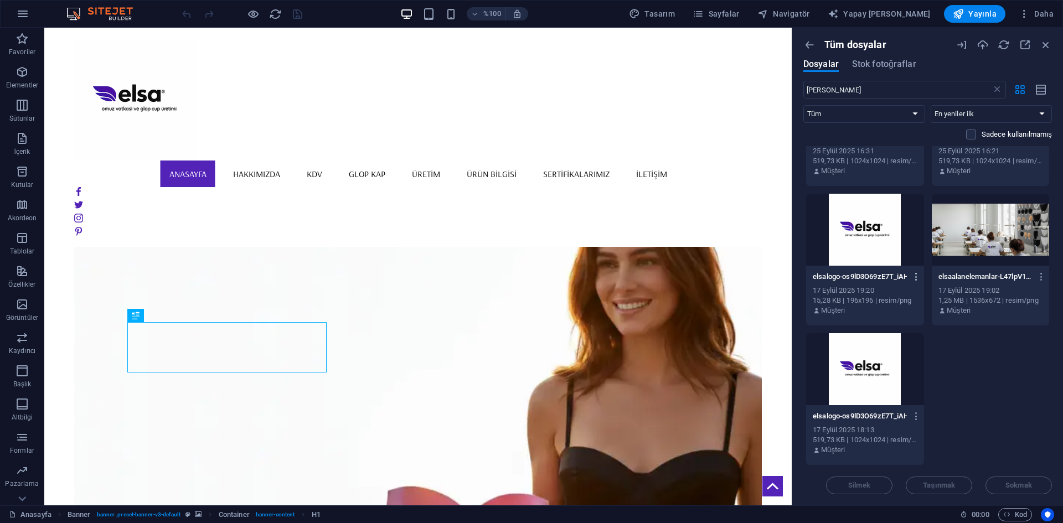
click at [915, 278] on icon "button" at bounding box center [916, 277] width 11 height 10
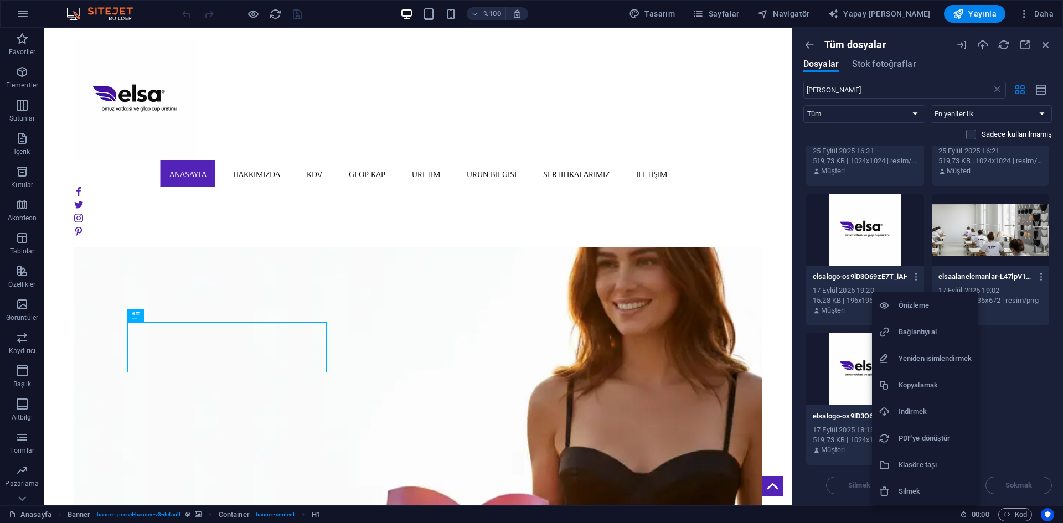
click at [901, 489] on font "Silmek" at bounding box center [910, 491] width 22 height 8
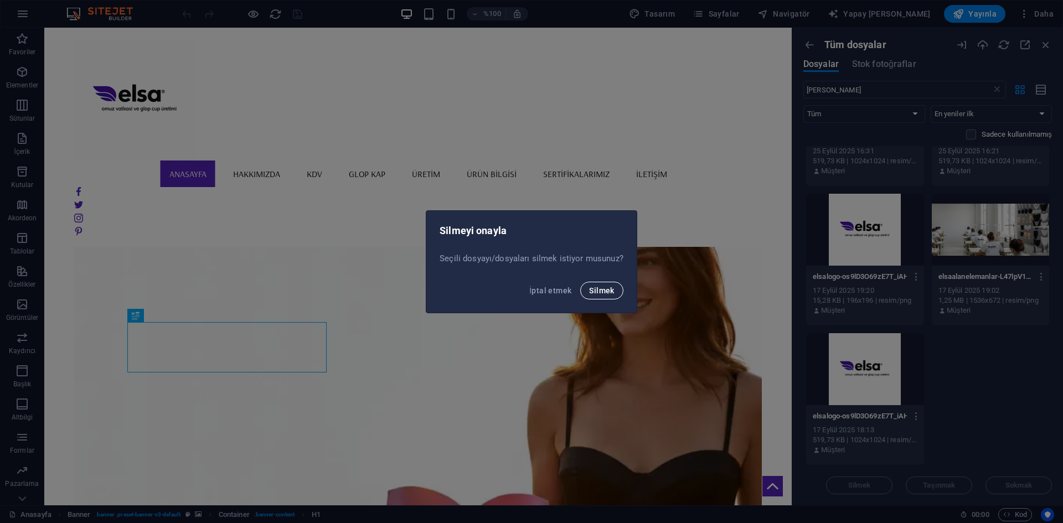
click at [601, 290] on font "Silmek" at bounding box center [601, 290] width 25 height 9
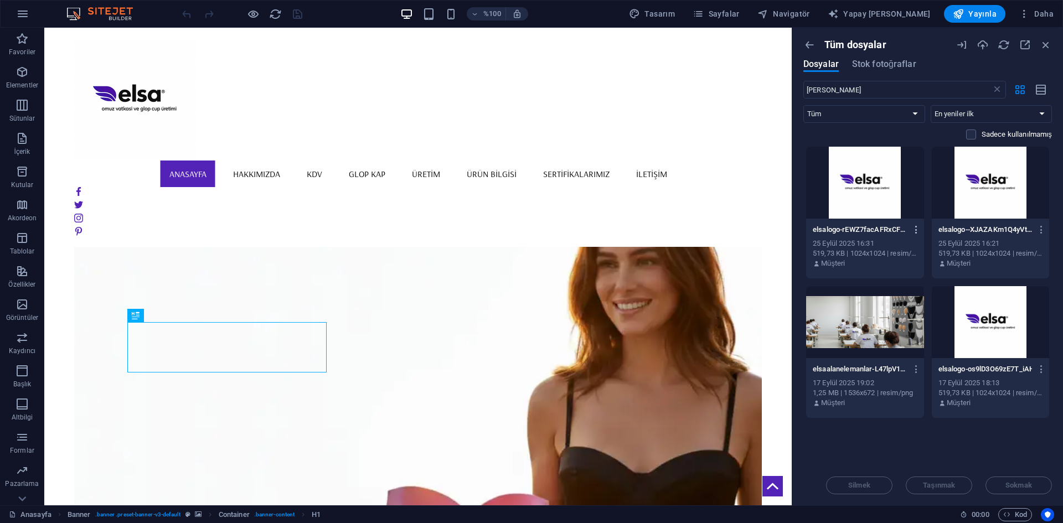
click at [916, 228] on icon "button" at bounding box center [916, 230] width 11 height 10
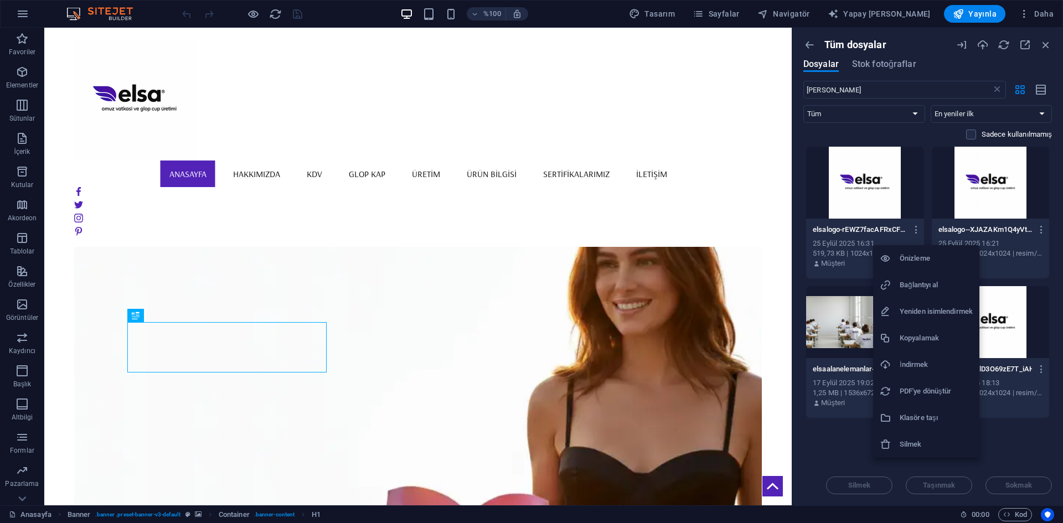
click at [913, 436] on li "Silmek" at bounding box center [926, 444] width 106 height 27
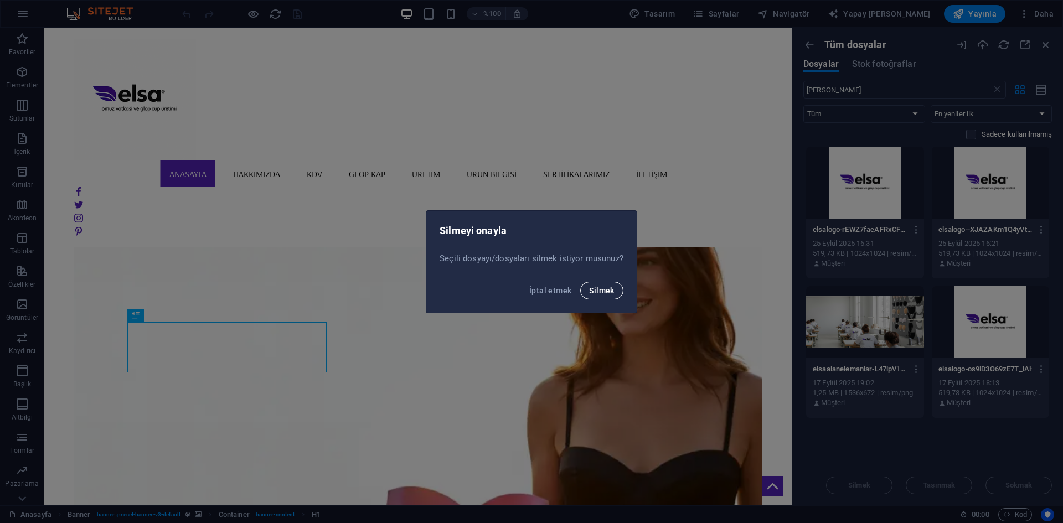
click at [612, 293] on font "Silmek" at bounding box center [601, 290] width 25 height 9
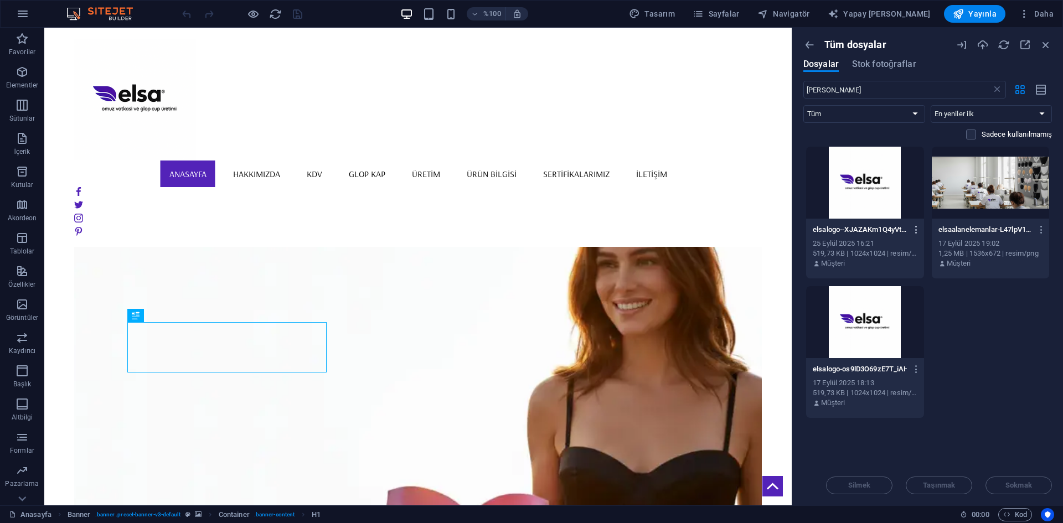
click at [917, 229] on icon "button" at bounding box center [916, 230] width 11 height 10
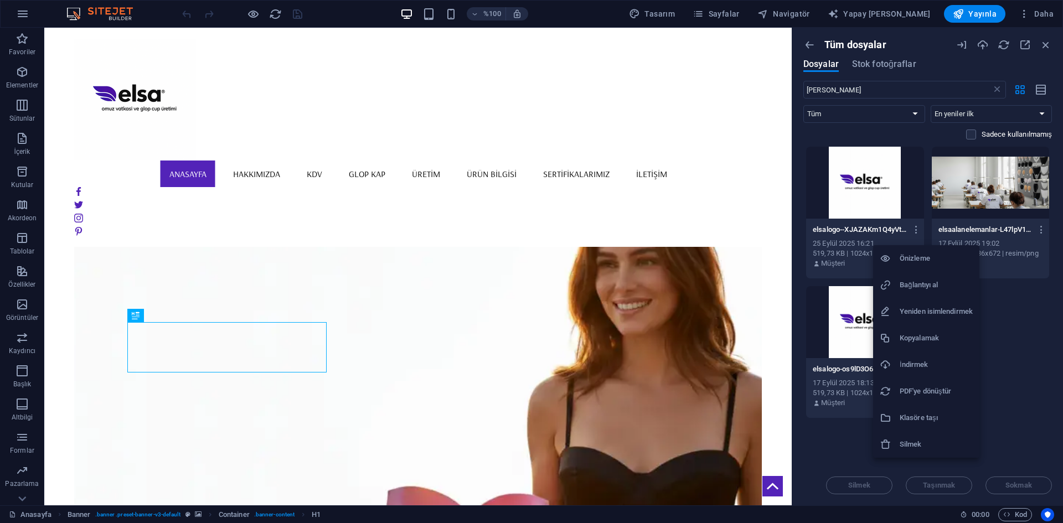
click at [910, 446] on font "Silmek" at bounding box center [911, 444] width 22 height 8
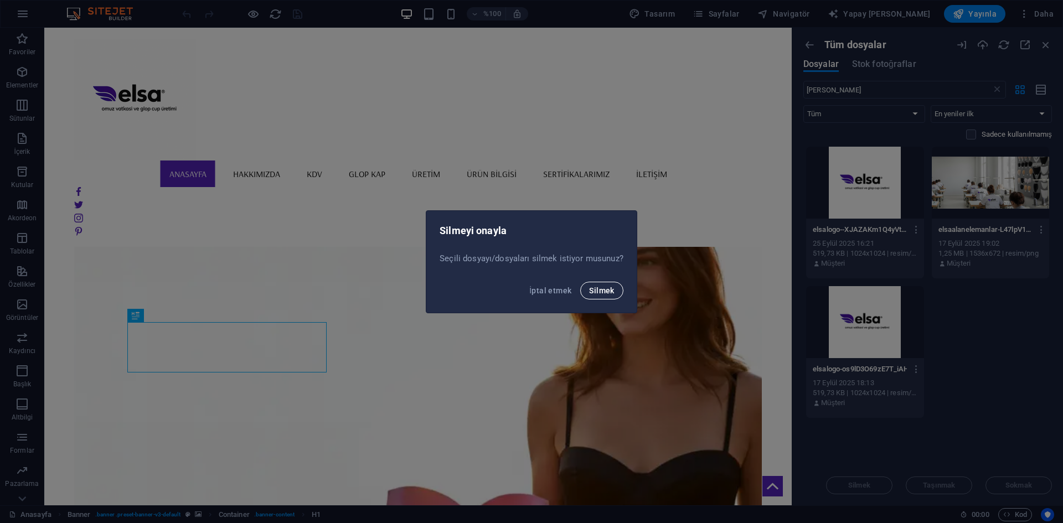
click at [605, 290] on font "Silmek" at bounding box center [601, 290] width 25 height 9
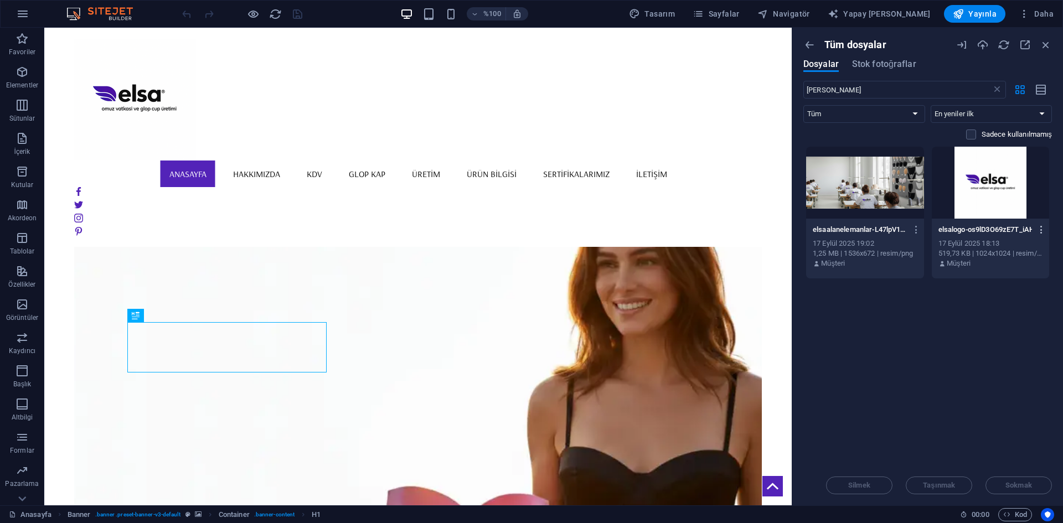
click at [1033, 231] on button "button" at bounding box center [1039, 230] width 15 height 18
click at [1026, 364] on font "İndirmek" at bounding box center [1012, 364] width 28 height 8
click at [106, 86] on div at bounding box center [418, 100] width 688 height 122
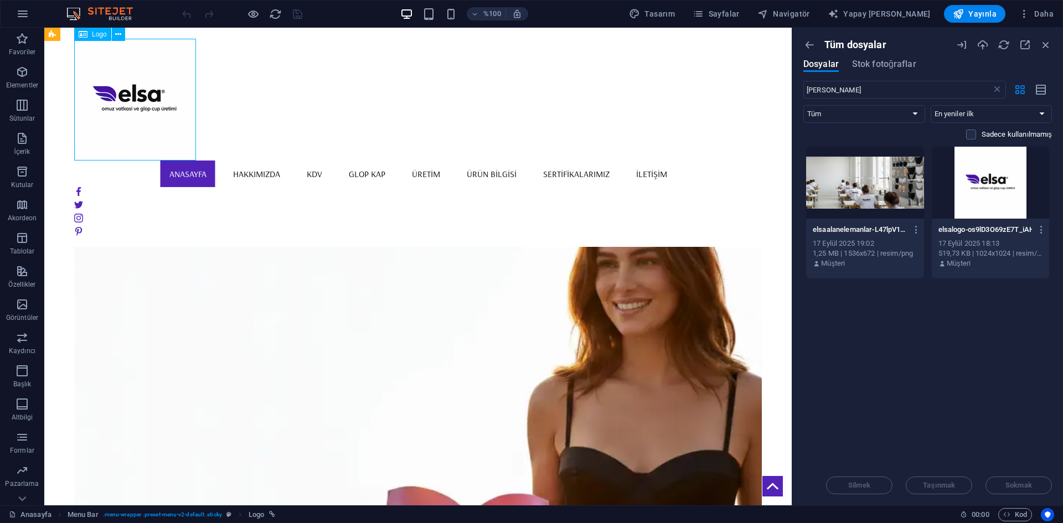
click at [106, 86] on div at bounding box center [418, 100] width 688 height 122
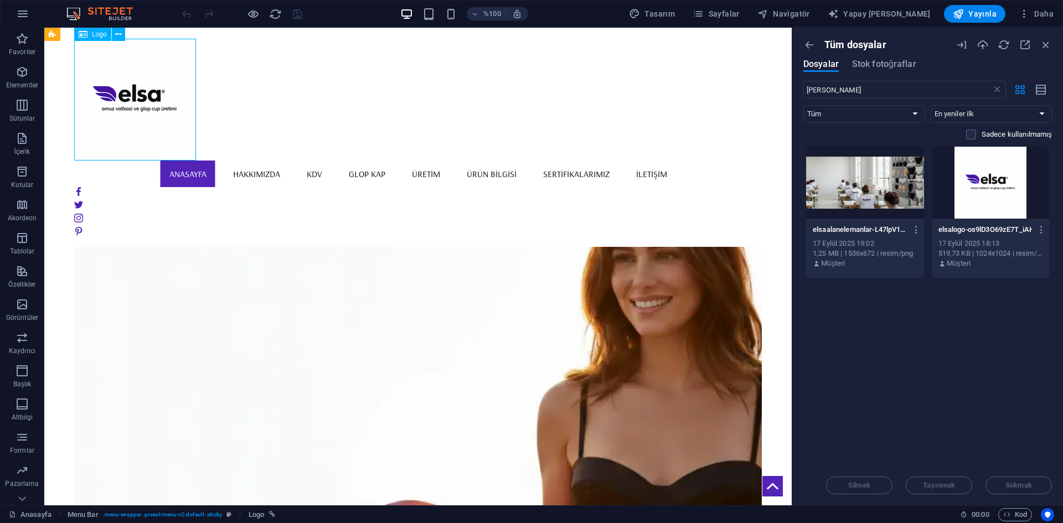
select select "px"
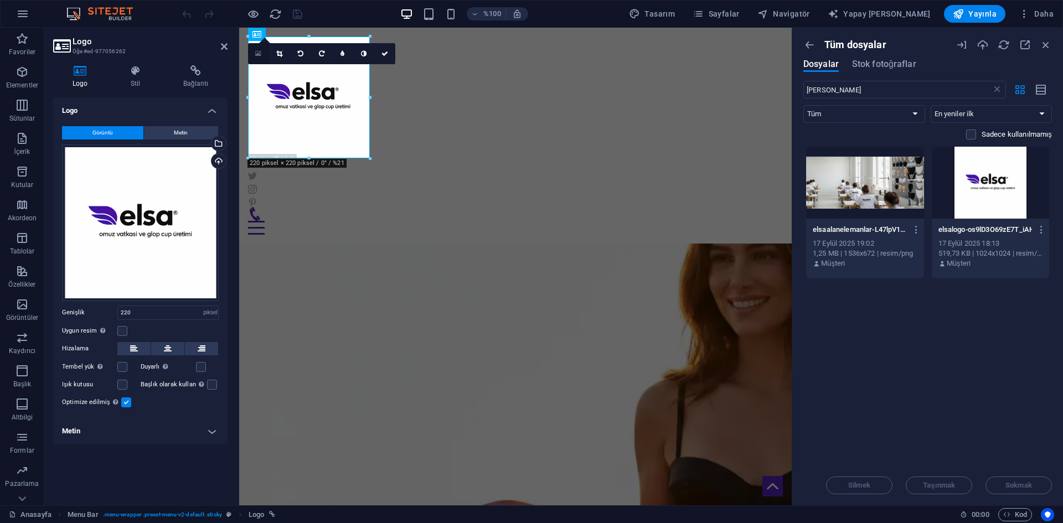
click at [255, 55] on link at bounding box center [258, 53] width 21 height 21
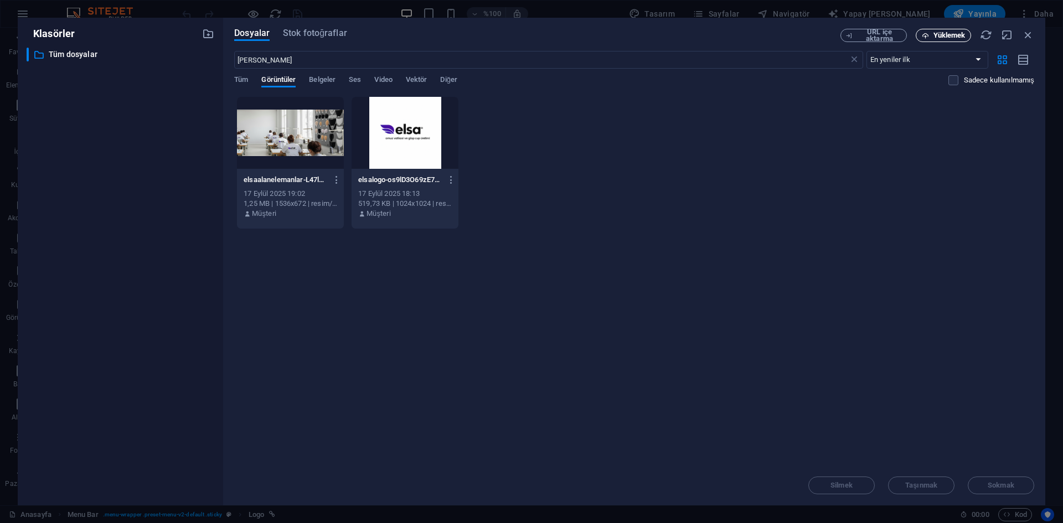
click at [940, 40] on button "Yüklemek" at bounding box center [943, 35] width 55 height 13
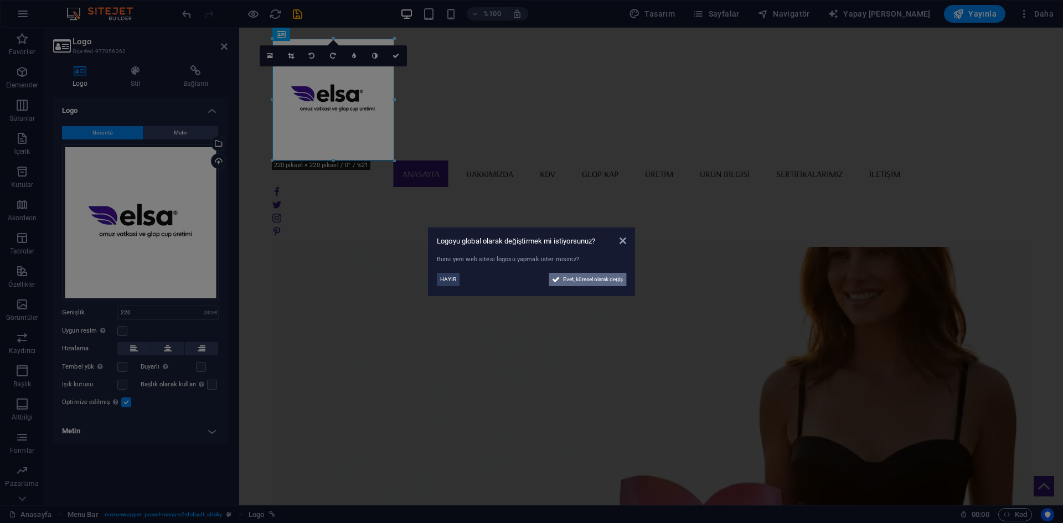
click at [583, 283] on span "Evet, küresel olarak değiş" at bounding box center [593, 279] width 60 height 13
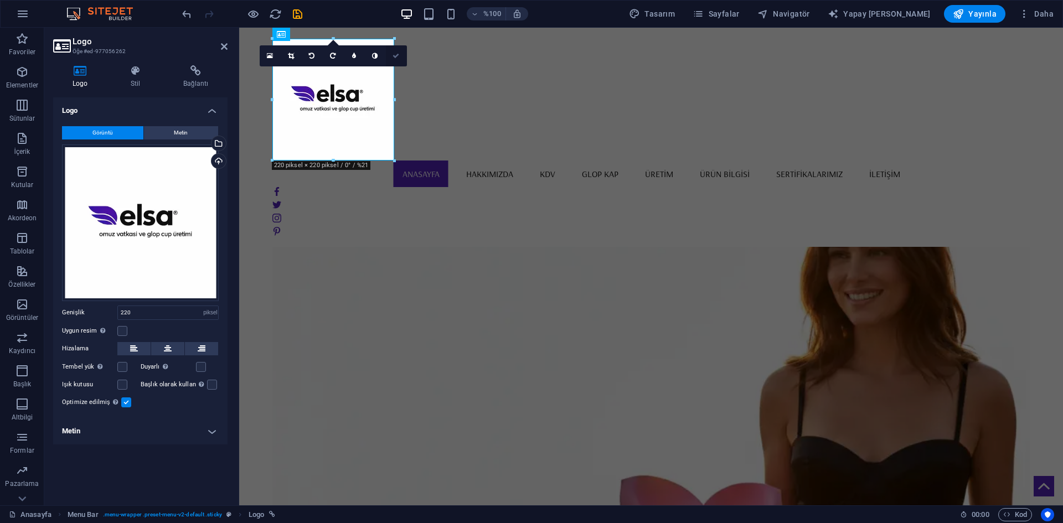
click at [395, 58] on icon at bounding box center [396, 56] width 7 height 7
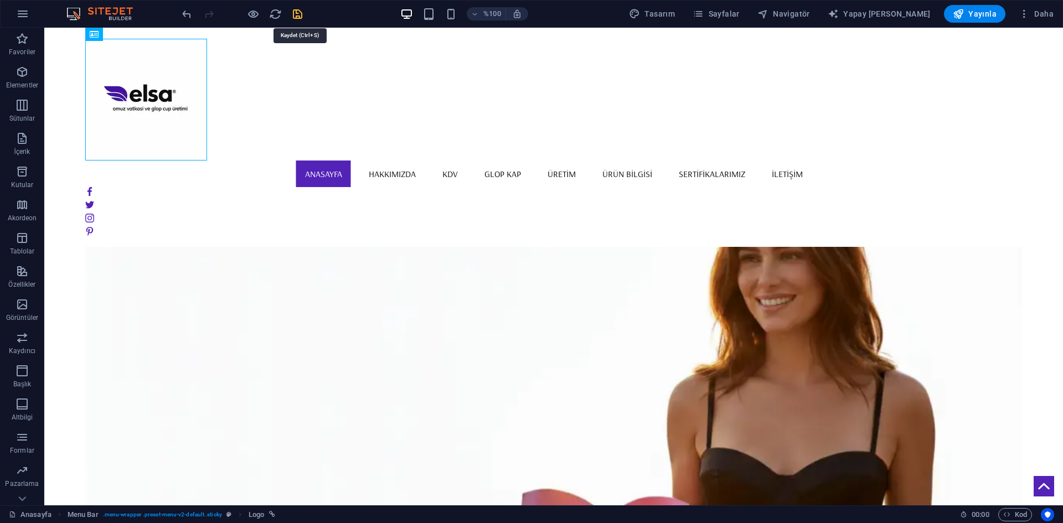
click at [300, 13] on icon "kaydetmek" at bounding box center [297, 14] width 13 height 13
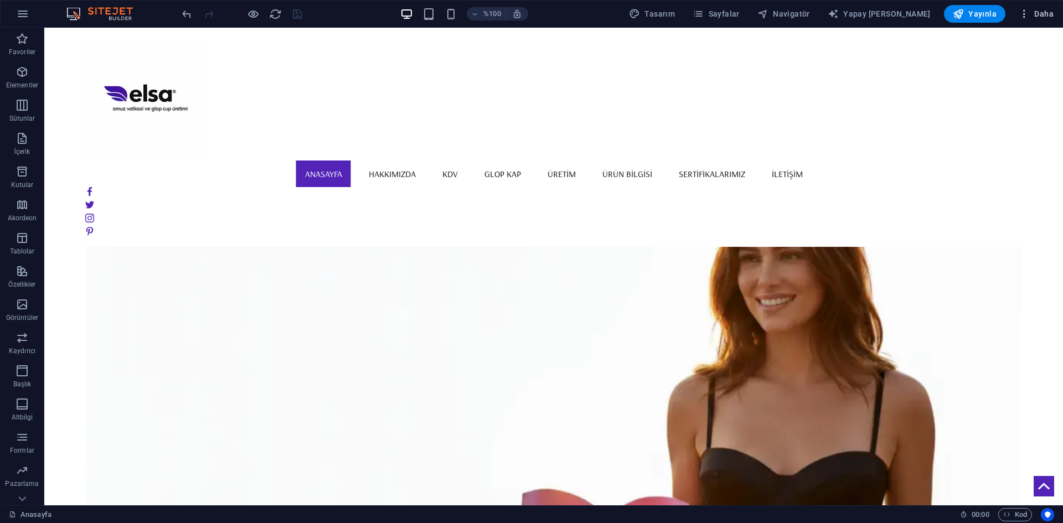
click at [1026, 17] on icon "button" at bounding box center [1024, 13] width 11 height 11
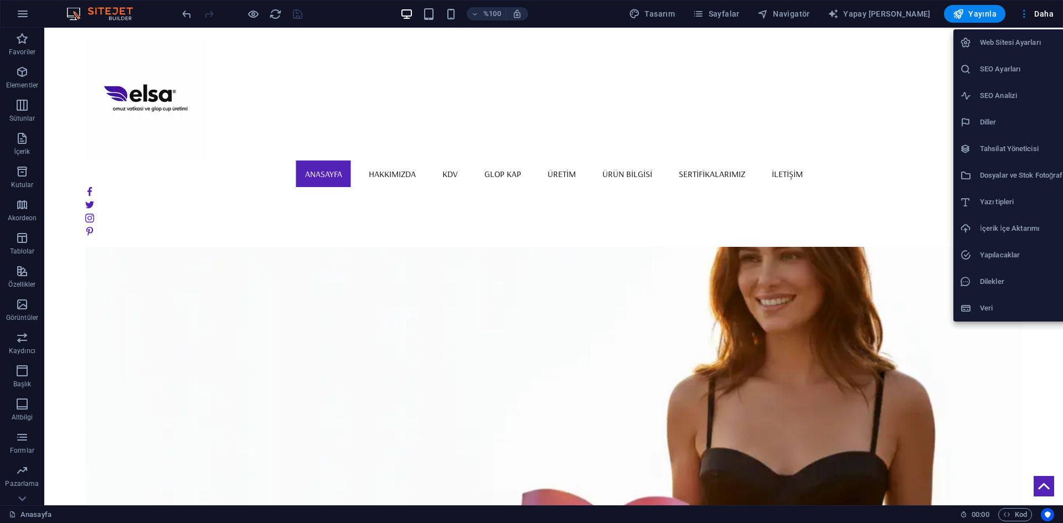
click at [1012, 177] on font "Dosyalar ve Stok Fotoğraflar" at bounding box center [1025, 175] width 91 height 8
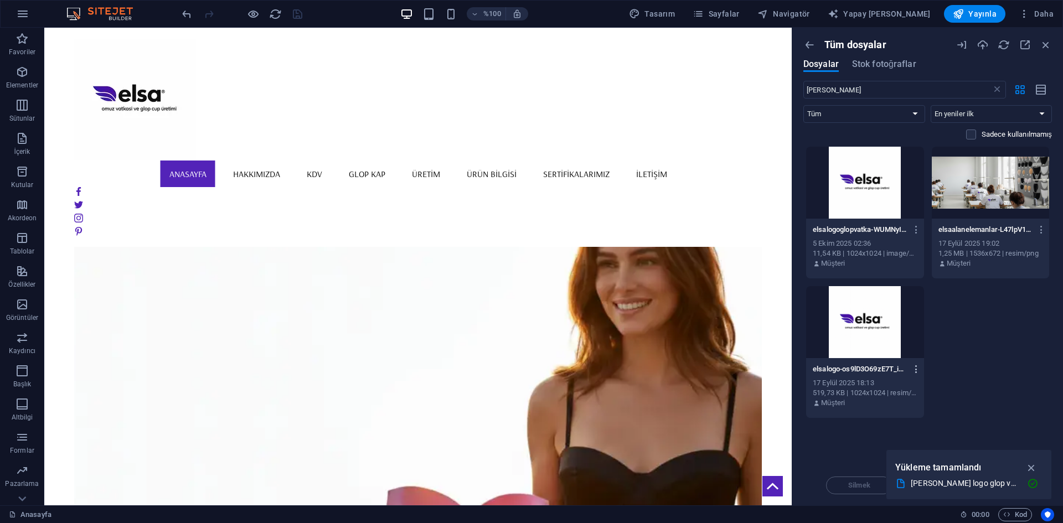
click at [918, 367] on icon "button" at bounding box center [916, 369] width 11 height 10
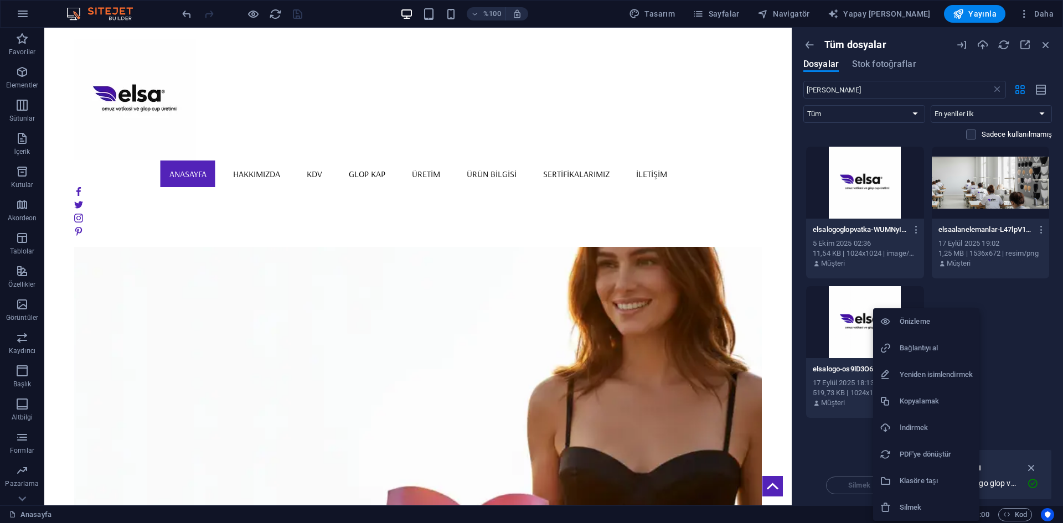
click at [916, 505] on font "Silmek" at bounding box center [911, 507] width 22 height 8
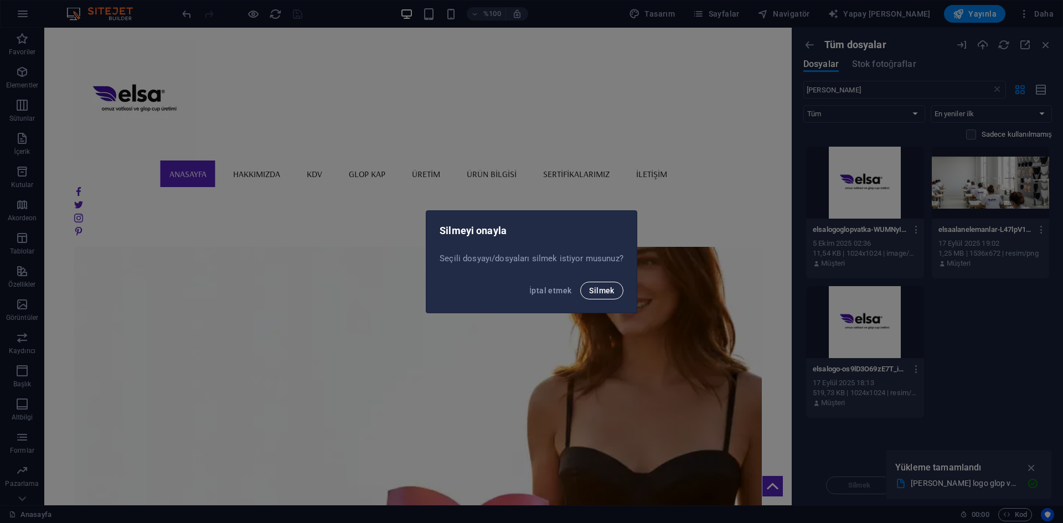
click at [604, 289] on font "Silmek" at bounding box center [601, 290] width 25 height 9
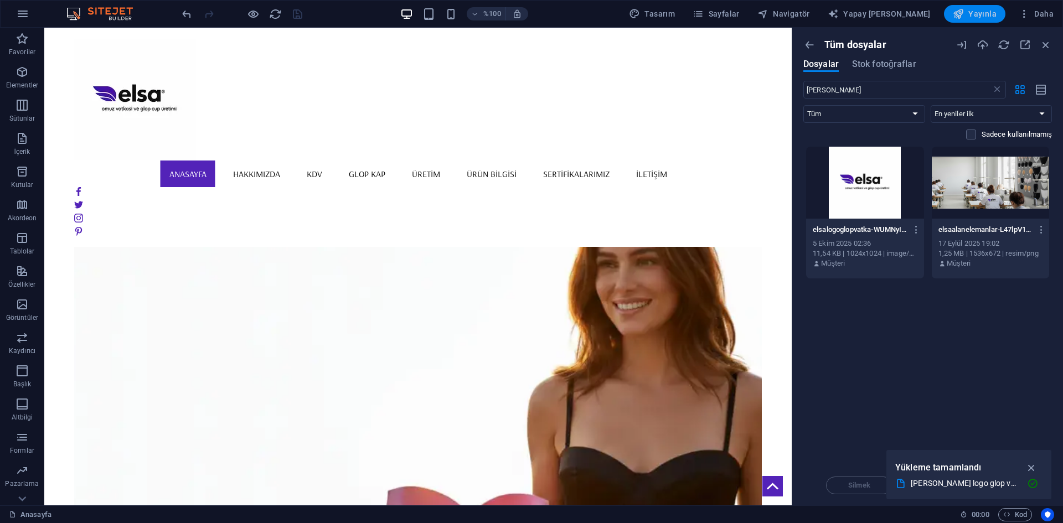
click at [967, 13] on span "Yayınla" at bounding box center [975, 13] width 44 height 11
